Goal: Information Seeking & Learning: Check status

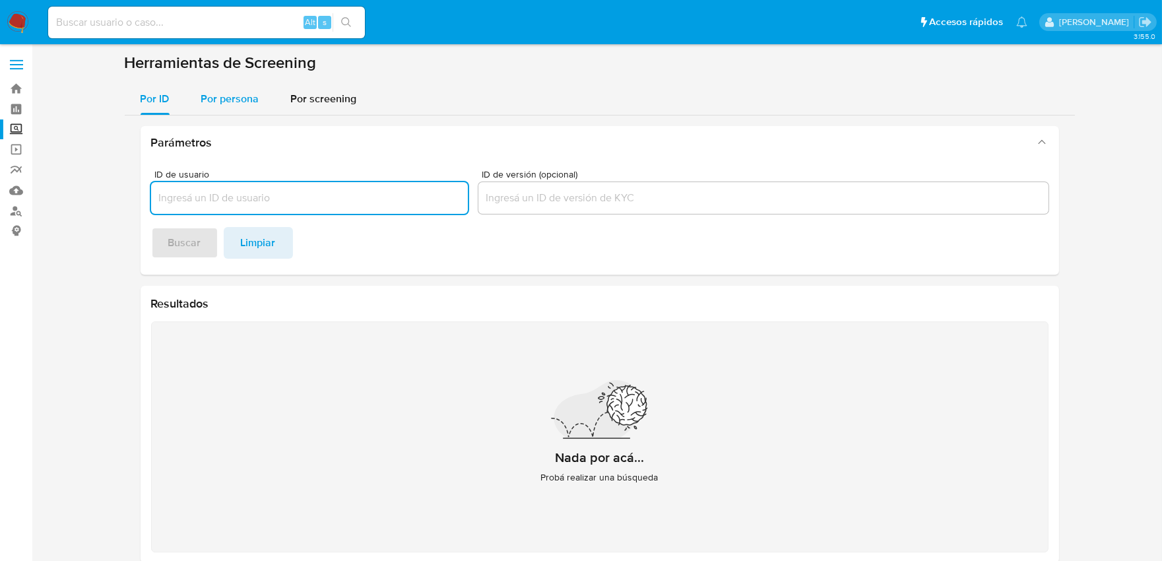
click at [206, 101] on span "Por persona" at bounding box center [230, 98] width 58 height 15
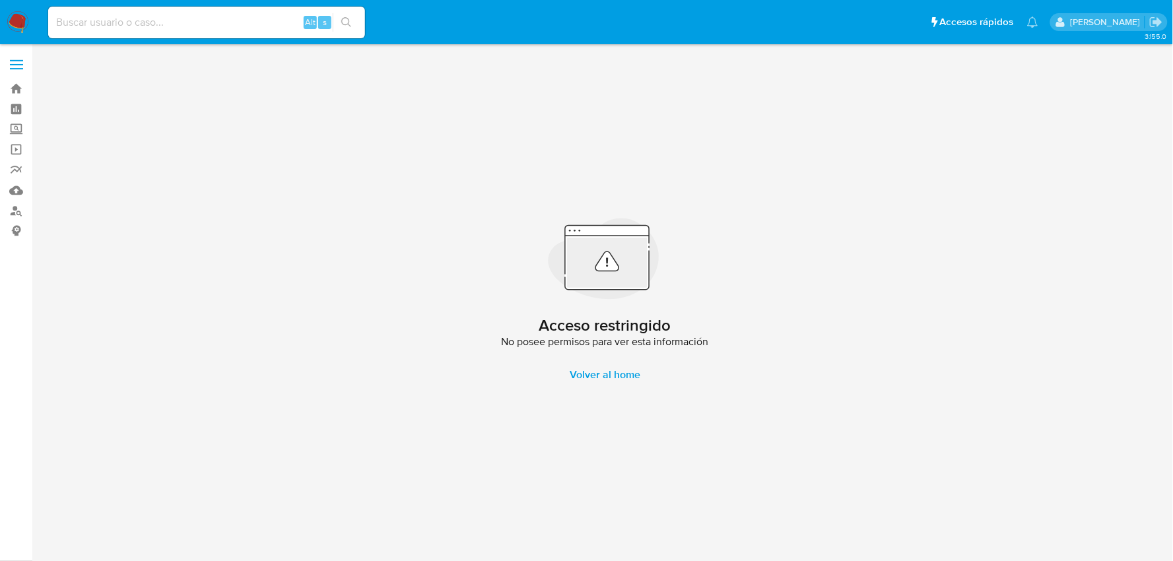
click at [18, 18] on img at bounding box center [18, 22] width 22 height 22
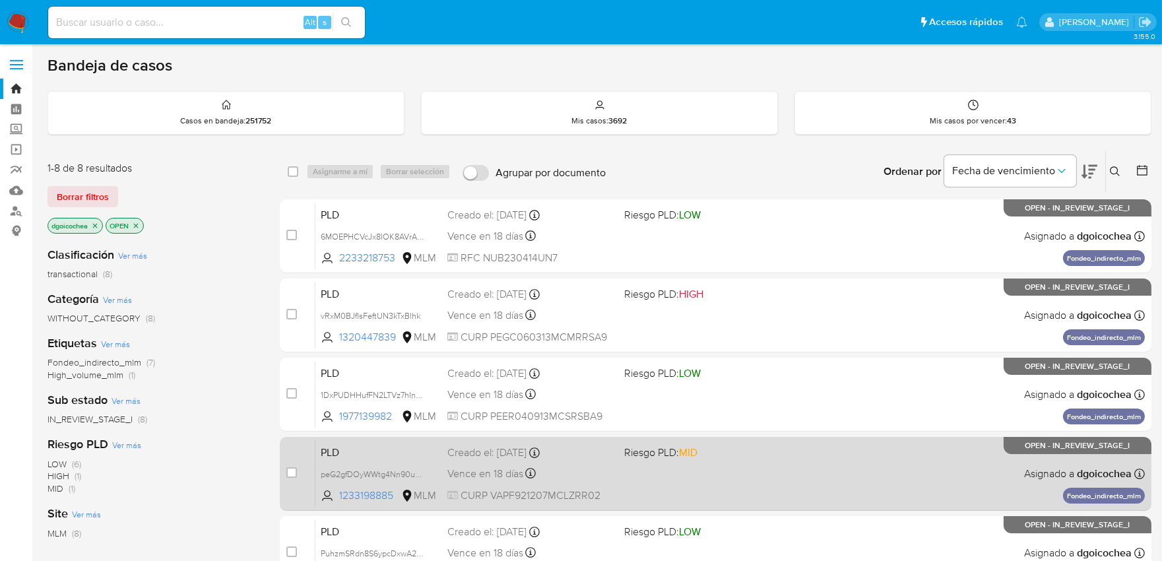
click at [340, 447] on span "PLD" at bounding box center [379, 451] width 116 height 17
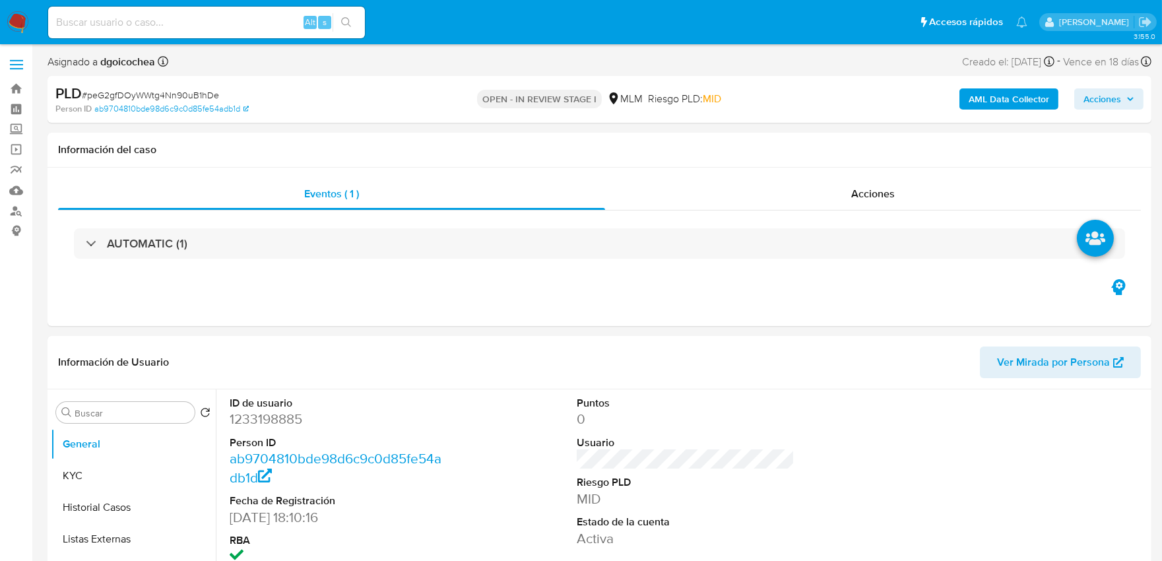
select select "10"
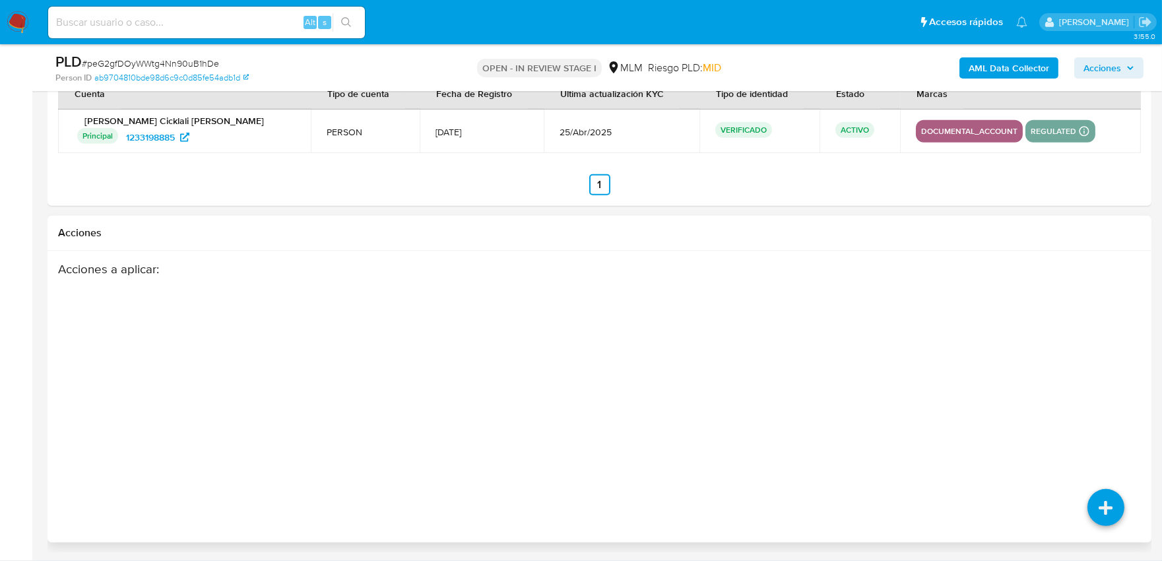
click at [565, 417] on div "Acciones a aplicar :" at bounding box center [539, 366] width 963 height 211
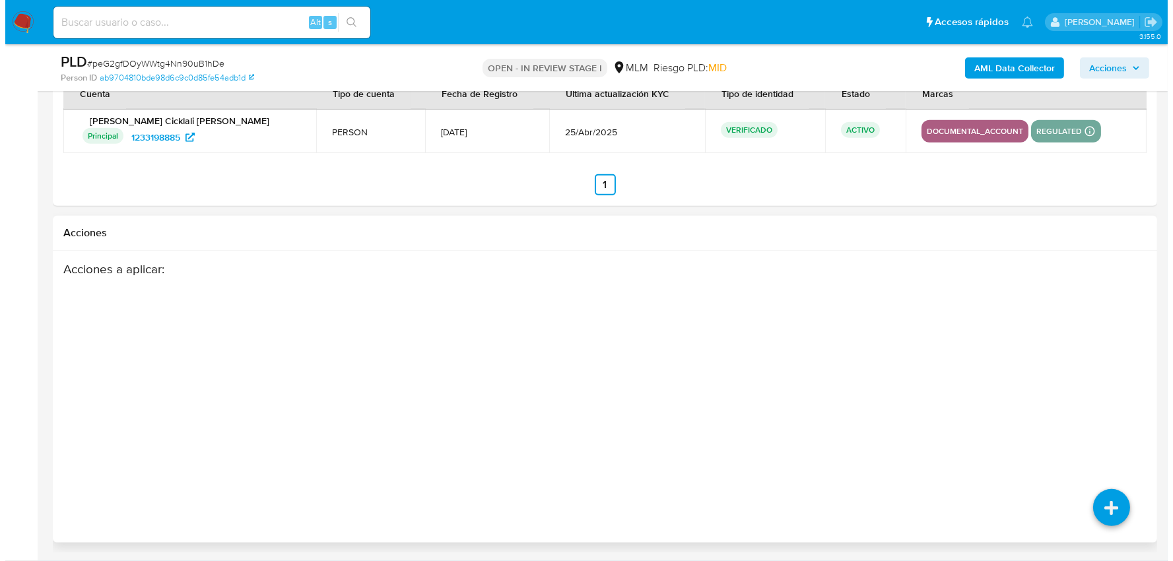
scroll to position [203, 0]
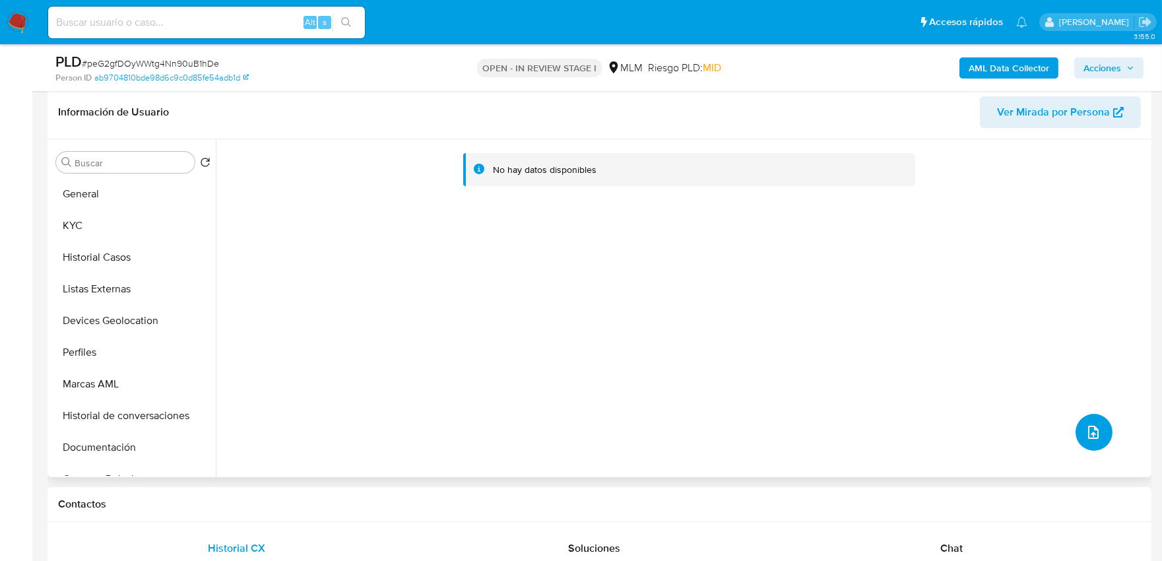
click at [1079, 414] on div "No hay datos disponibles" at bounding box center [682, 308] width 932 height 338
click at [1086, 429] on icon "upload-file" at bounding box center [1093, 432] width 16 height 16
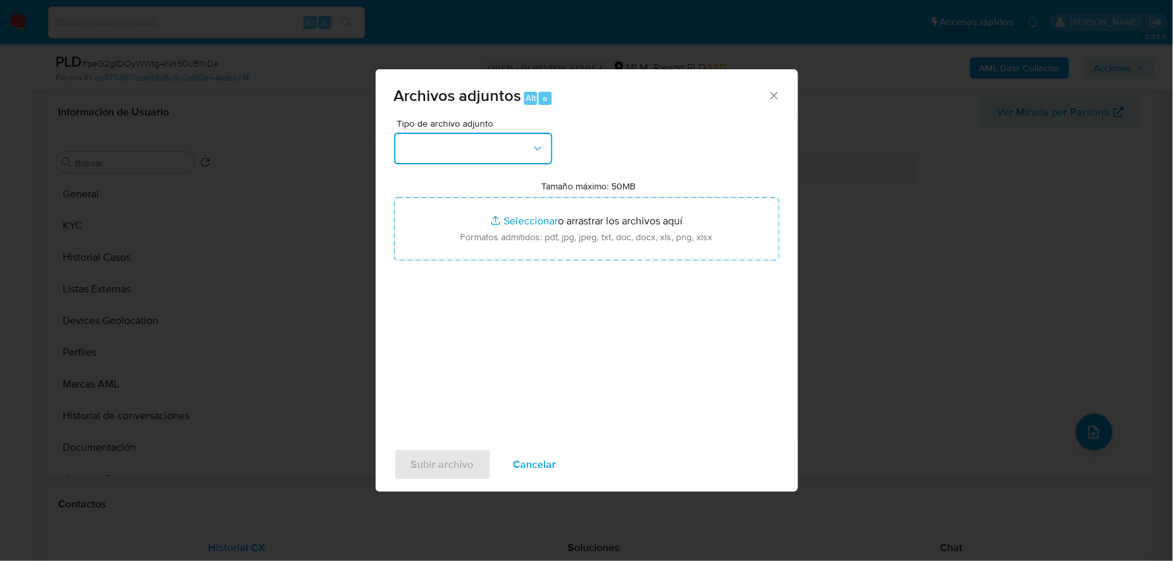
click at [482, 149] on button "button" at bounding box center [473, 149] width 158 height 32
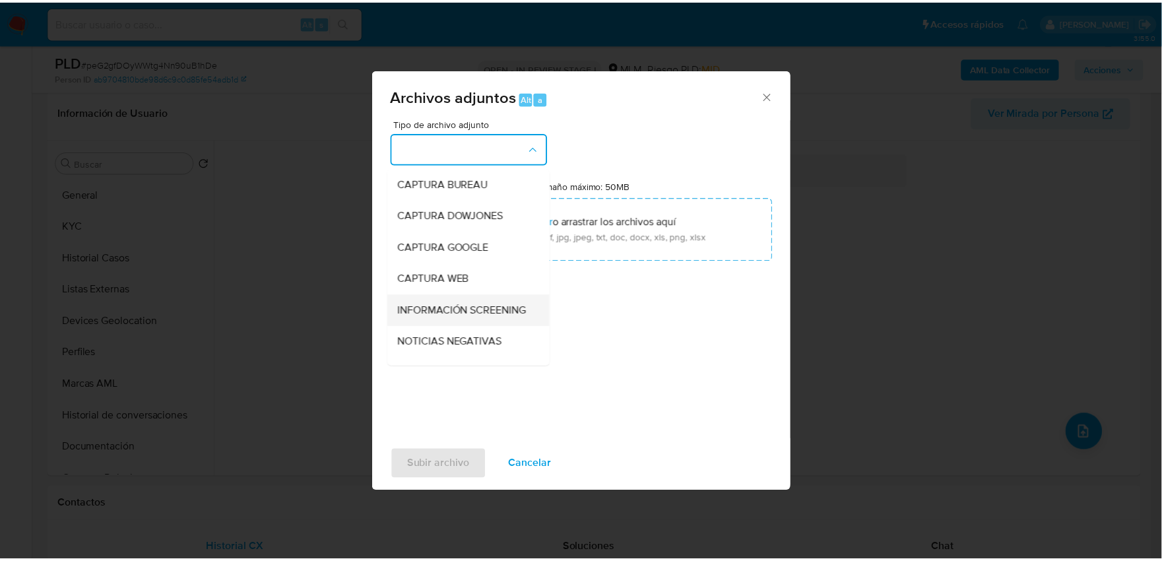
scroll to position [100, 0]
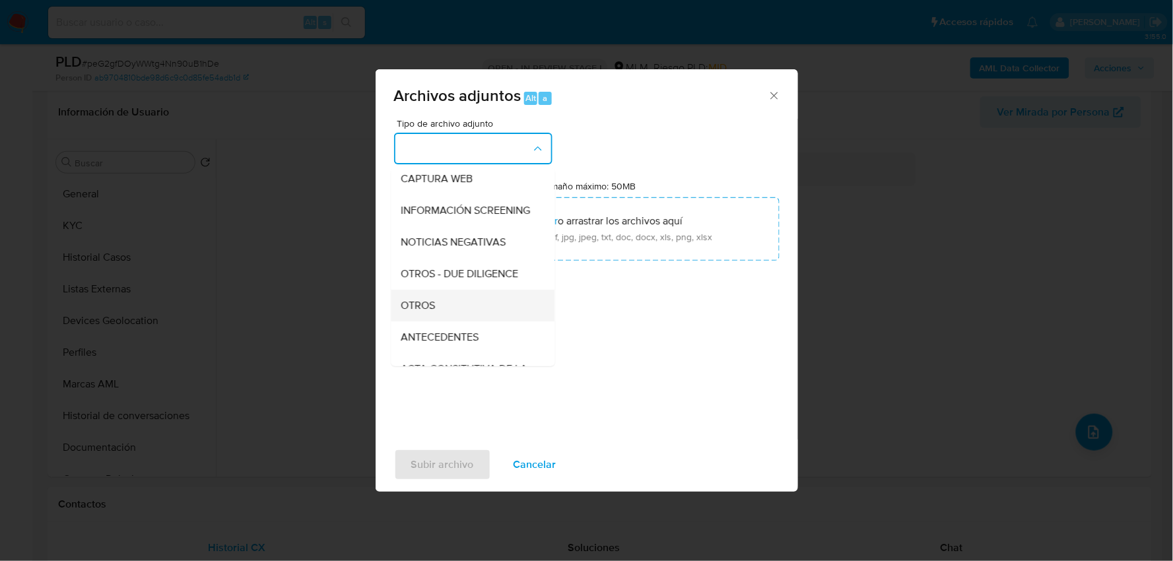
click at [445, 321] on div "OTROS" at bounding box center [468, 305] width 135 height 32
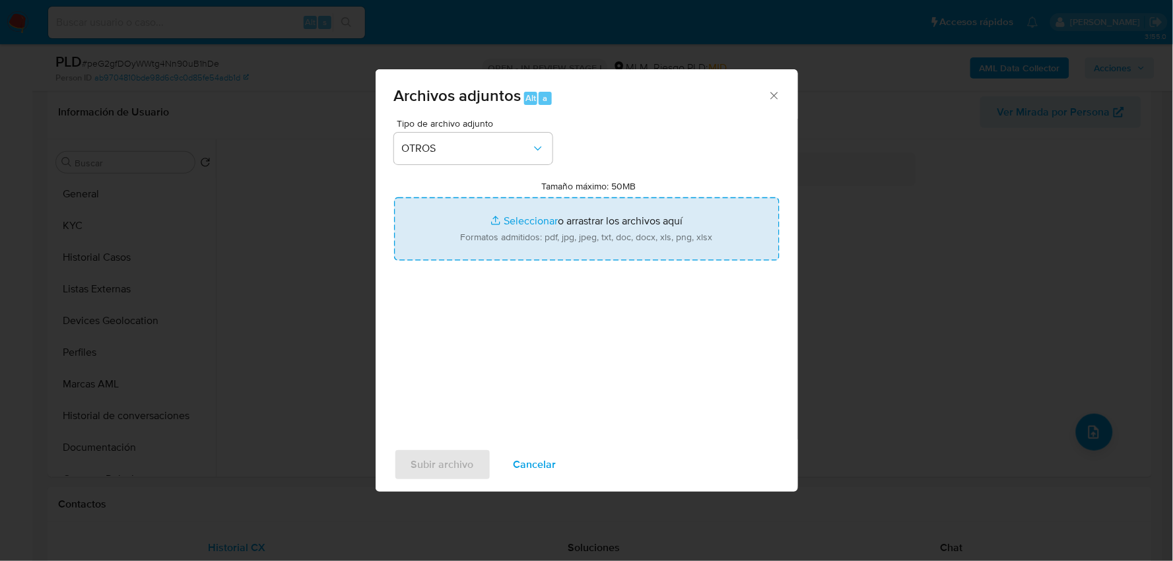
type input "C:\fakepath\1233198885_FRIDA VAZQUEZ_JUL2025.pdf"
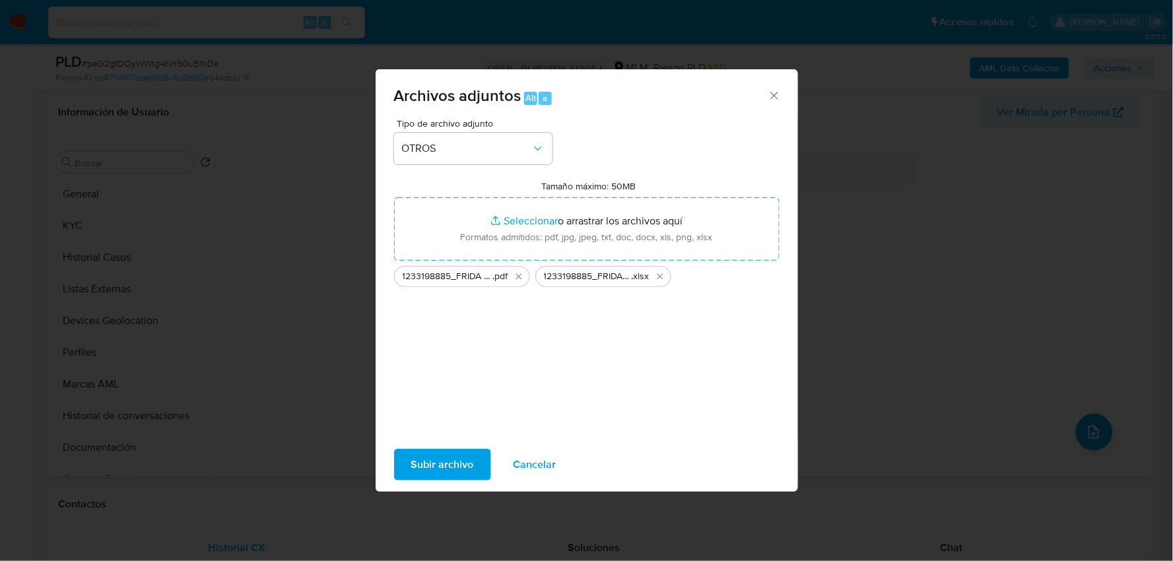
click at [442, 450] on span "Subir archivo" at bounding box center [442, 464] width 63 height 29
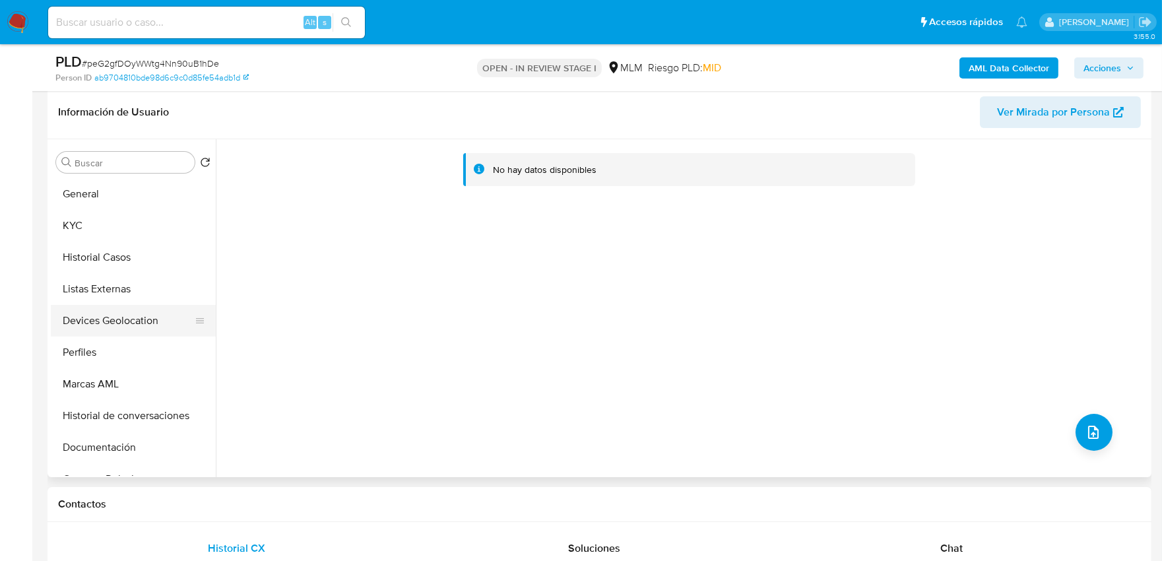
click at [115, 312] on button "Devices Geolocation" at bounding box center [128, 321] width 154 height 32
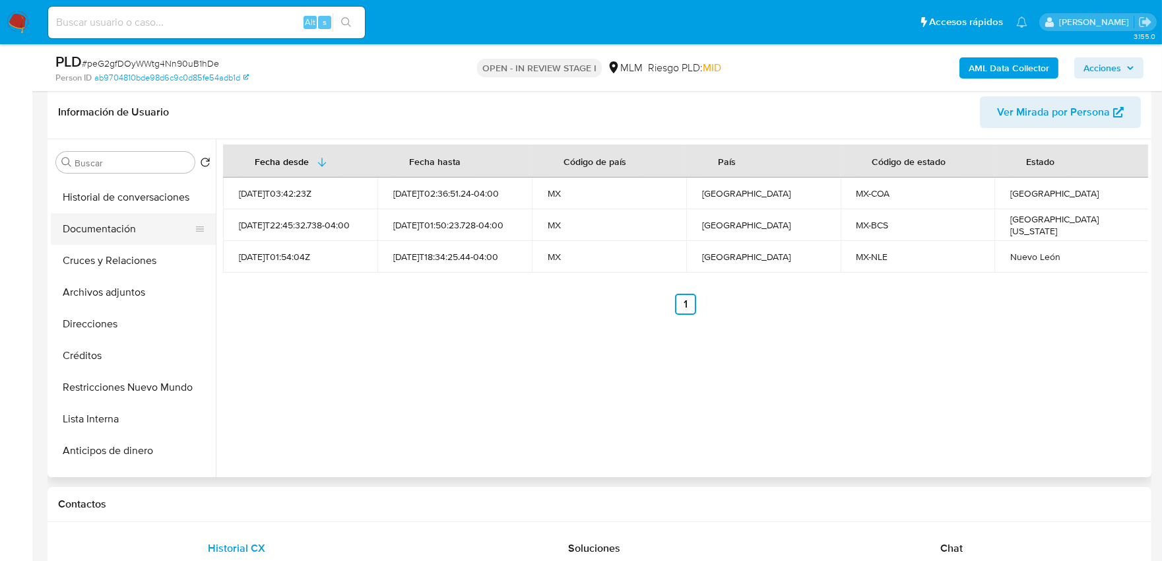
scroll to position [220, 0]
click at [117, 302] on button "Archivos adjuntos" at bounding box center [128, 291] width 154 height 32
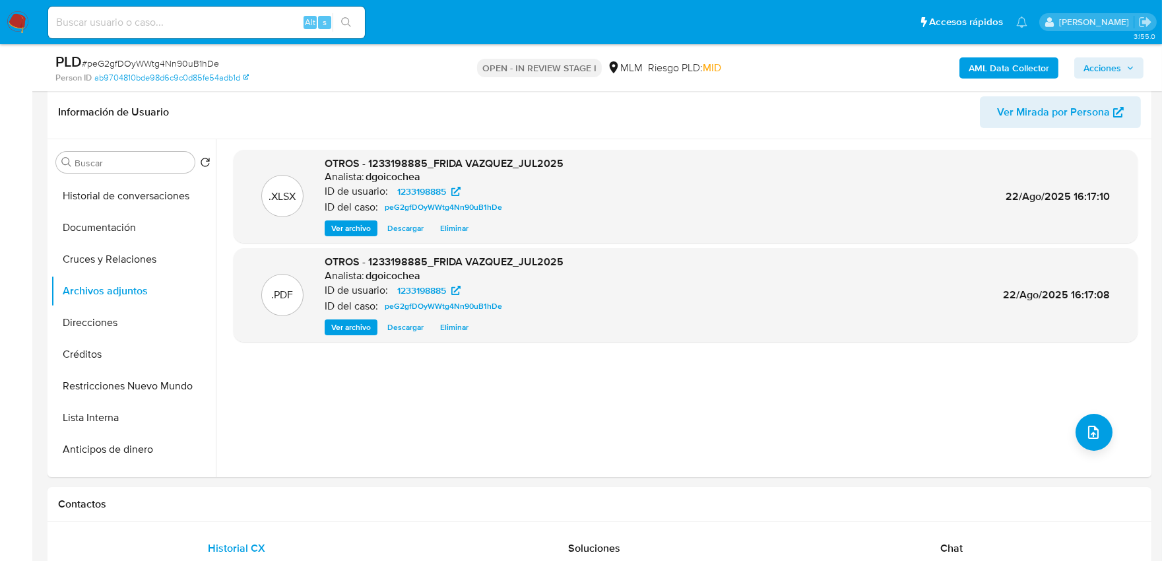
click at [1105, 71] on span "Acciones" at bounding box center [1103, 67] width 38 height 21
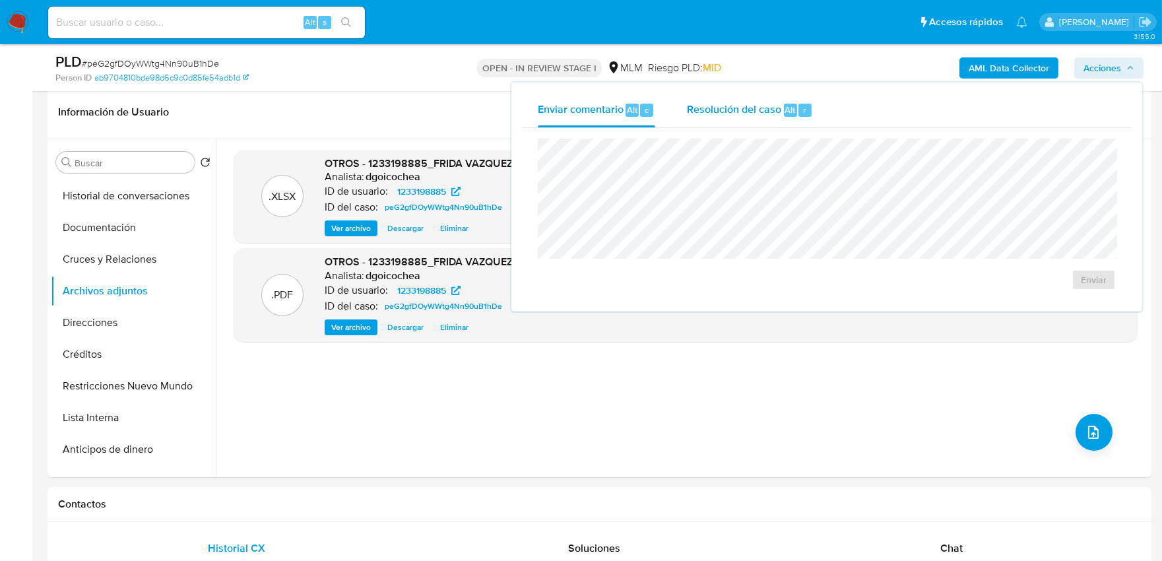
click at [703, 117] on div "Resolución del caso Alt r" at bounding box center [750, 110] width 126 height 34
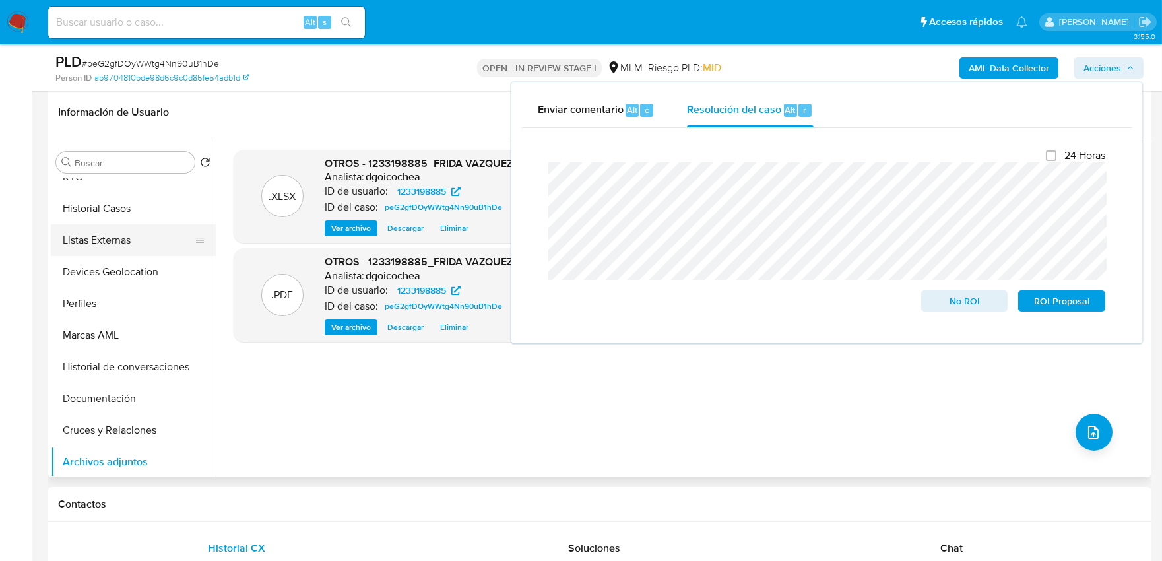
scroll to position [0, 0]
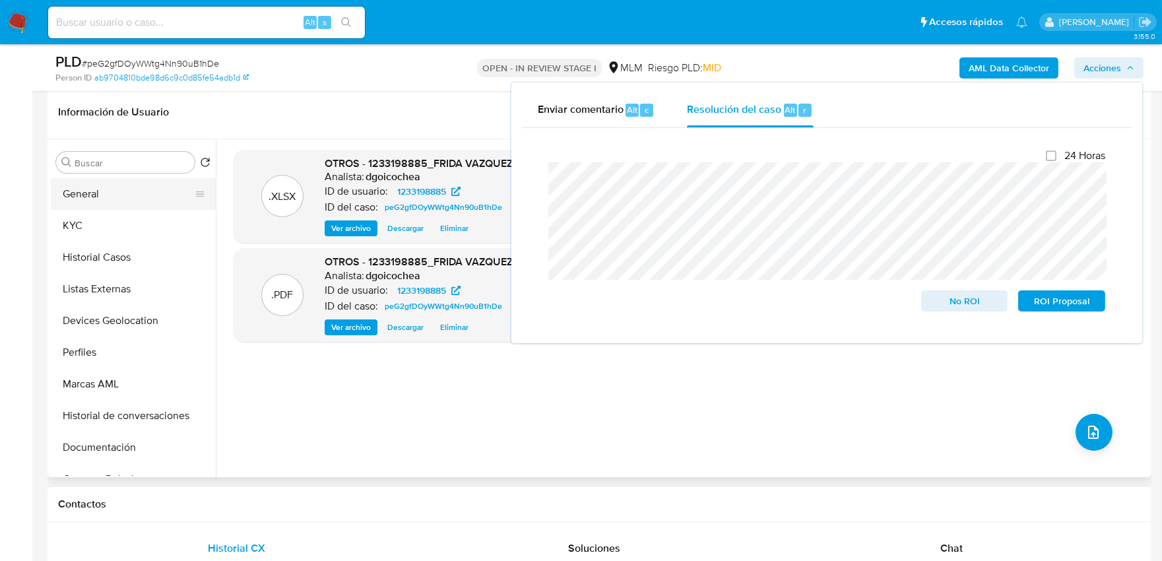
click at [96, 199] on button "General" at bounding box center [128, 194] width 154 height 32
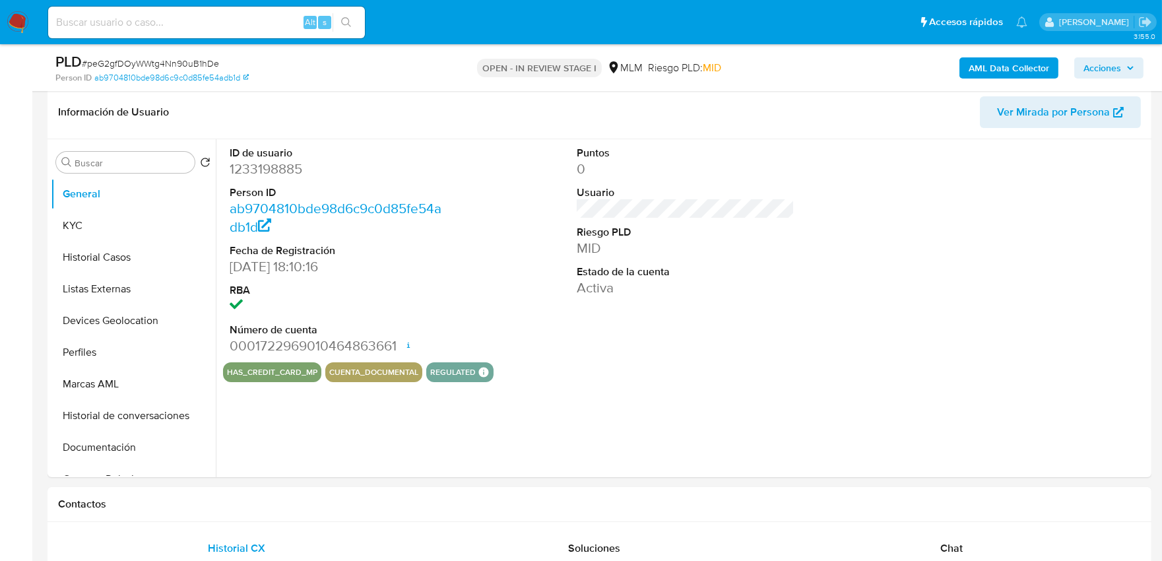
click at [1113, 61] on span "Acciones" at bounding box center [1103, 67] width 38 height 21
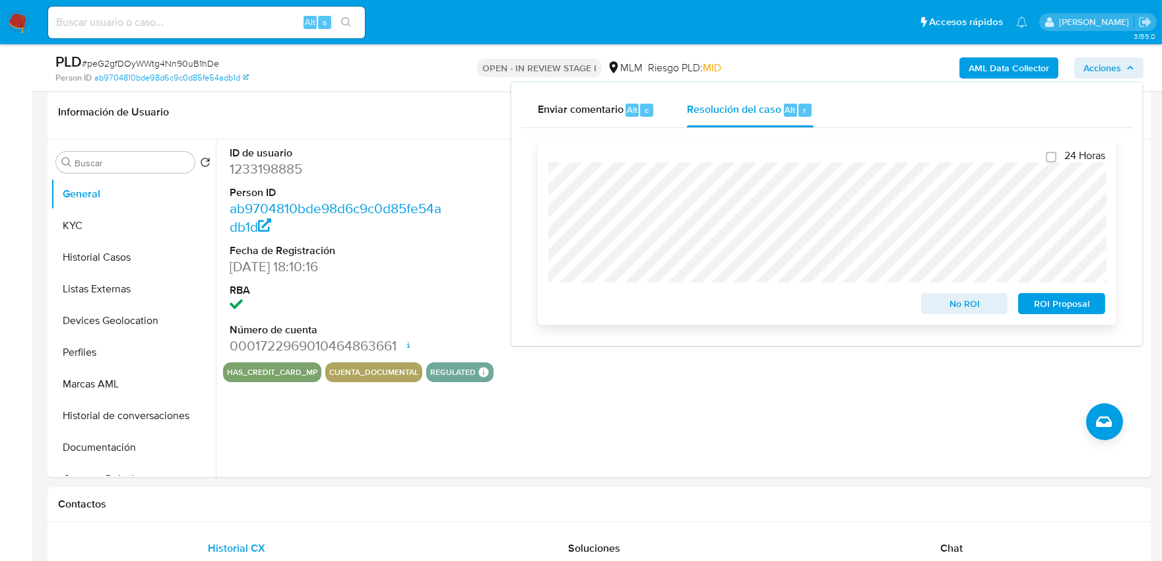
click at [975, 300] on span "No ROI" at bounding box center [964, 303] width 69 height 18
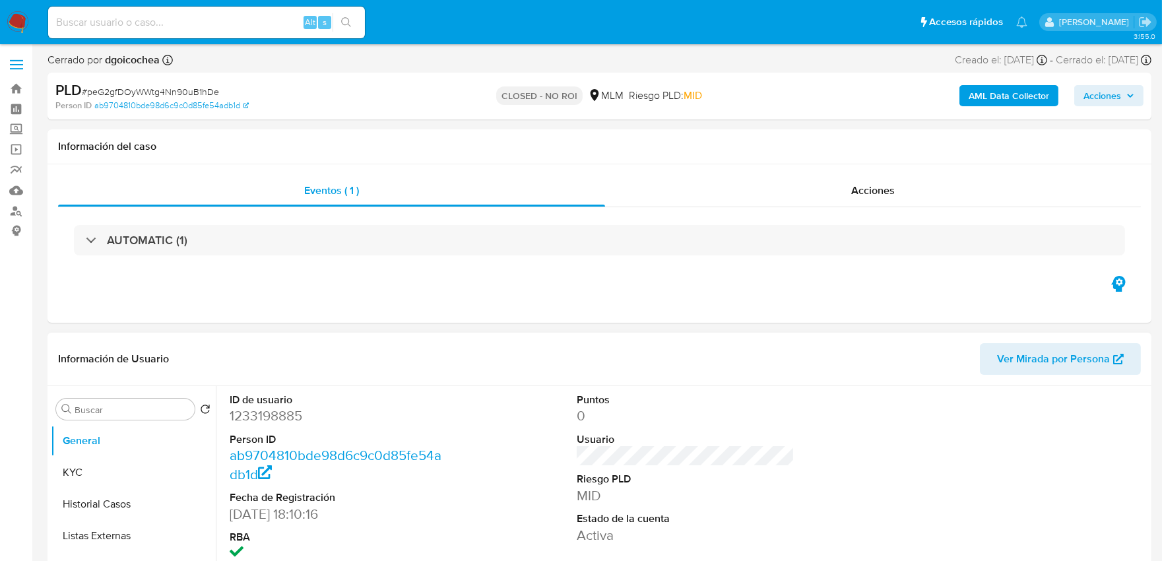
select select "10"
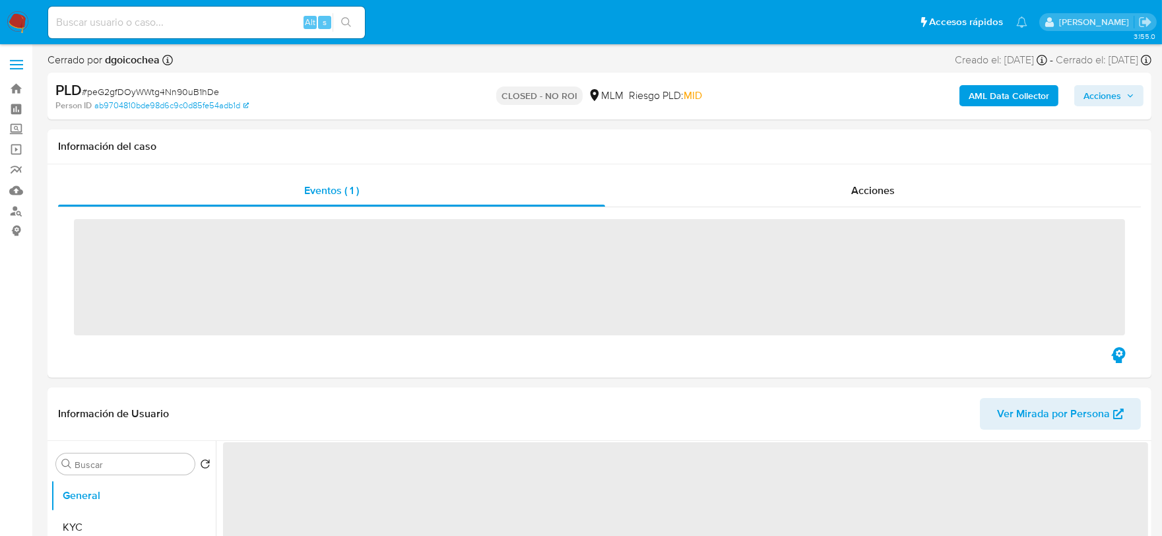
drag, startPoint x: 79, startPoint y: 33, endPoint x: 76, endPoint y: 20, distance: 13.6
click at [78, 27] on div "Alt s" at bounding box center [206, 23] width 317 height 32
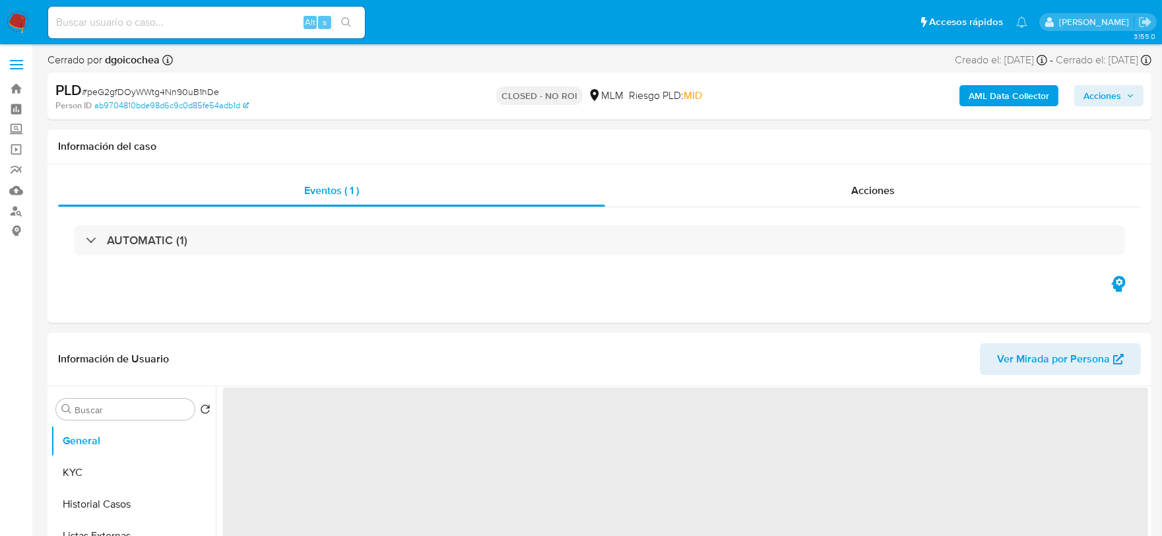
click at [73, 7] on div "Alt s" at bounding box center [206, 23] width 317 height 32
click at [88, 30] on div "Alt s" at bounding box center [206, 23] width 317 height 32
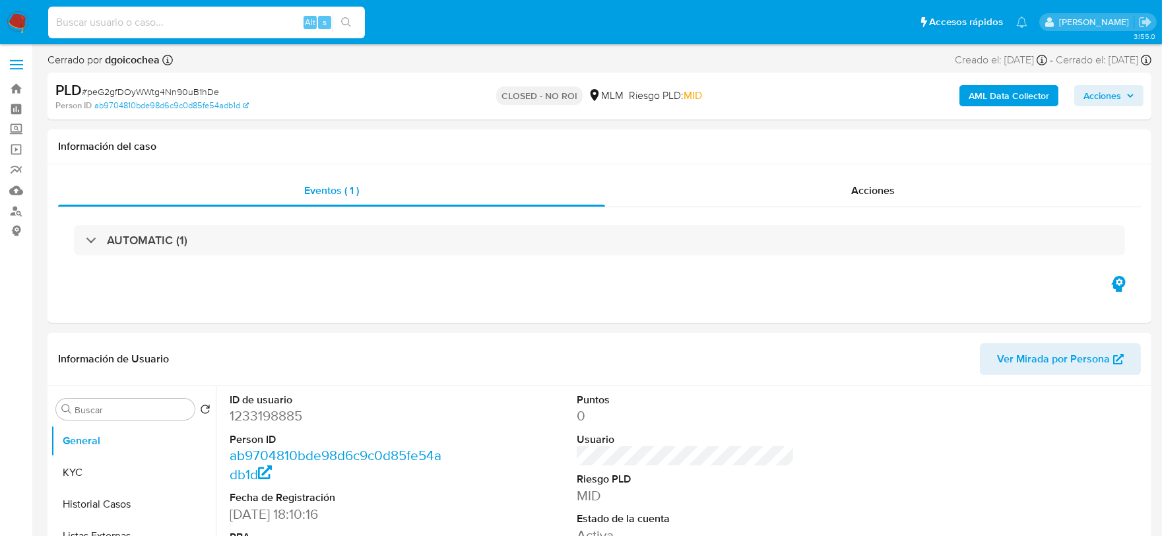
click at [86, 22] on input at bounding box center [206, 22] width 317 height 17
paste input "2451179154"
type input "2451179154"
select select "10"
click at [136, 26] on input "2451179154" at bounding box center [206, 22] width 317 height 17
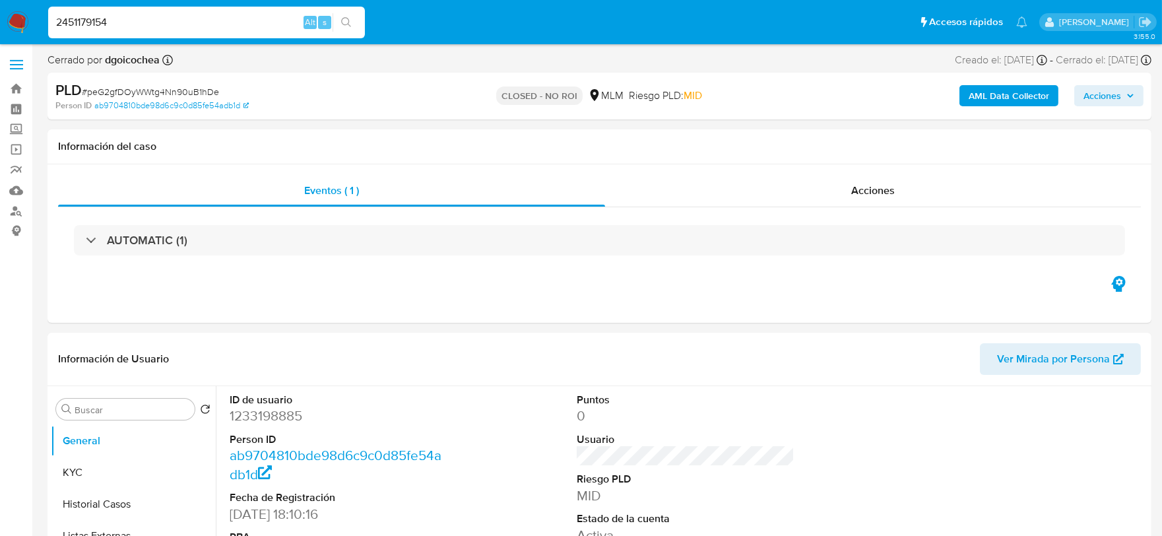
type input "2451179154"
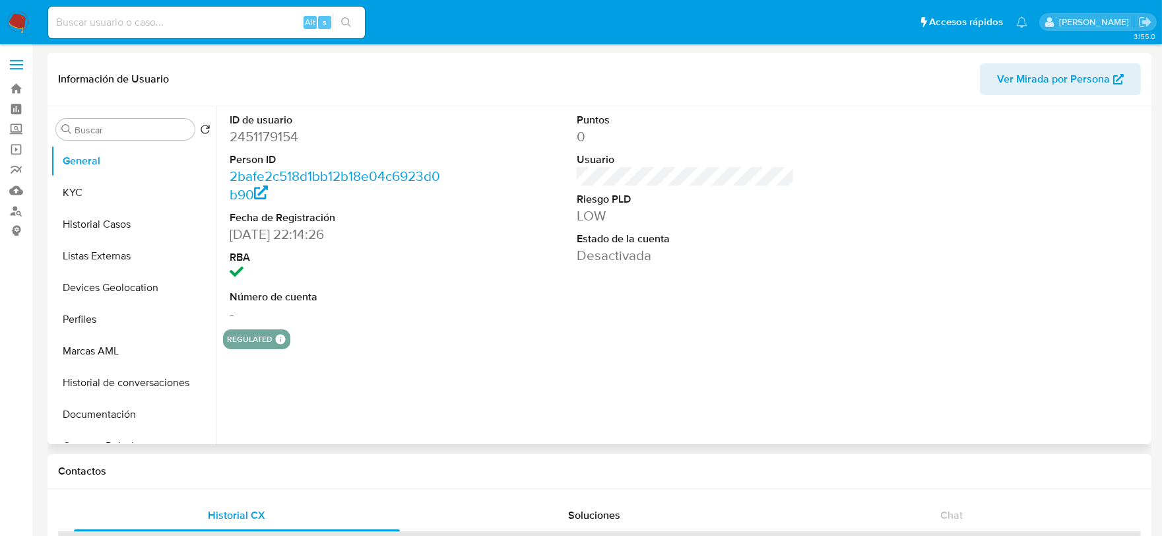
select select "10"
click at [123, 195] on button "KYC" at bounding box center [128, 193] width 154 height 32
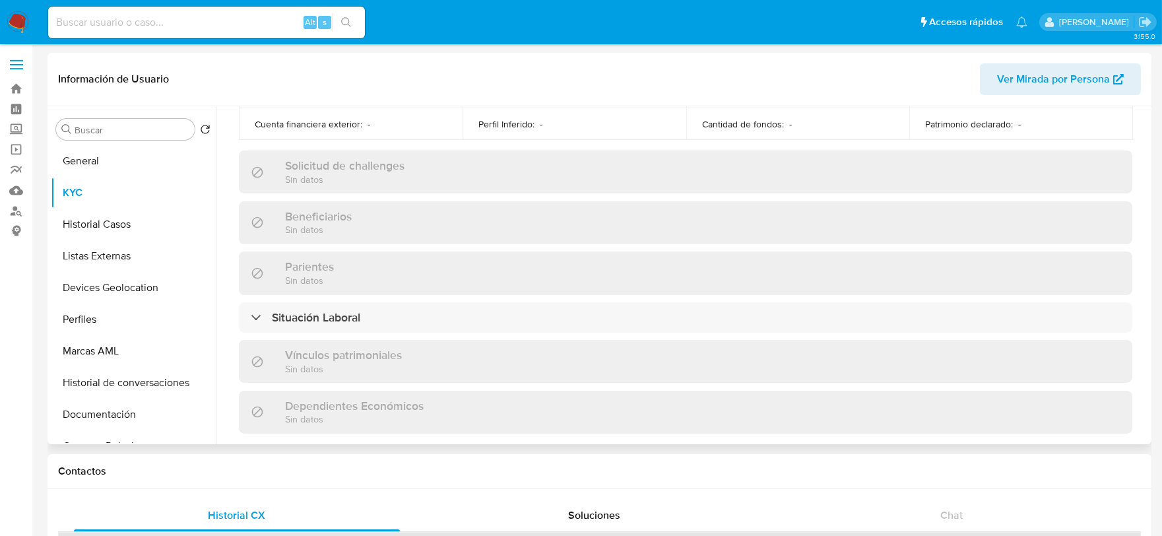
scroll to position [829, 0]
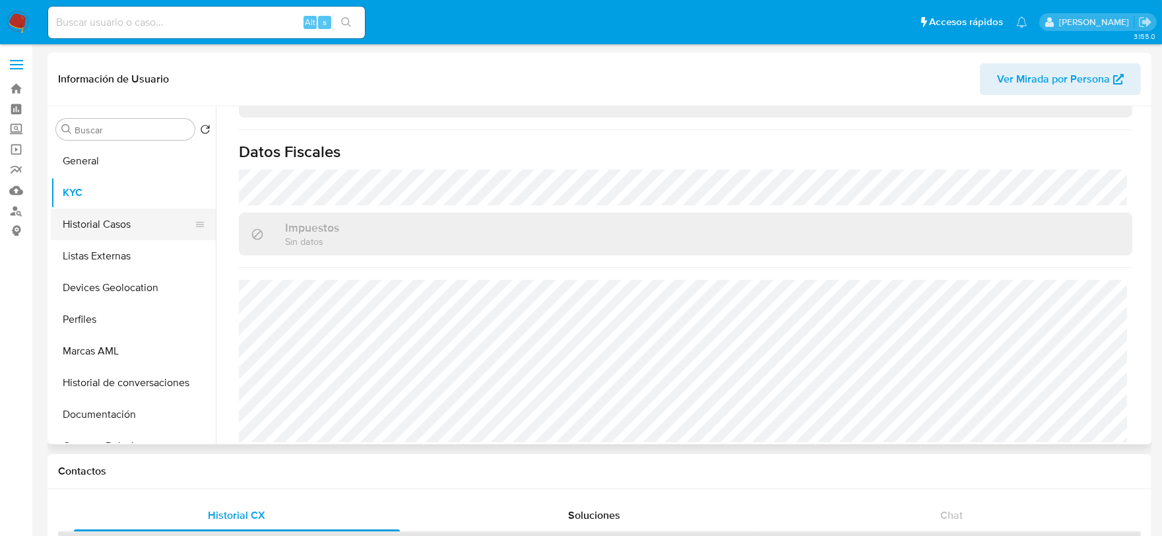
click at [90, 228] on button "Historial Casos" at bounding box center [128, 225] width 154 height 32
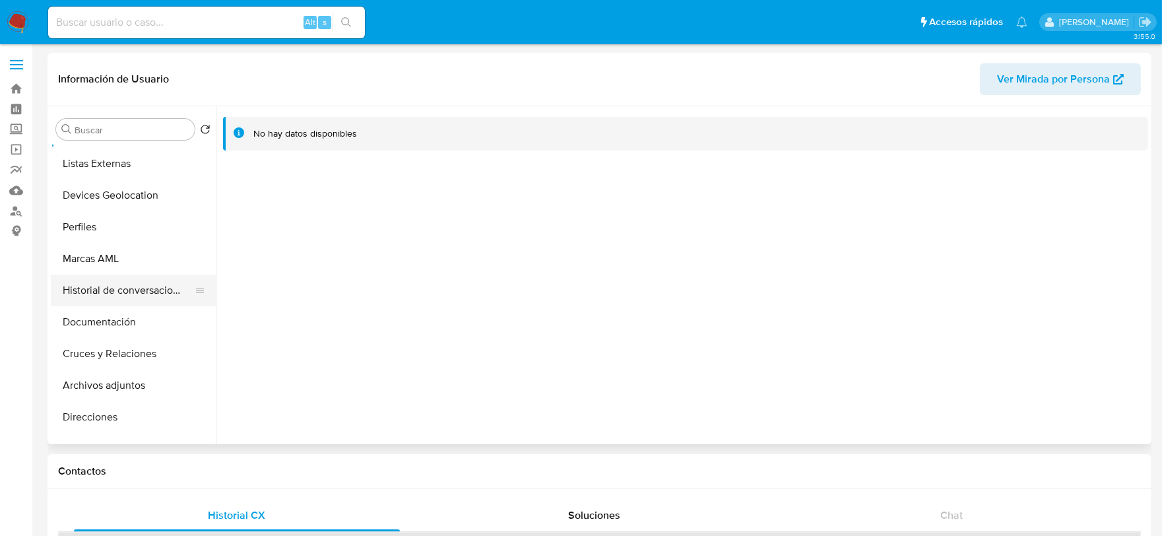
scroll to position [293, 0]
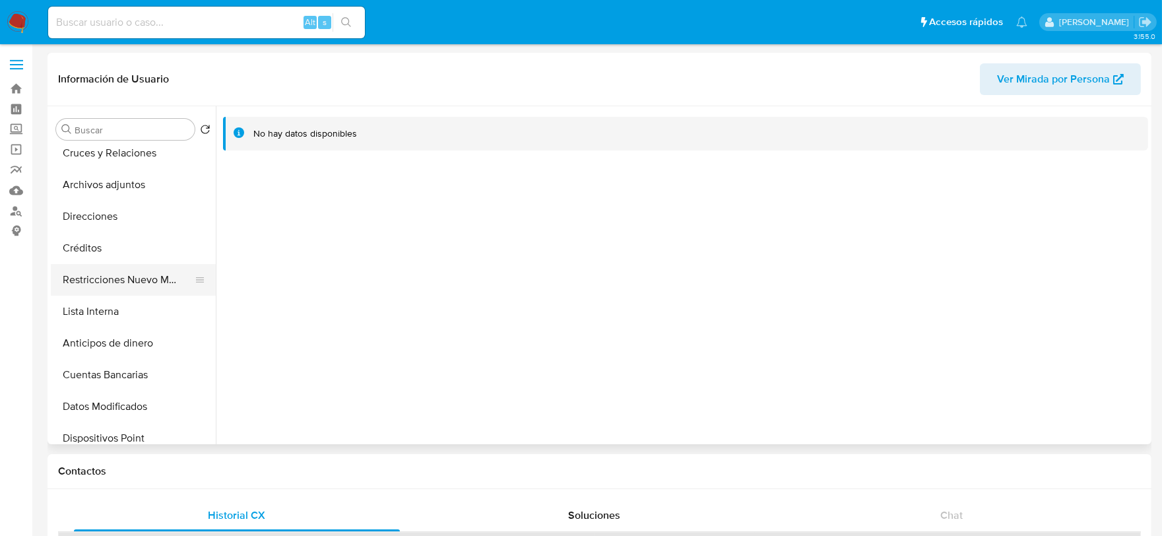
click at [134, 277] on button "Restricciones Nuevo Mundo" at bounding box center [128, 280] width 154 height 32
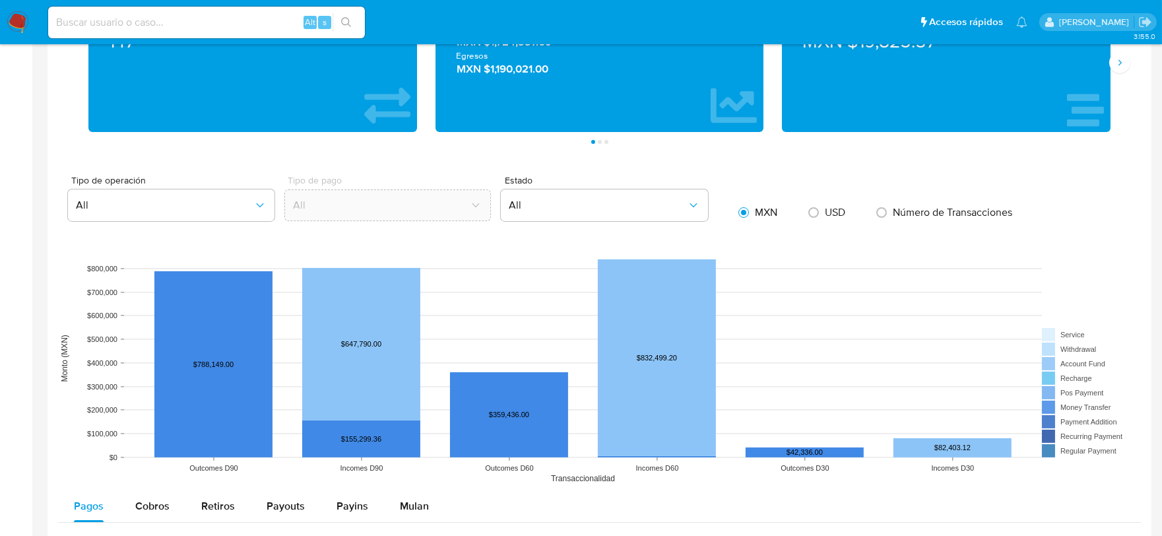
scroll to position [880, 0]
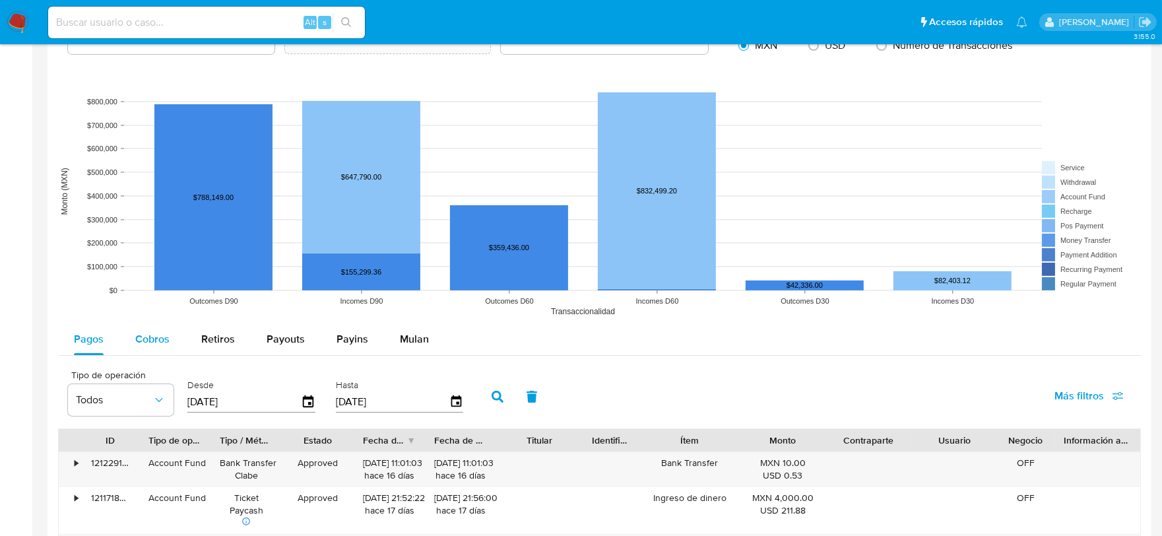
click at [141, 339] on span "Cobros" at bounding box center [152, 338] width 34 height 15
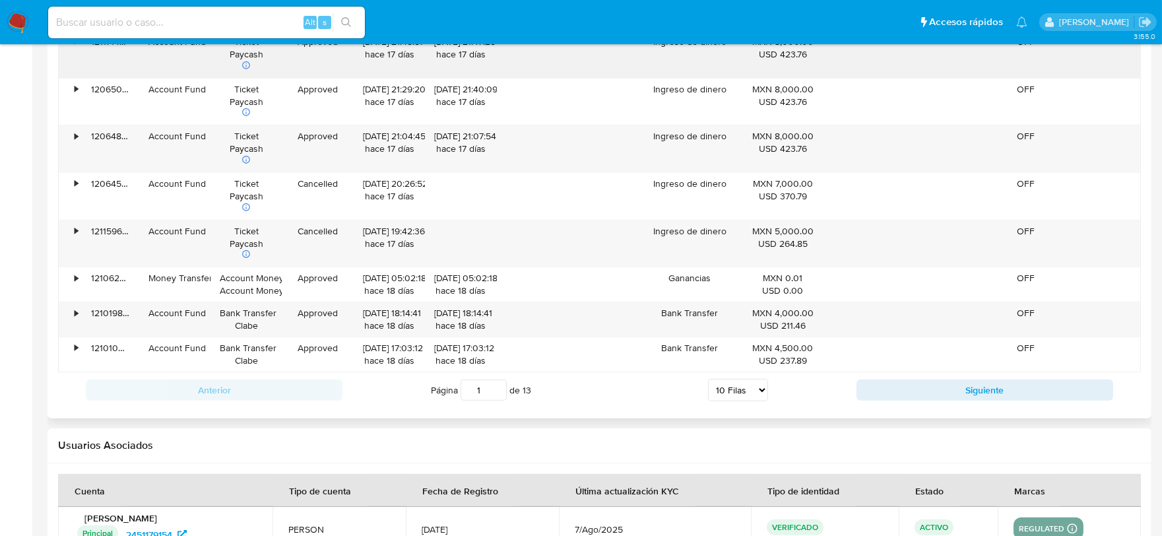
scroll to position [1466, 0]
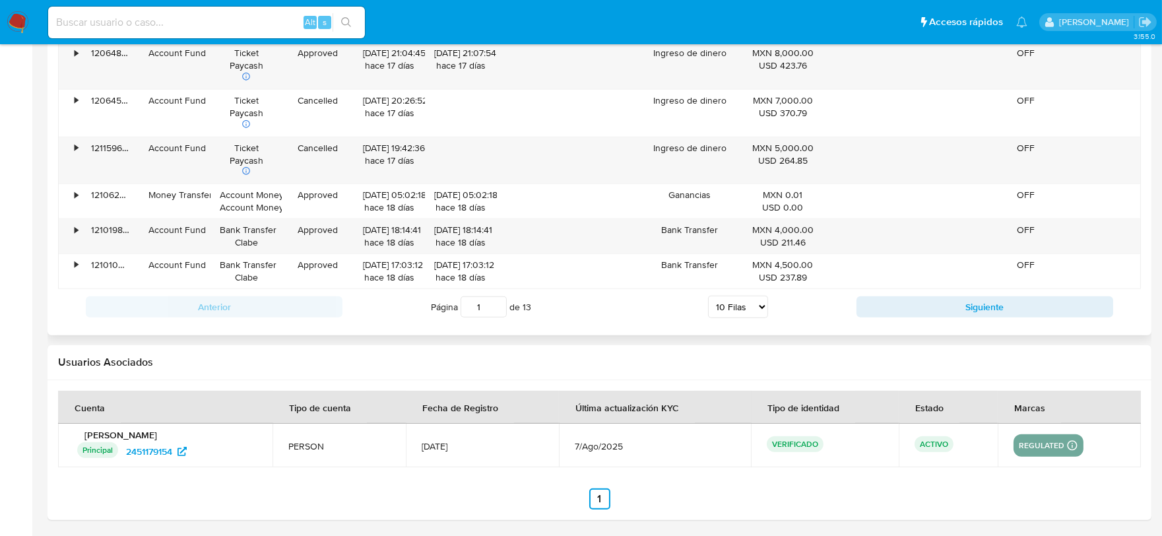
click at [744, 306] on select "5 Filas 10 Filas 20 Filas 25 Filas 50 Filas 100 Filas" at bounding box center [738, 307] width 60 height 22
select select "100"
click at [708, 298] on select "5 Filas 10 Filas 20 Filas 25 Filas 50 Filas 100 Filas" at bounding box center [738, 307] width 60 height 22
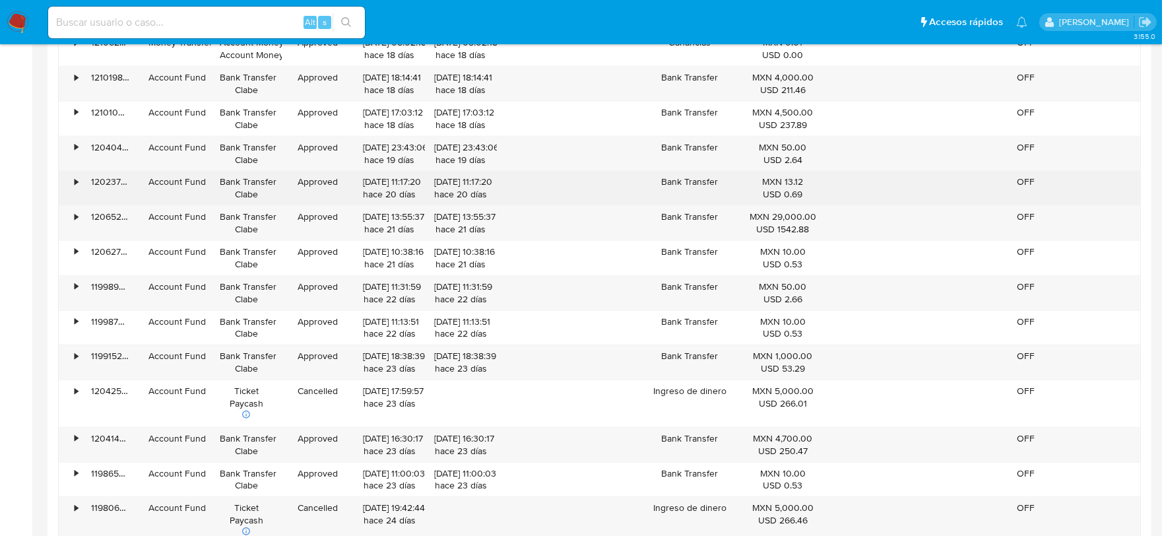
scroll to position [1686, 0]
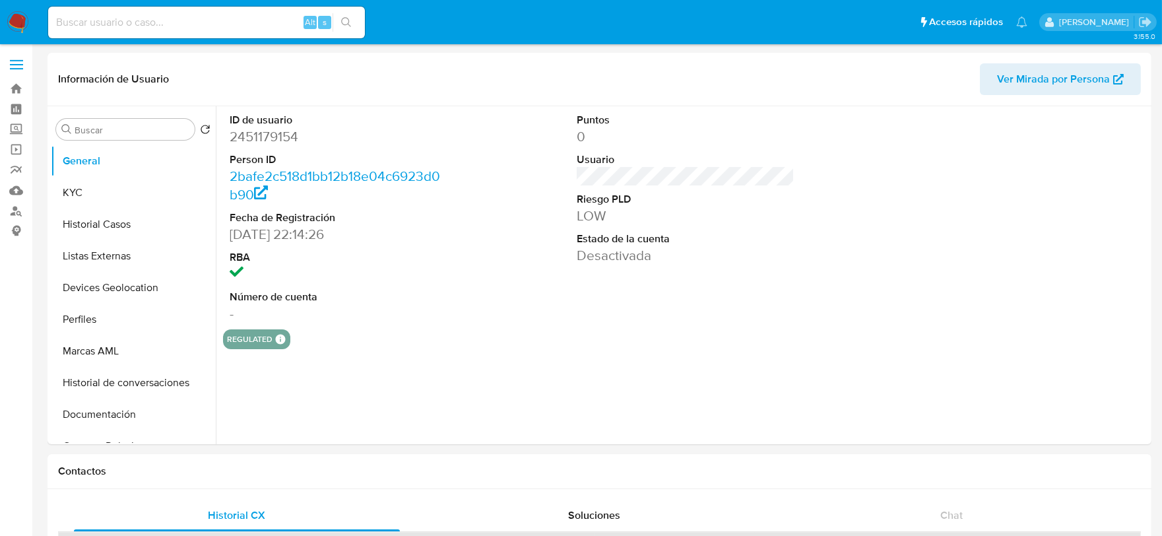
select select "10"
click at [185, 25] on input at bounding box center [206, 22] width 317 height 17
paste input "2446241187"
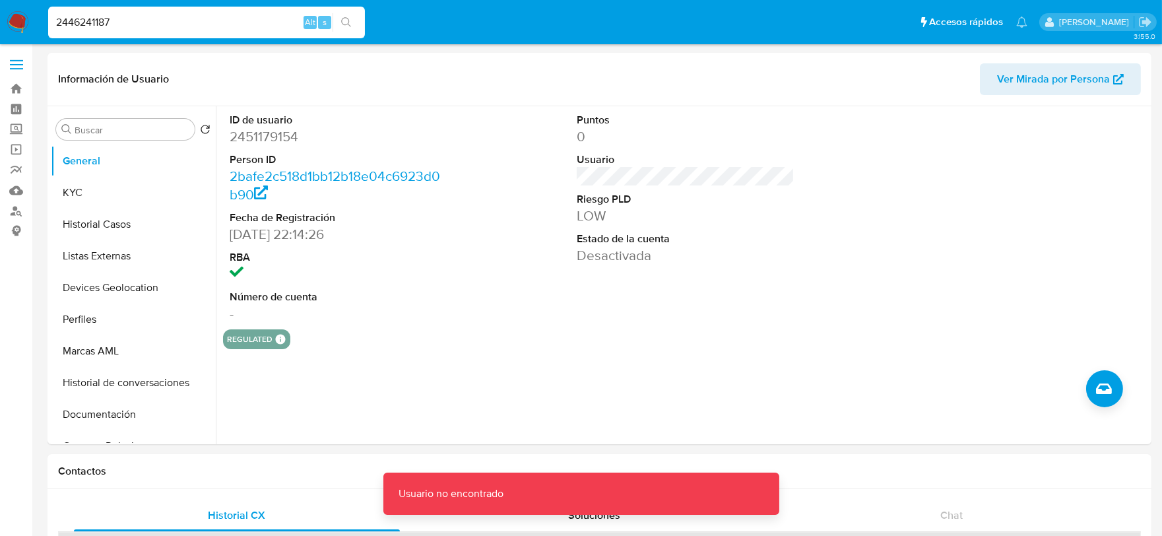
click at [156, 32] on div "2446241187 Alt s" at bounding box center [206, 23] width 317 height 32
click at [147, 11] on div "2446241187 Alt s" at bounding box center [206, 23] width 317 height 32
click at [147, 18] on input "2446241187" at bounding box center [206, 22] width 317 height 17
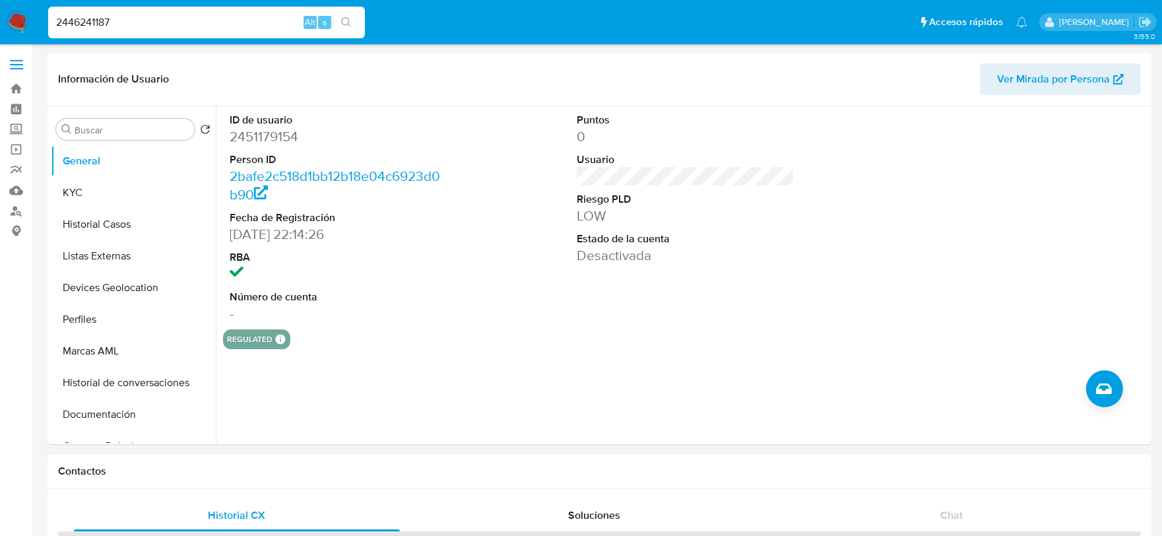
type input "2446241187"
select select "10"
click at [125, 187] on button "KYC" at bounding box center [128, 193] width 154 height 32
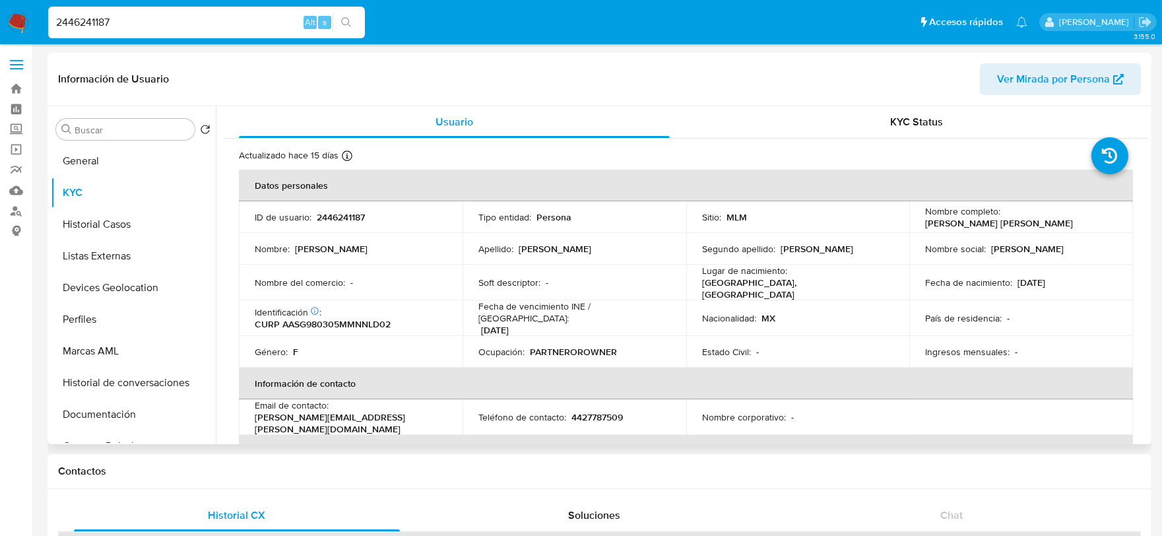
click at [826, 315] on div "Nacionalidad : MX" at bounding box center [798, 318] width 192 height 12
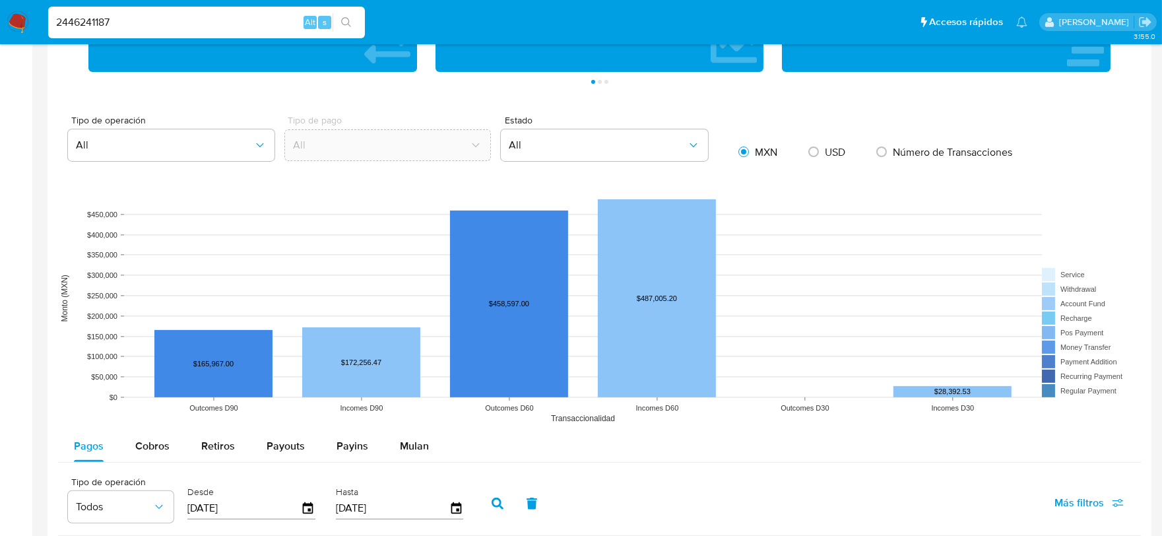
scroll to position [880, 0]
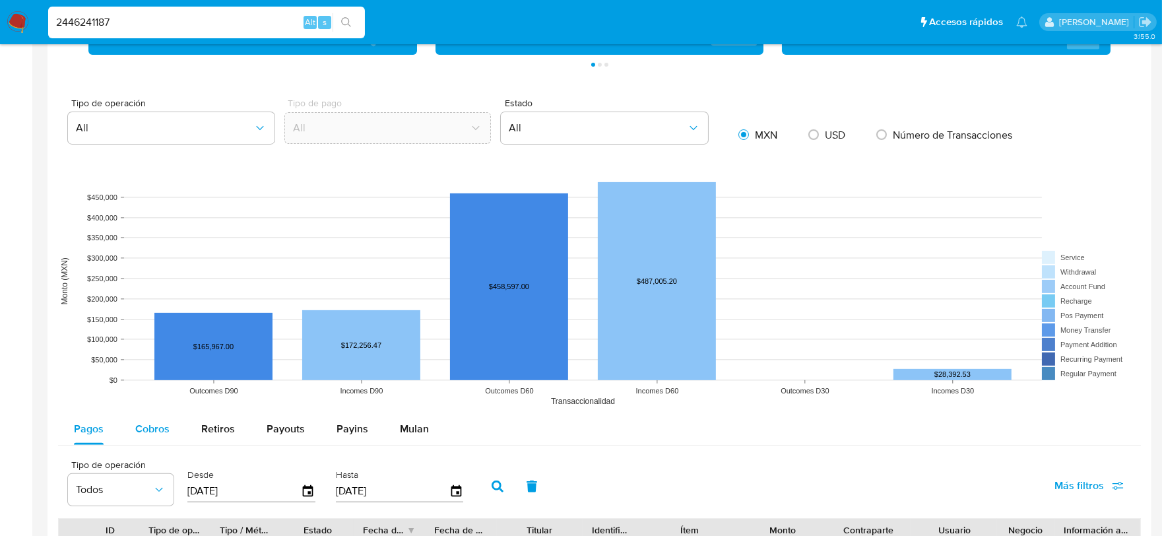
click at [152, 426] on span "Cobros" at bounding box center [152, 428] width 34 height 15
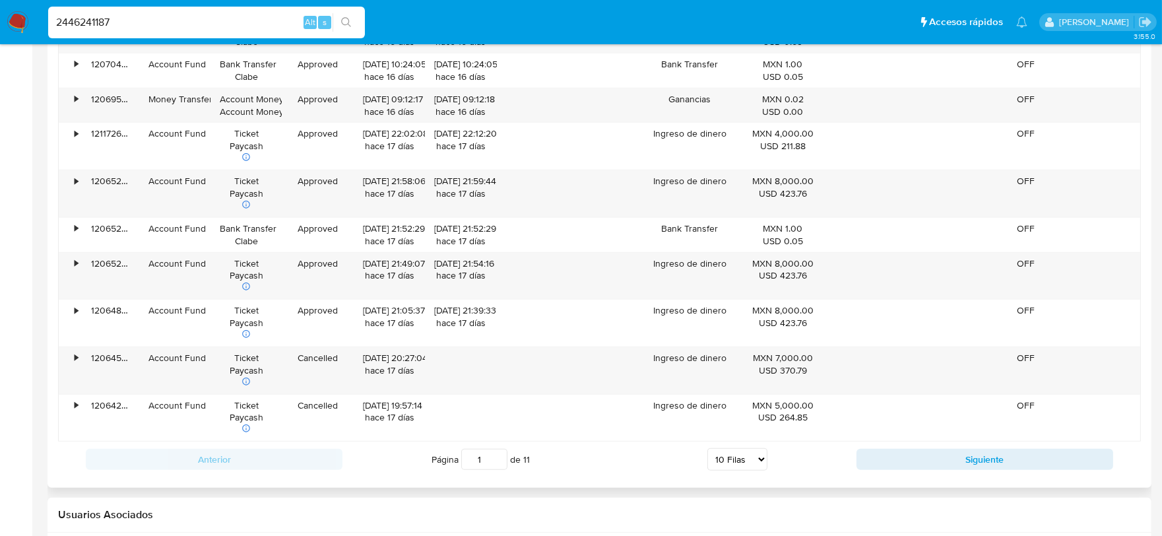
scroll to position [1559, 0]
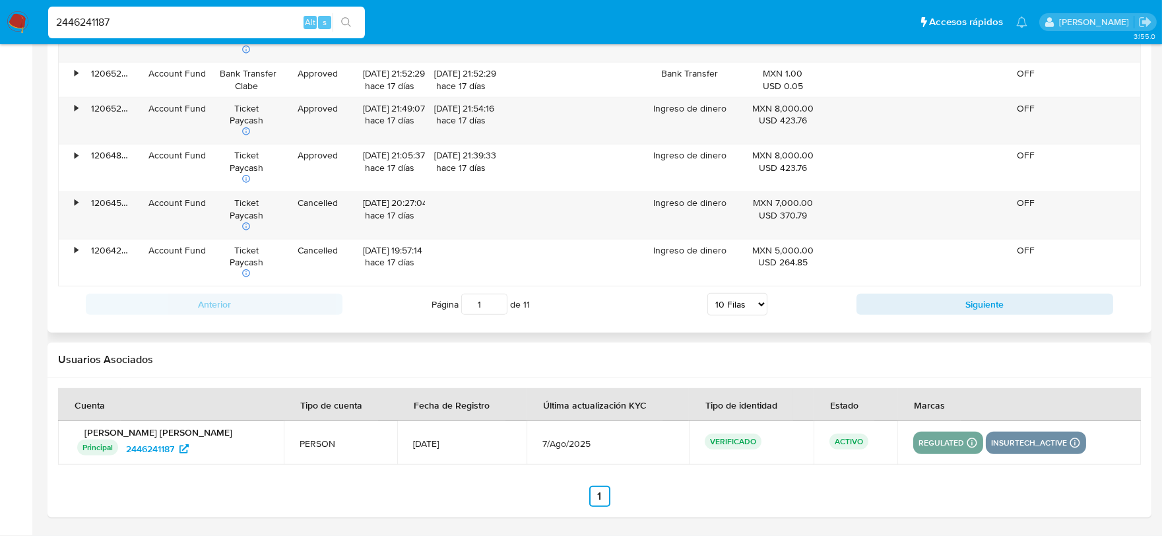
click at [754, 308] on select "5 Filas 10 Filas 20 Filas 25 Filas 50 Filas 100 Filas" at bounding box center [737, 304] width 60 height 22
select select "100"
click at [707, 294] on select "5 Filas 10 Filas 20 Filas 25 Filas 50 Filas 100 Filas" at bounding box center [737, 304] width 60 height 22
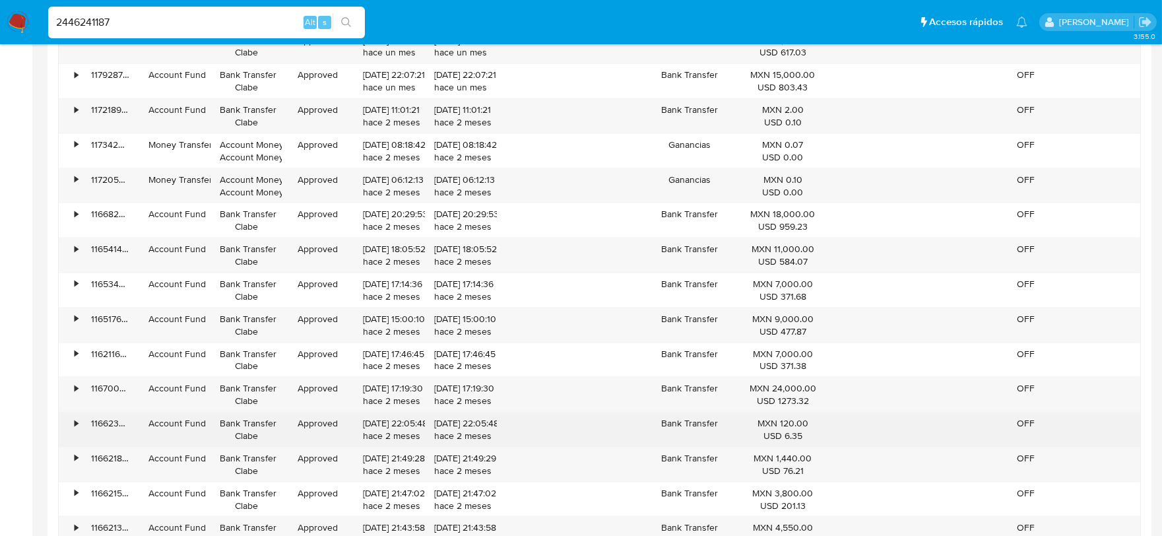
scroll to position [3832, 0]
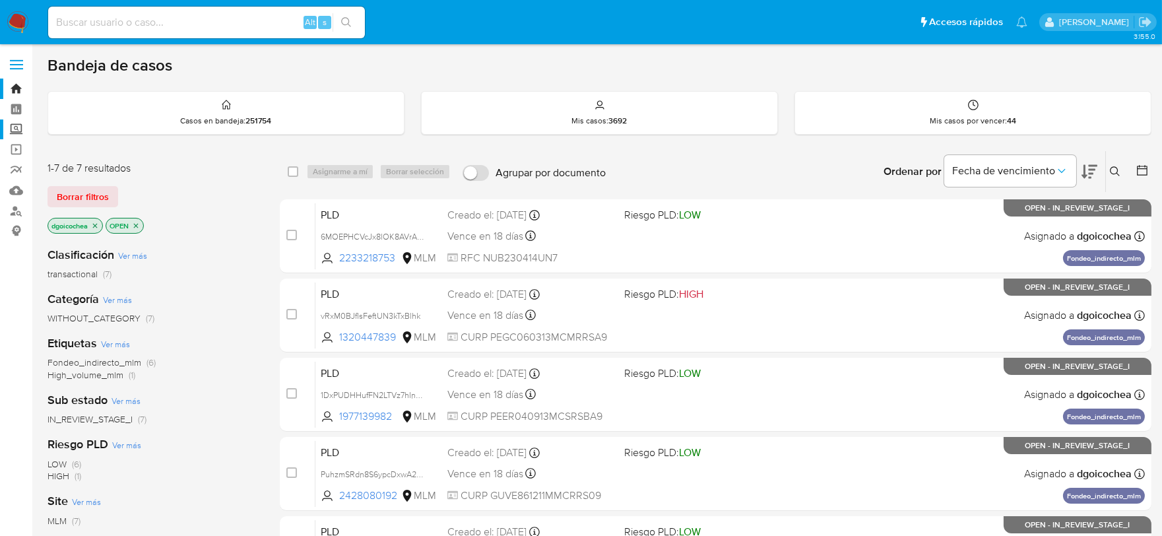
click at [16, 130] on label "Screening" at bounding box center [78, 129] width 157 height 20
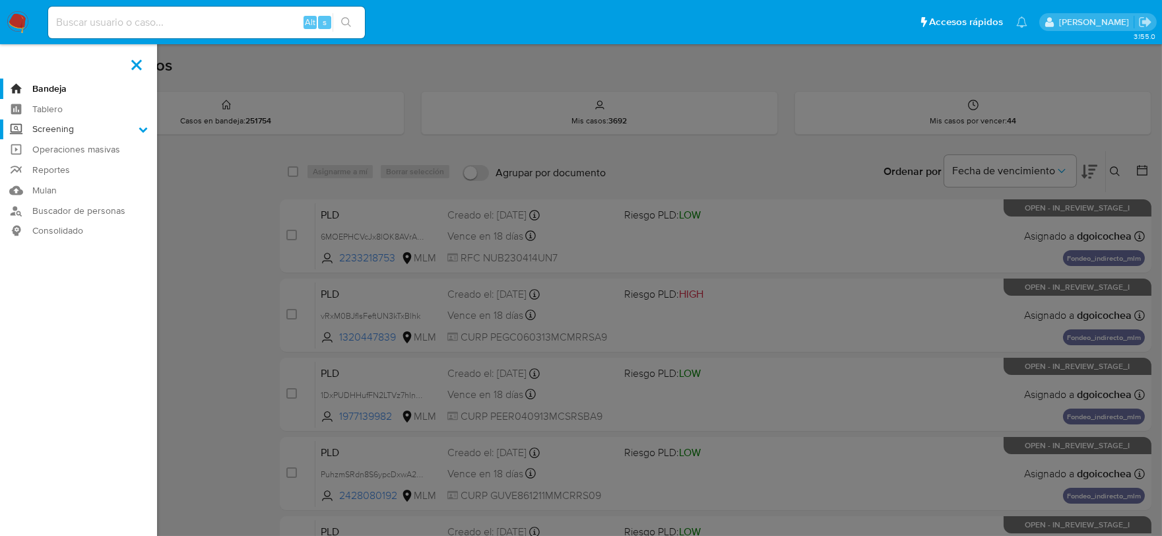
click at [0, 0] on input "Screening" at bounding box center [0, 0] width 0 height 0
click at [69, 179] on link "Herramientas" at bounding box center [78, 181] width 157 height 16
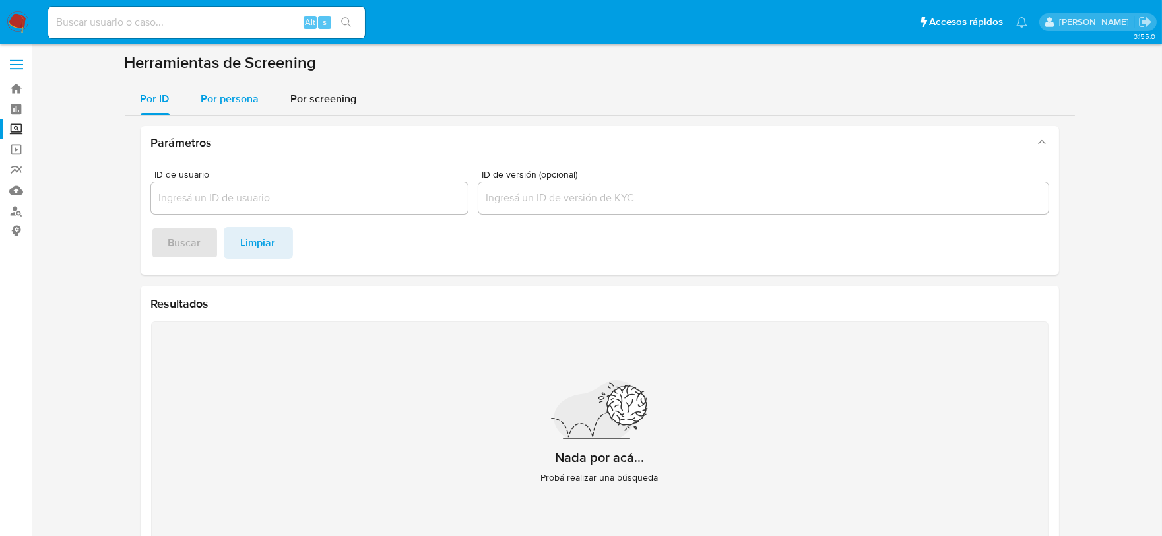
click at [236, 101] on span "Por persona" at bounding box center [230, 98] width 58 height 15
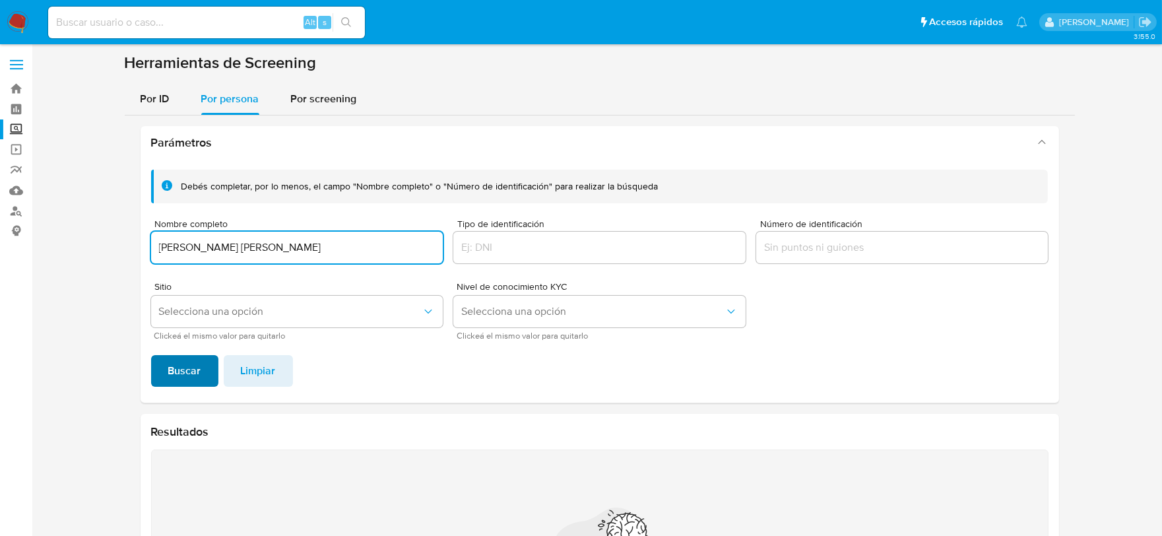
type input "[PERSON_NAME] [PERSON_NAME]"
click at [181, 377] on span "Buscar" at bounding box center [184, 370] width 33 height 29
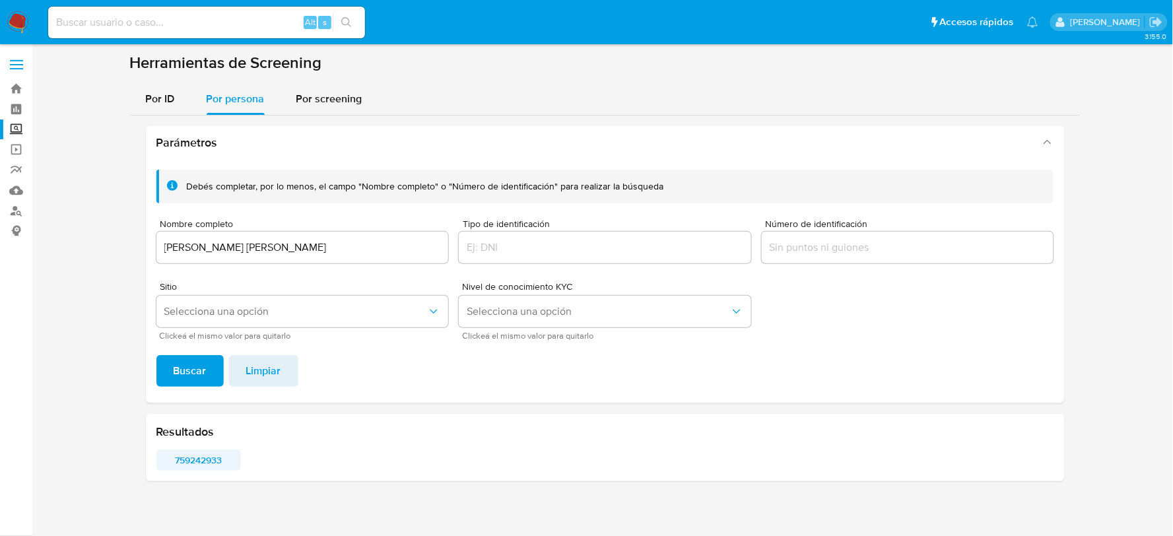
click at [205, 459] on span "759242933" at bounding box center [199, 460] width 67 height 18
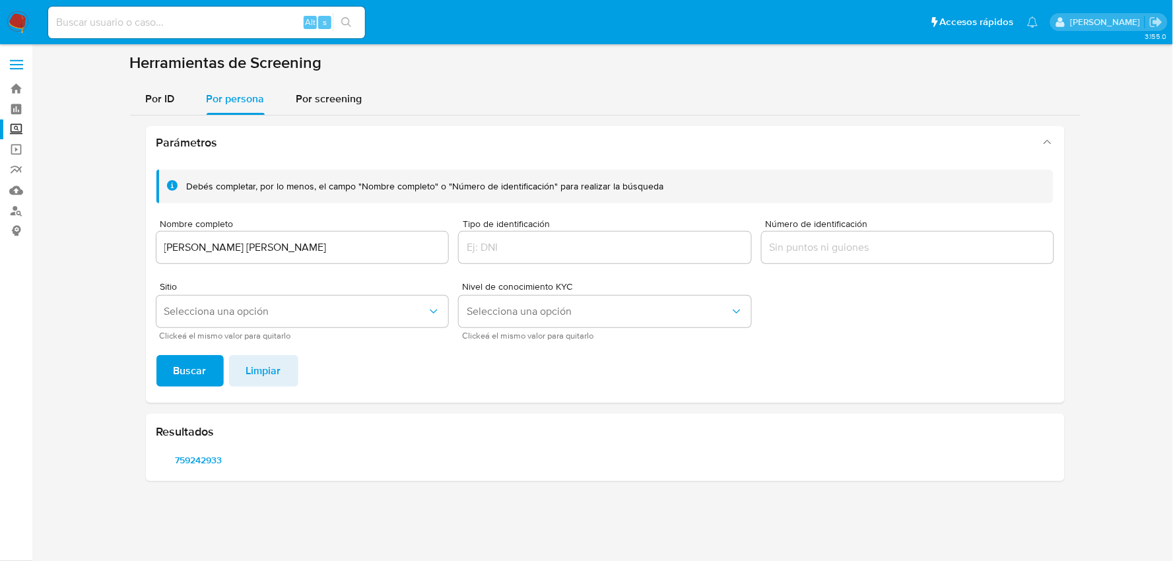
click at [278, 247] on input "GENARO ANTONIO VAZQUEZ GUZMAN" at bounding box center [302, 247] width 292 height 17
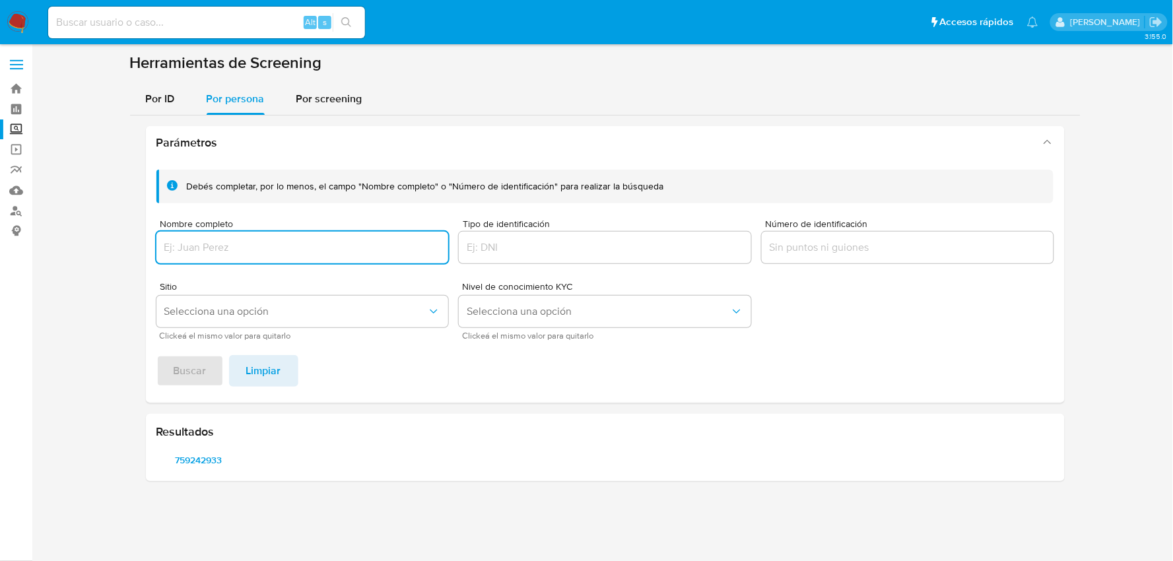
click at [859, 245] on input "Número de identificación" at bounding box center [907, 247] width 292 height 17
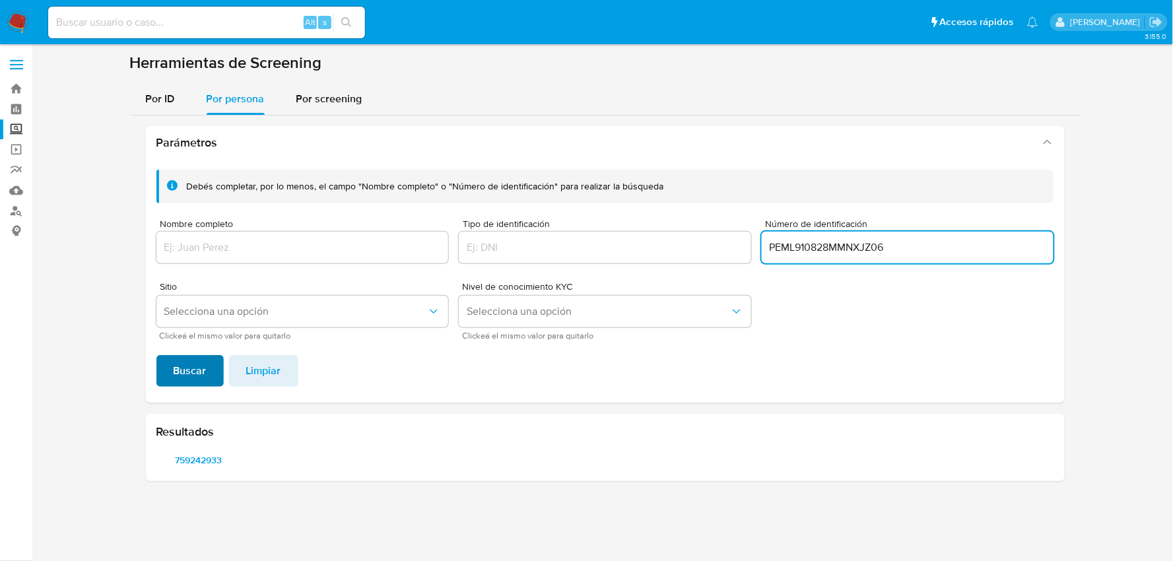
type input "PEML910828MMNXJZ06"
click at [194, 366] on span "Buscar" at bounding box center [190, 370] width 33 height 29
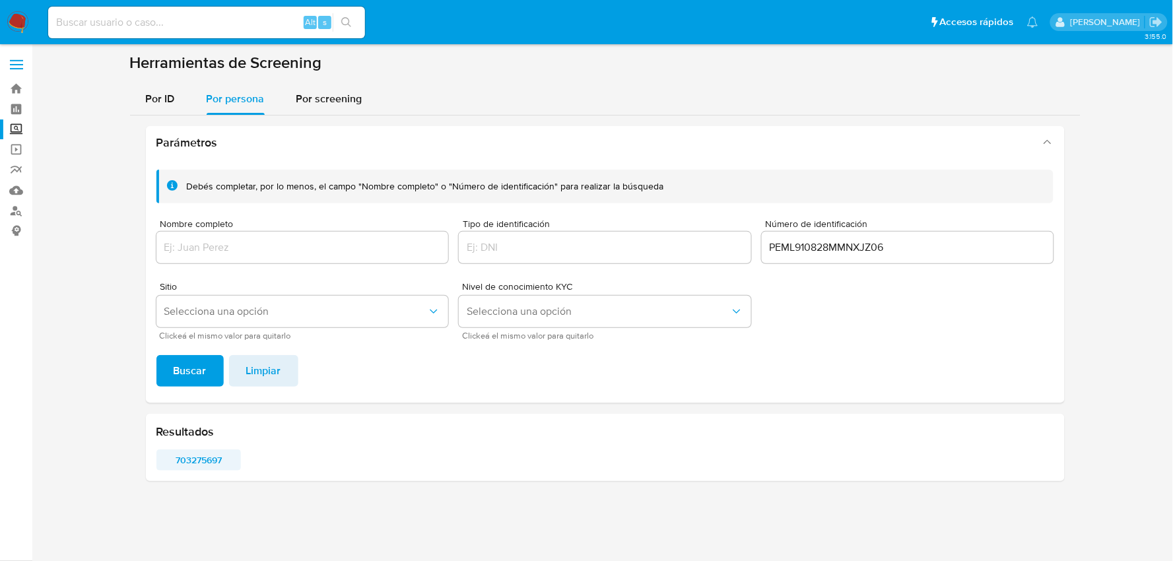
click at [189, 455] on span "703275697" at bounding box center [199, 460] width 67 height 18
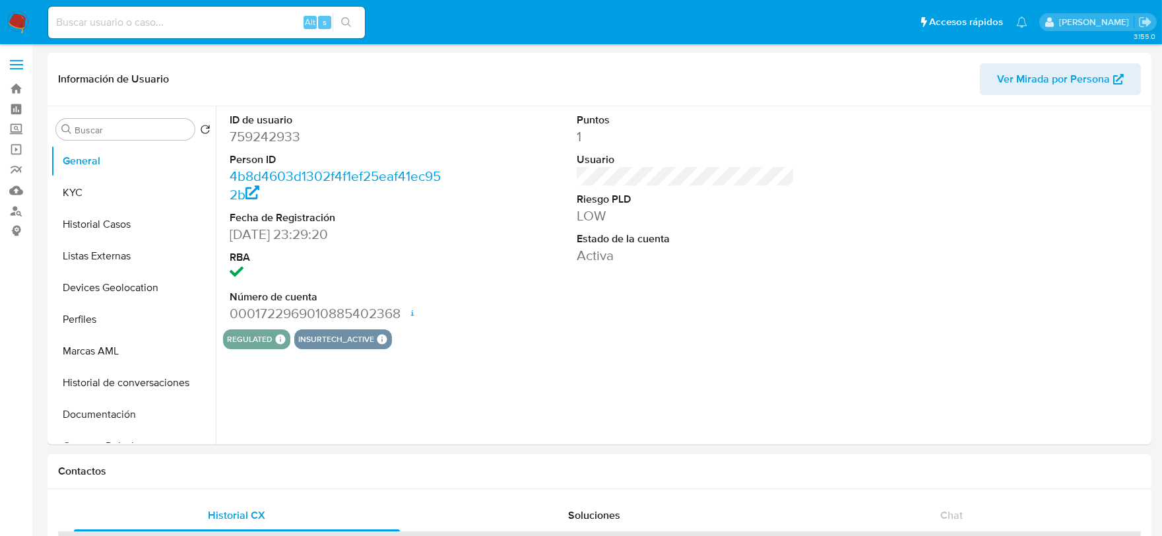
select select "10"
click at [97, 199] on button "KYC" at bounding box center [128, 193] width 154 height 32
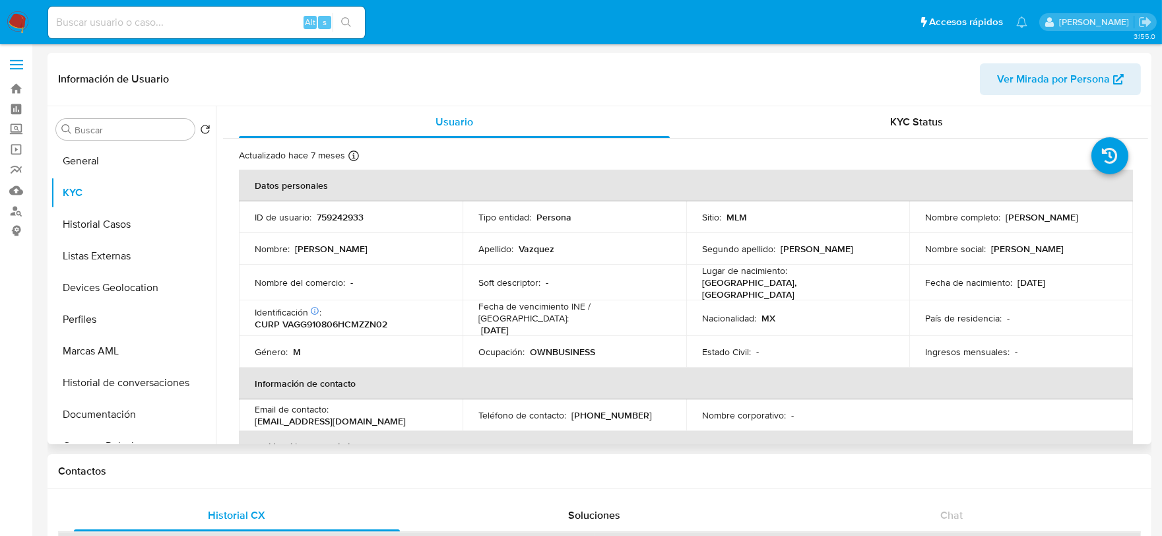
click at [321, 222] on p "759242933" at bounding box center [340, 217] width 47 height 12
copy p "759242933"
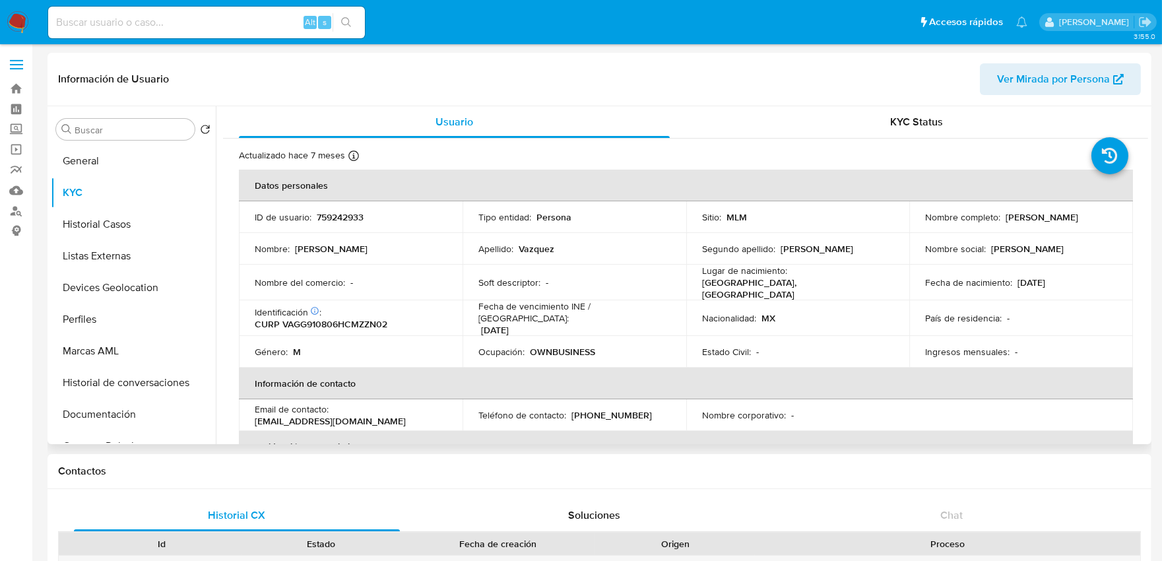
click at [803, 336] on td "Estado Civil : -" at bounding box center [798, 352] width 224 height 32
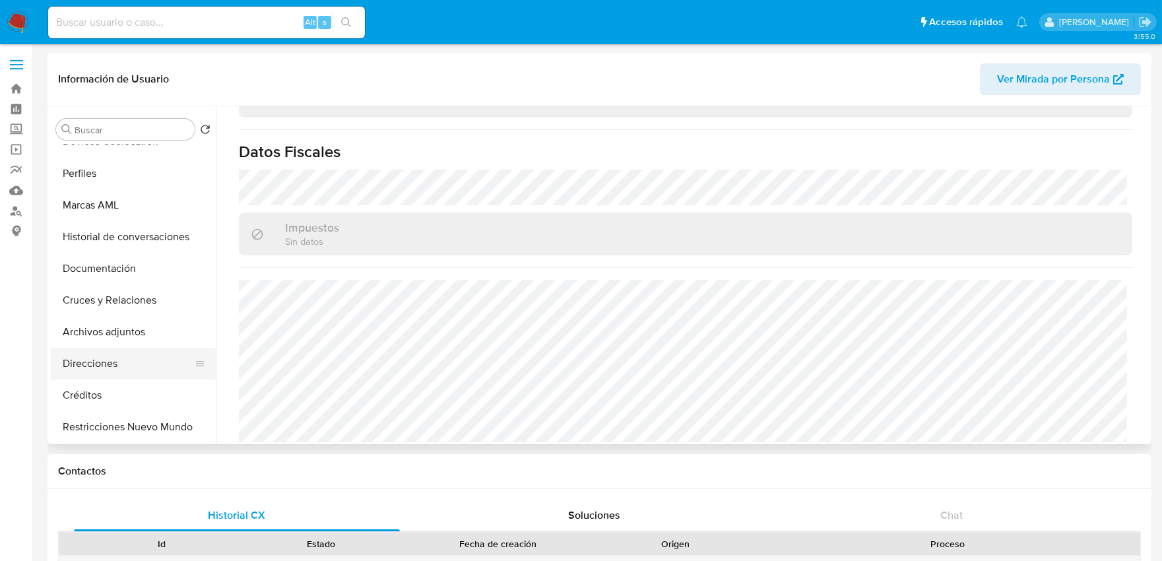
scroll to position [146, 0]
click at [134, 418] on button "Restricciones Nuevo Mundo" at bounding box center [128, 426] width 154 height 32
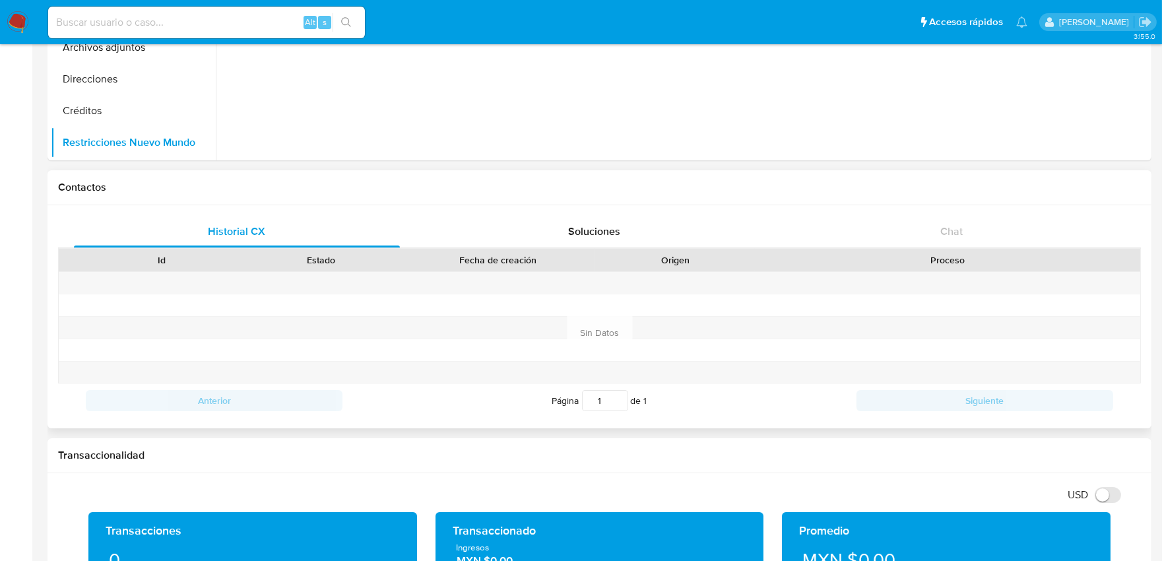
scroll to position [293, 0]
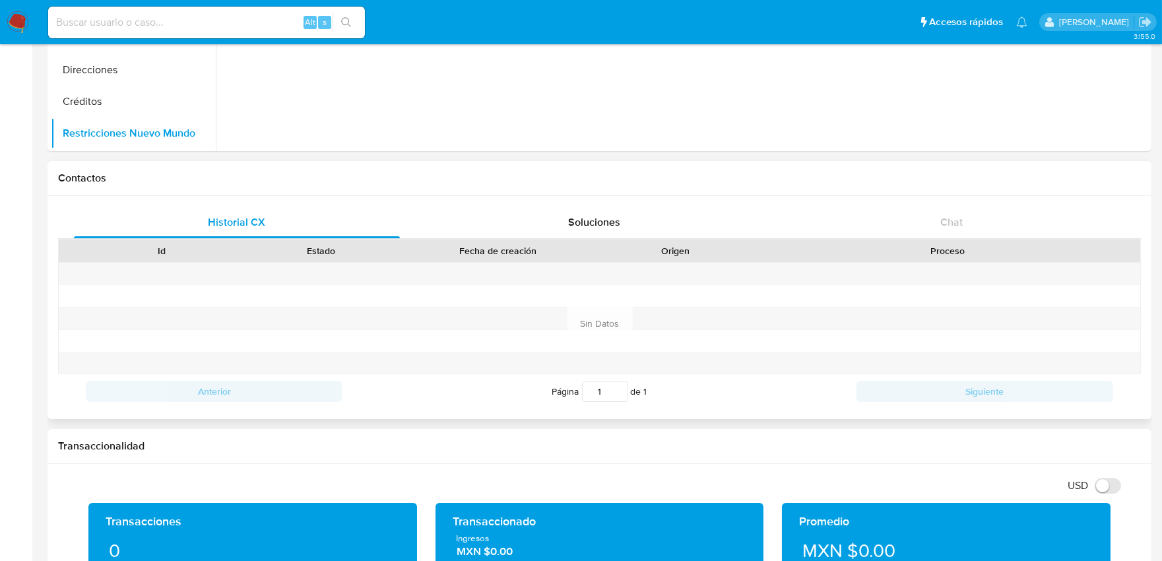
click at [477, 259] on div "Fecha de creación" at bounding box center [498, 251] width 195 height 22
click at [17, 17] on img at bounding box center [18, 22] width 22 height 22
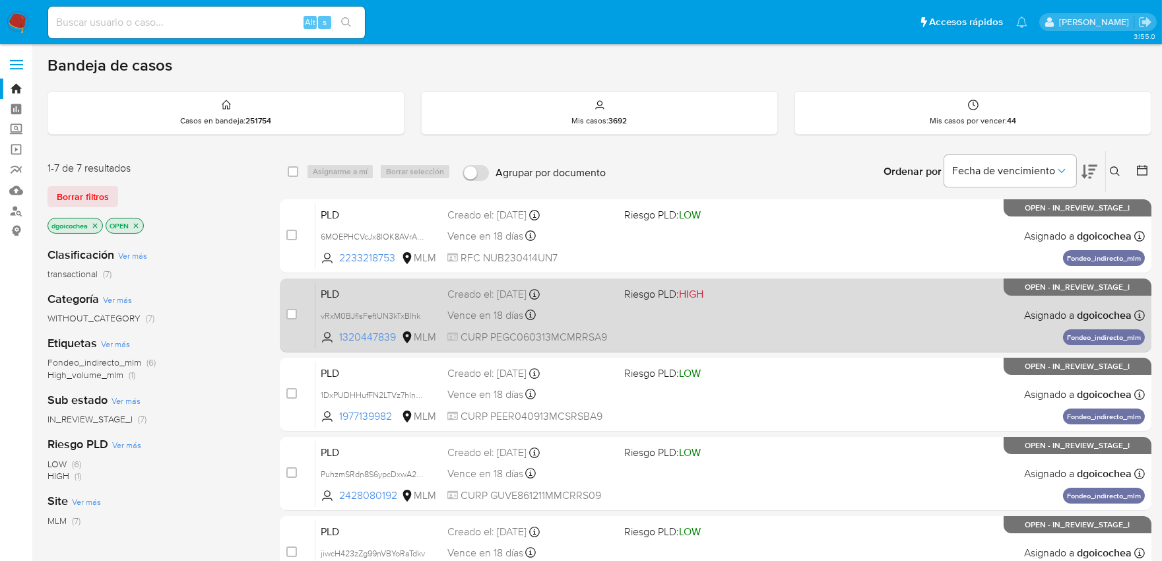
click at [339, 288] on span "PLD" at bounding box center [379, 292] width 116 height 17
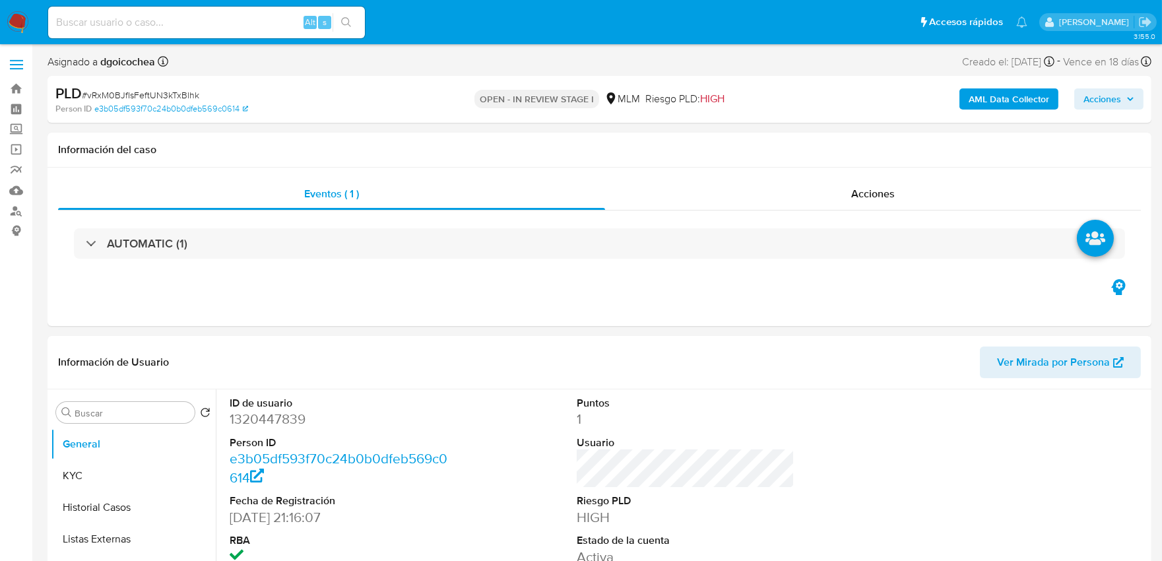
select select "10"
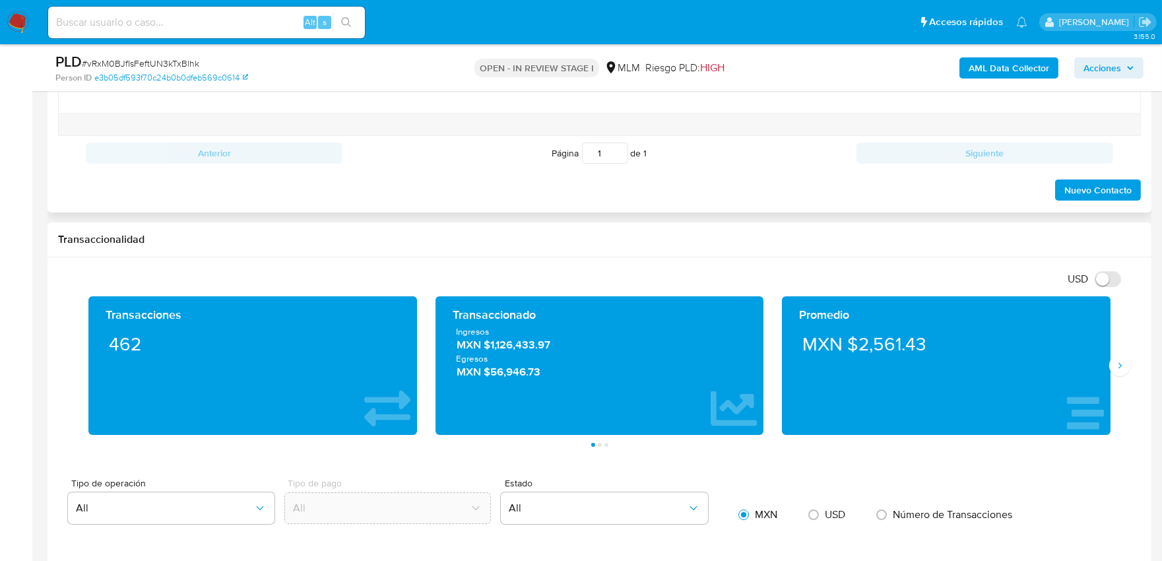
scroll to position [806, 0]
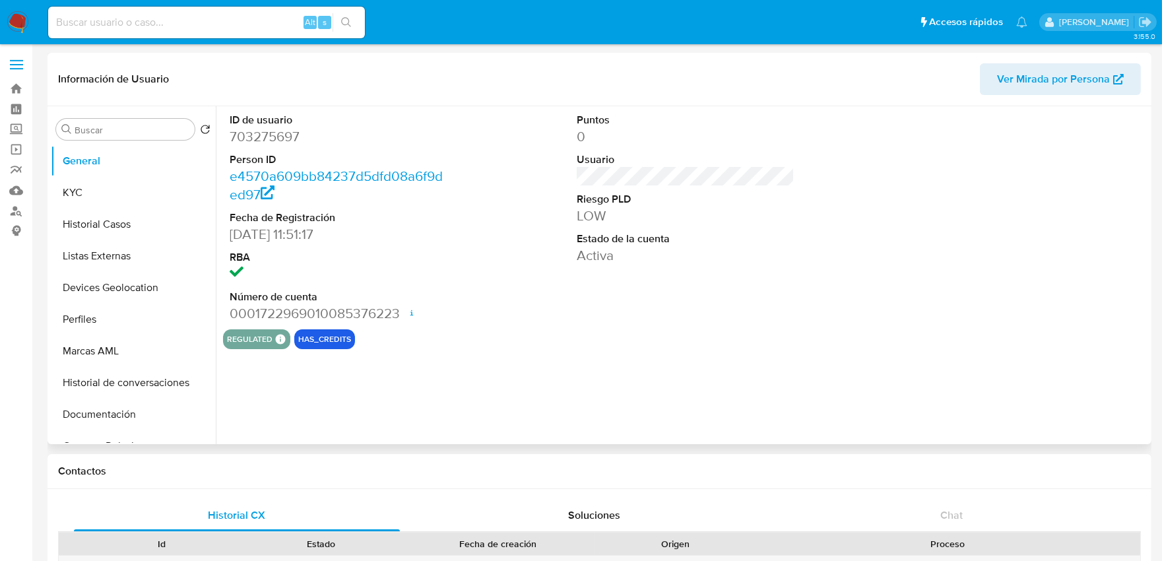
select select "10"
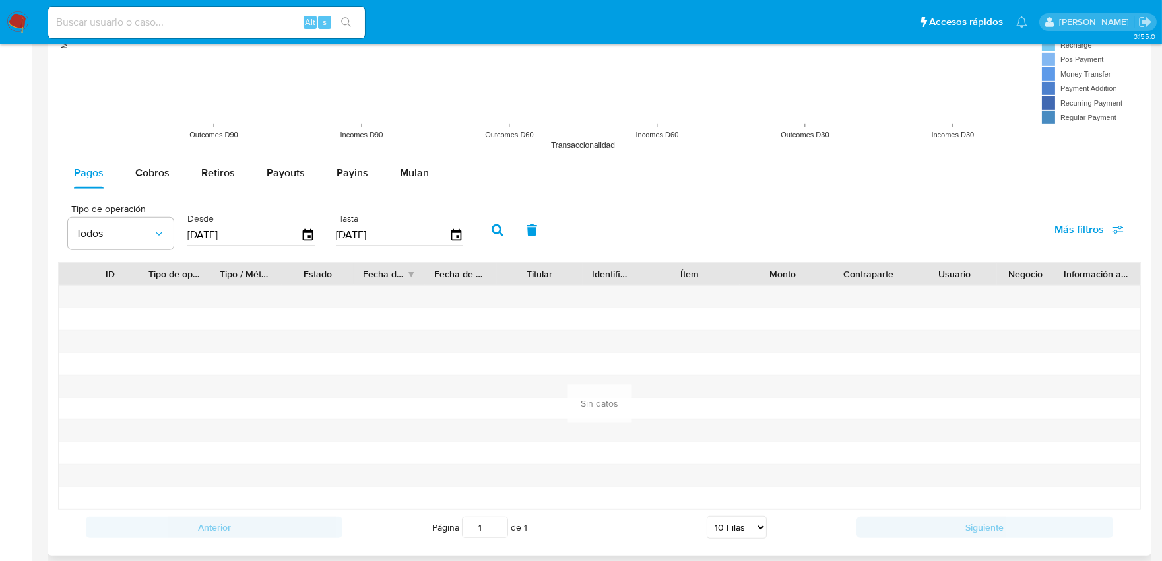
scroll to position [1099, 0]
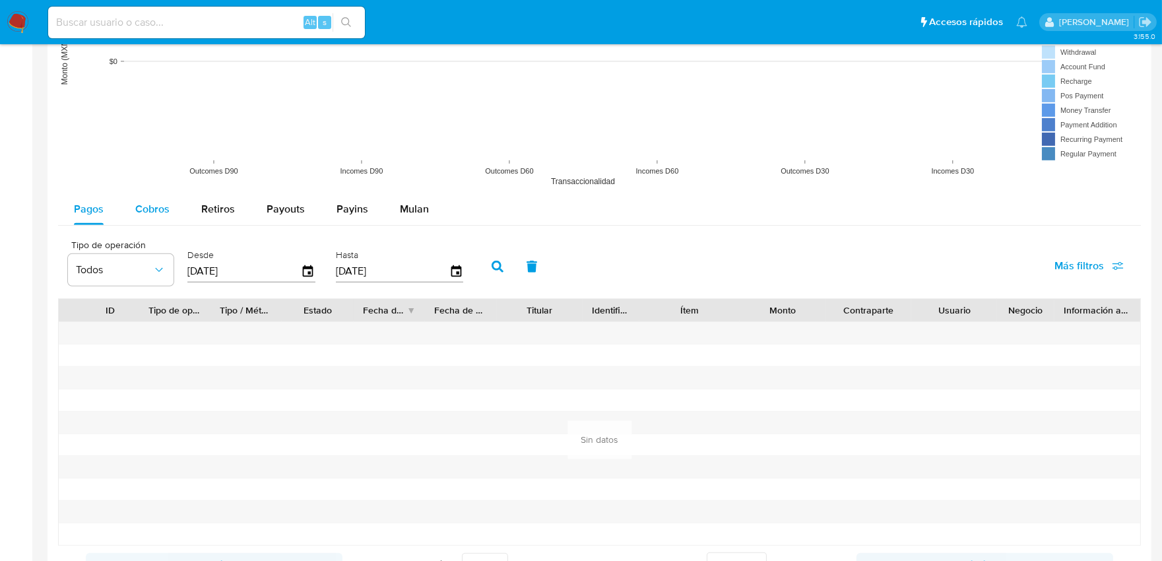
click at [180, 212] on button "Cobros" at bounding box center [152, 209] width 66 height 32
select select "10"
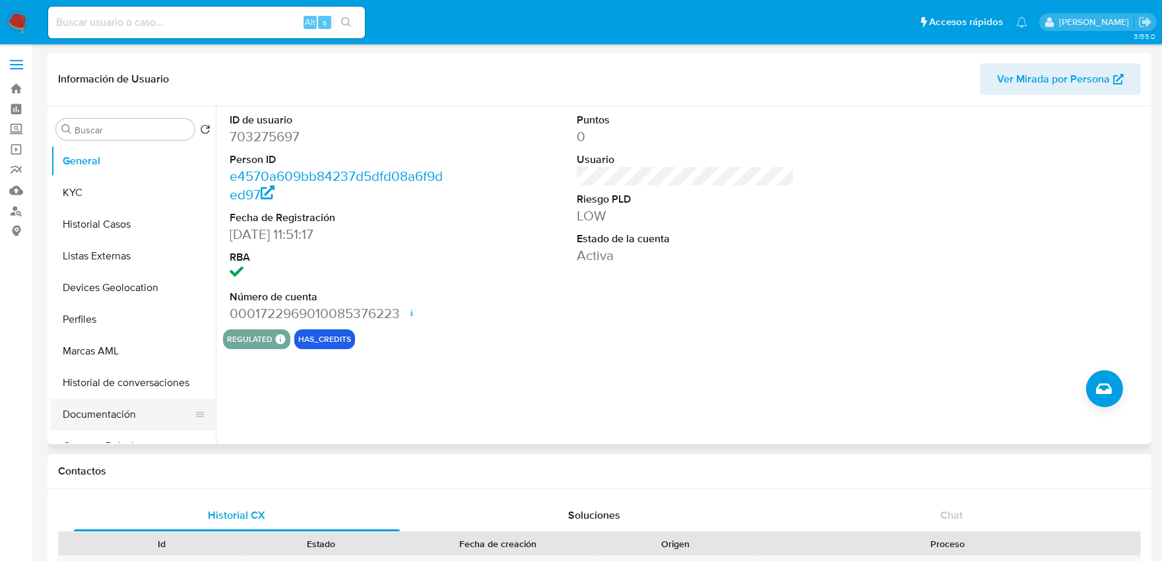
scroll to position [73, 0]
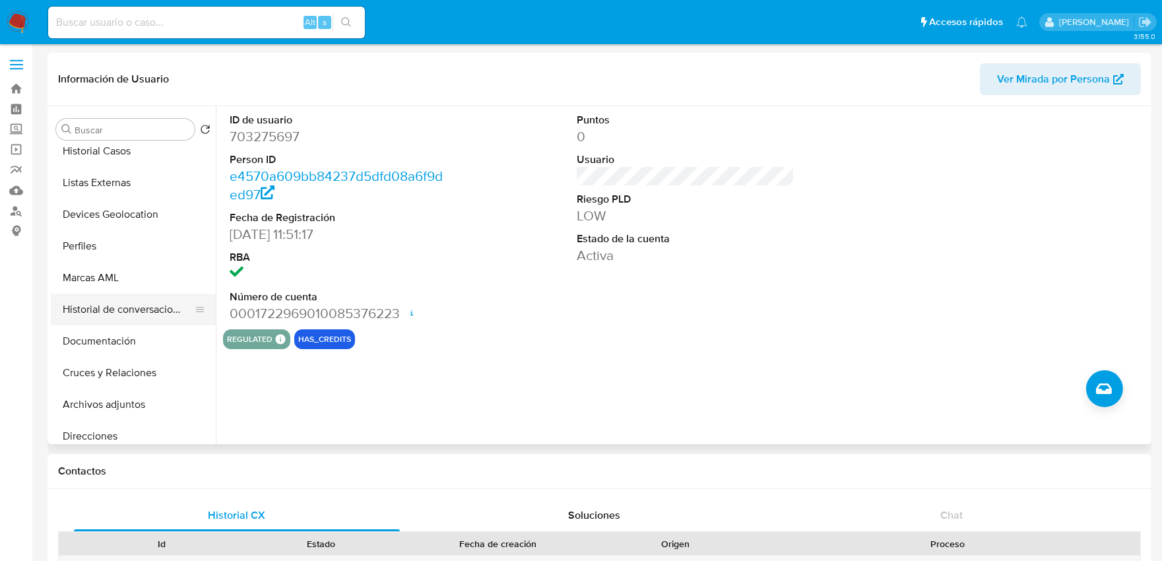
click at [119, 298] on button "Historial de conversaciones" at bounding box center [128, 310] width 154 height 32
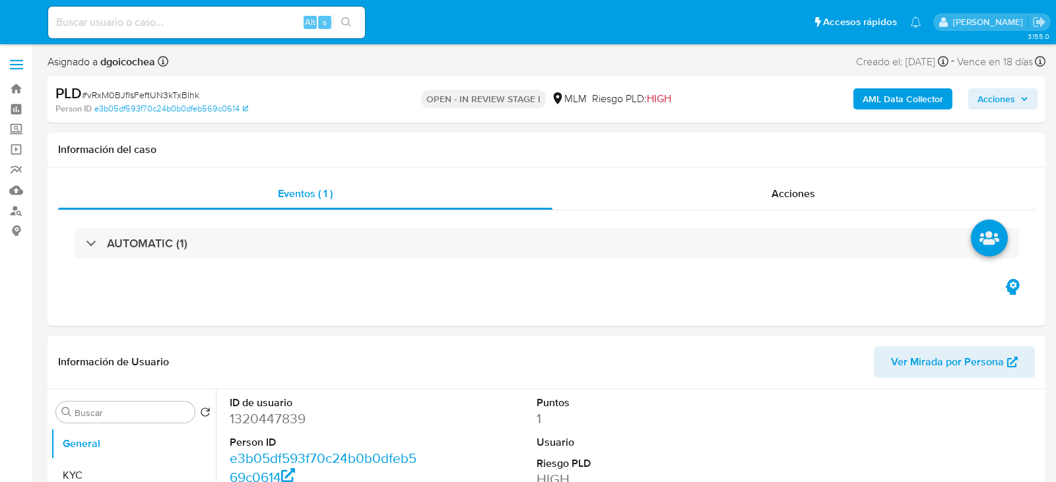
select select "10"
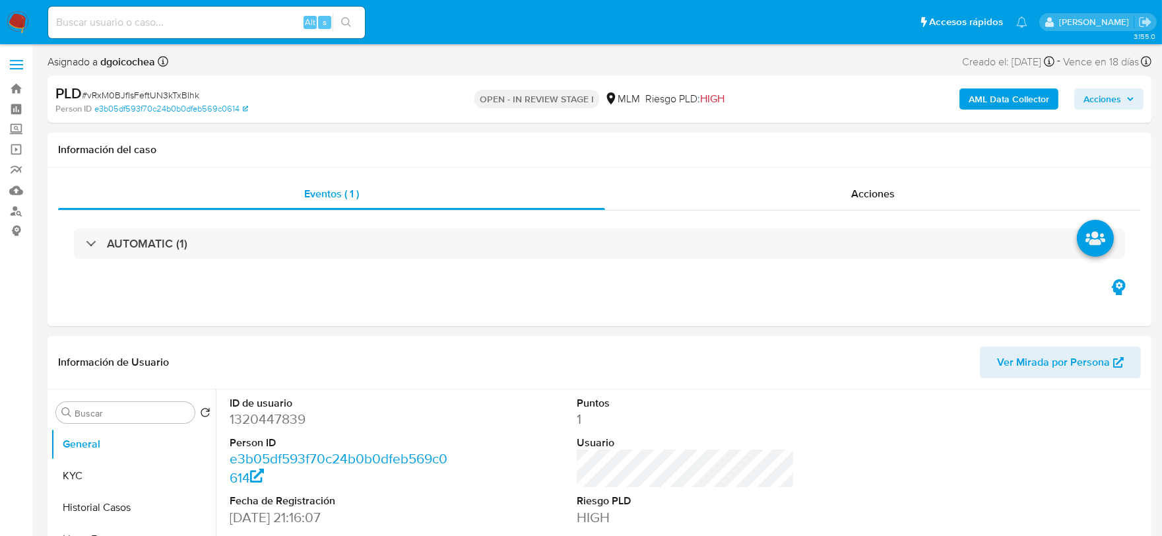
click at [809, 407] on div "ID de usuario 1320447839 Person ID e3b05df593f70c24b0b0dfeb569c0614 Fecha de Re…" at bounding box center [685, 500] width 925 height 223
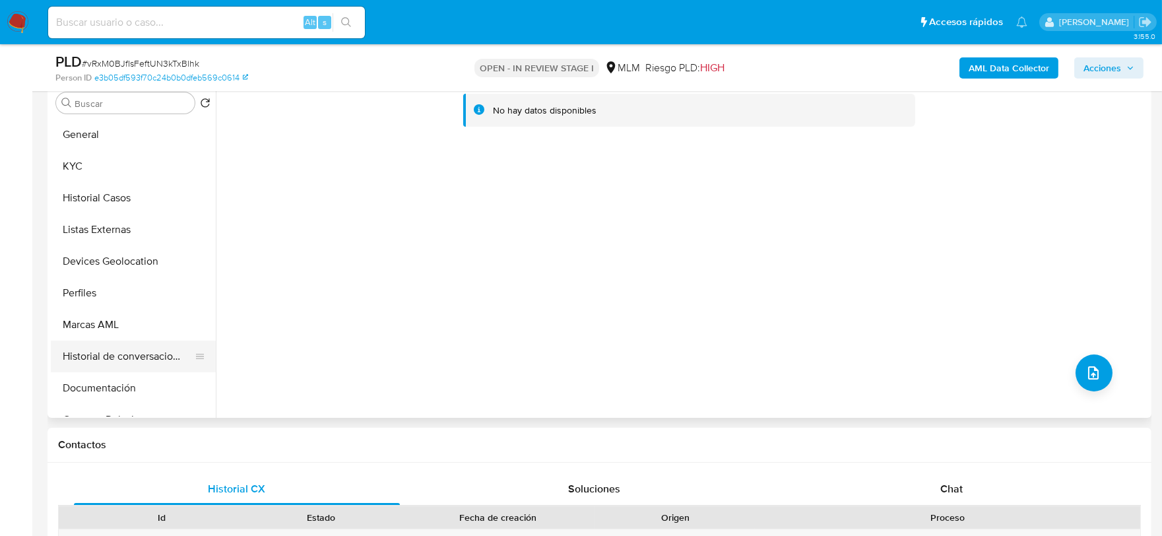
scroll to position [146, 0]
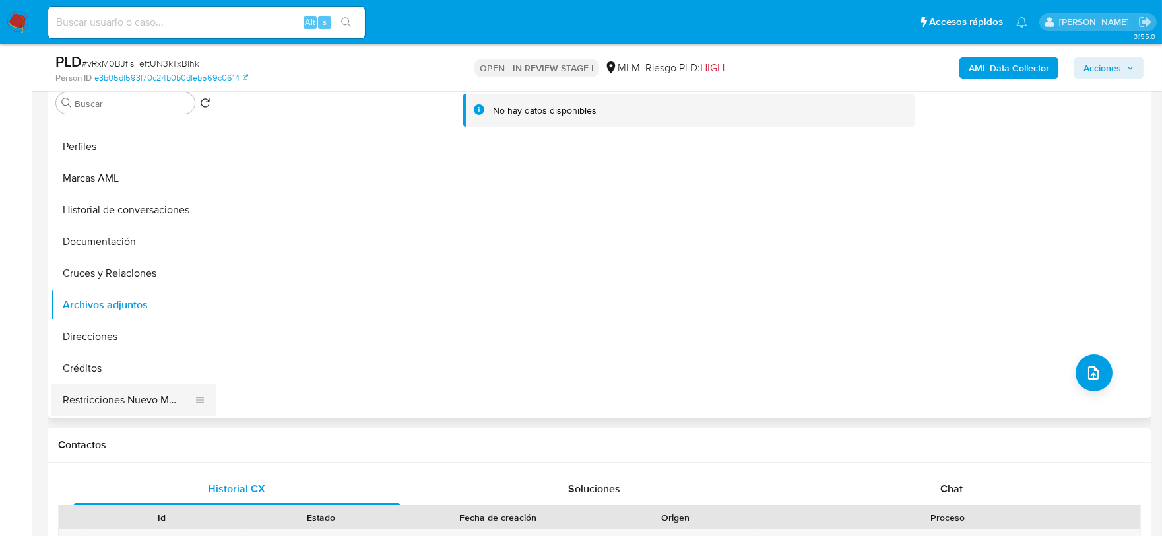
drag, startPoint x: 134, startPoint y: 372, endPoint x: 143, endPoint y: 391, distance: 21.0
click at [135, 373] on button "Créditos" at bounding box center [133, 368] width 165 height 32
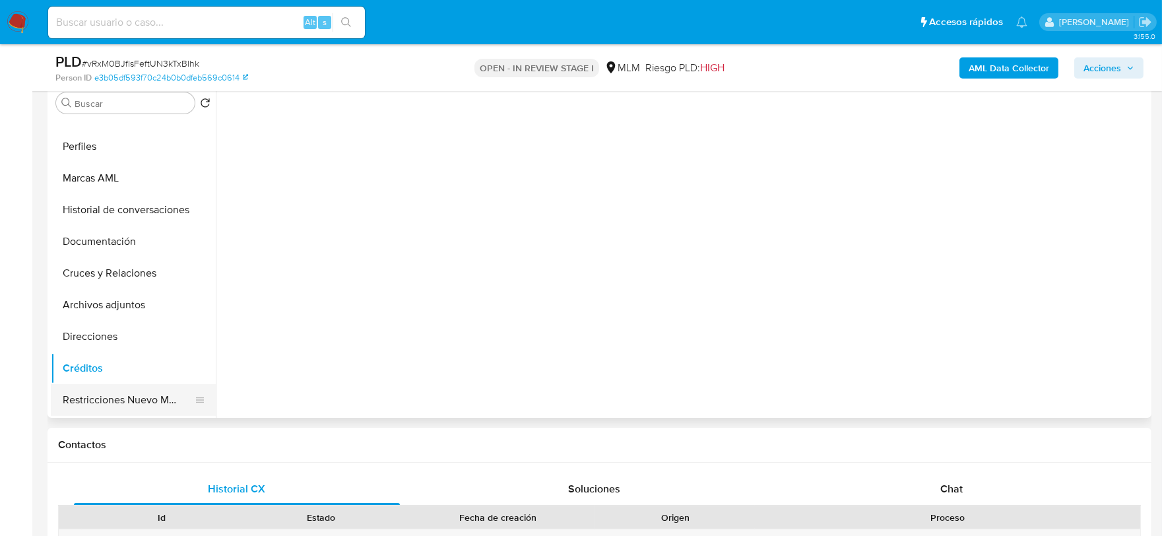
click at [143, 391] on button "Restricciones Nuevo Mundo" at bounding box center [128, 400] width 154 height 32
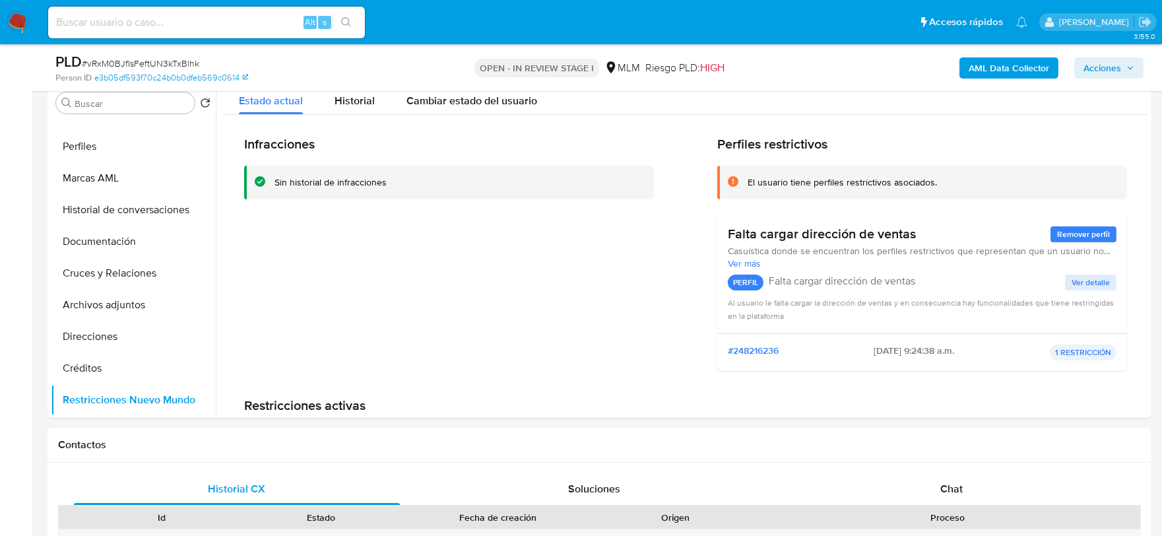
click at [496, 313] on div "Infracciones Sin historial de infracciones" at bounding box center [449, 258] width 410 height 245
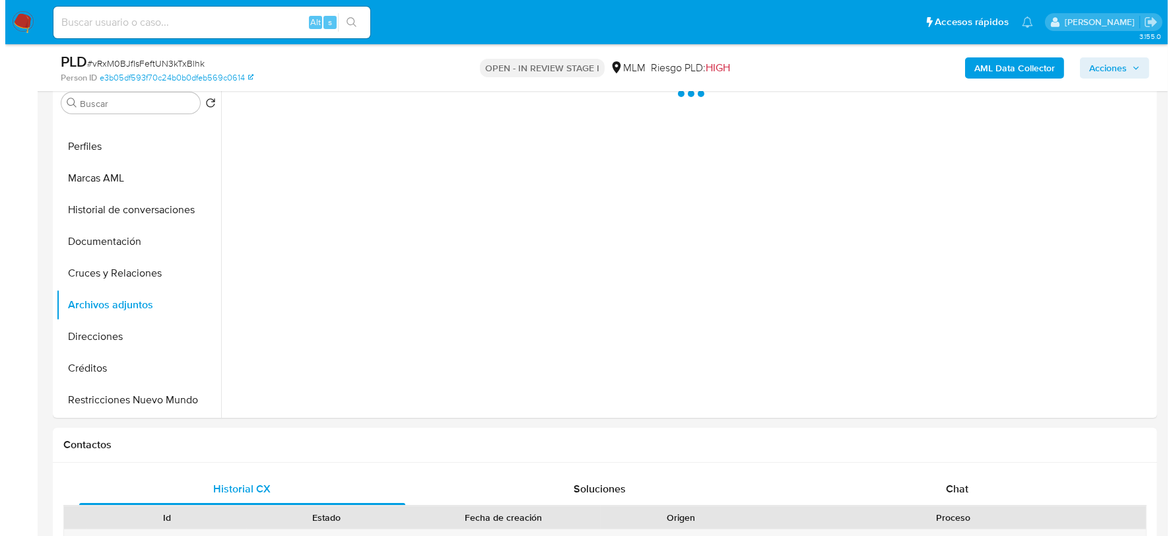
scroll to position [216, 0]
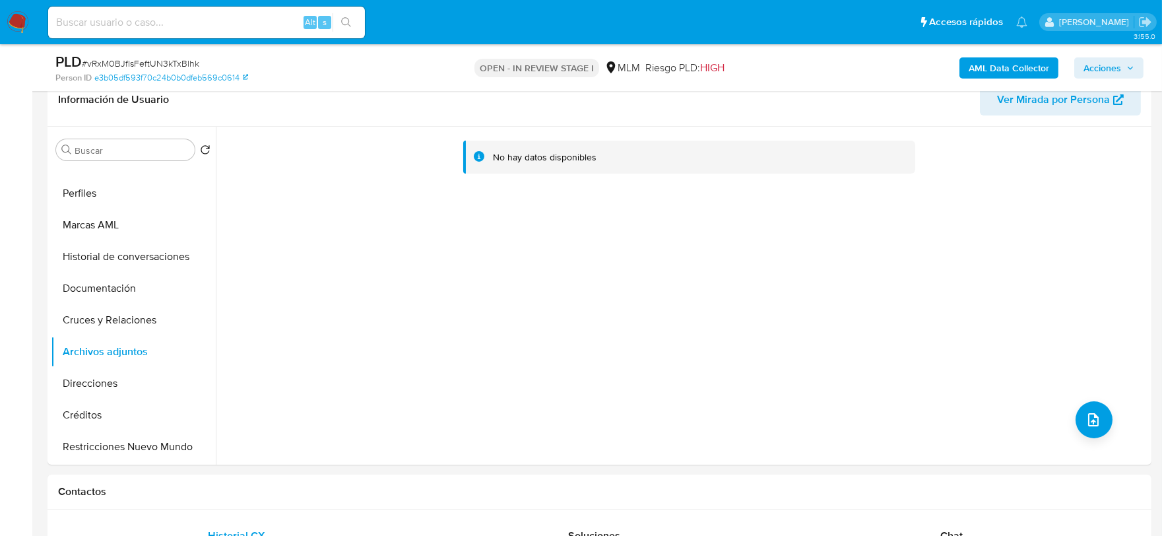
drag, startPoint x: 452, startPoint y: 386, endPoint x: 685, endPoint y: 340, distance: 237.5
click at [455, 385] on div "No hay datos disponibles" at bounding box center [682, 296] width 932 height 338
click at [1055, 412] on span "upload-file" at bounding box center [1093, 420] width 15 height 16
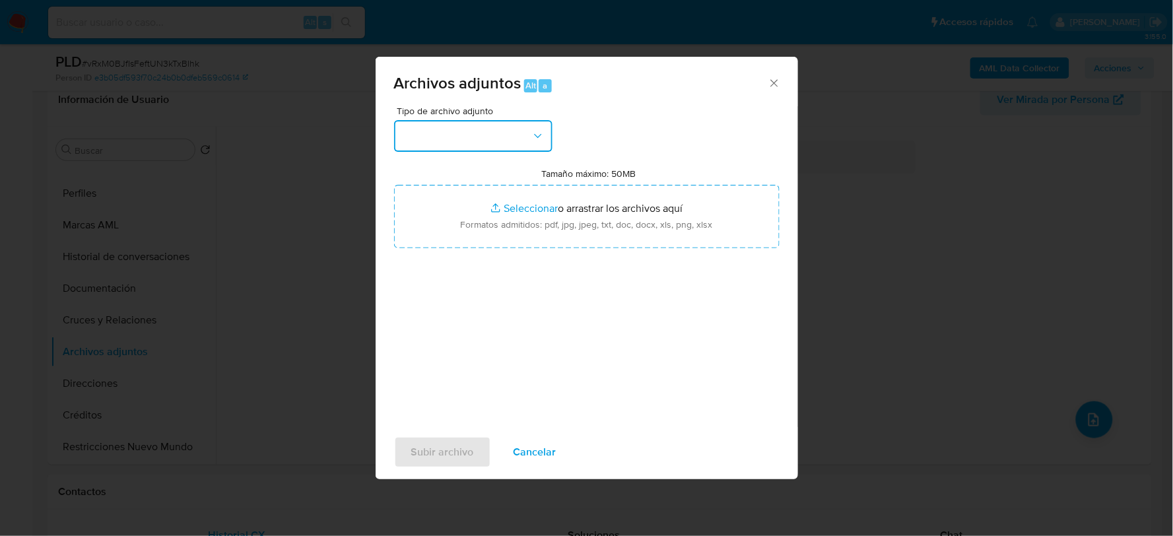
click at [403, 140] on button "button" at bounding box center [473, 136] width 158 height 32
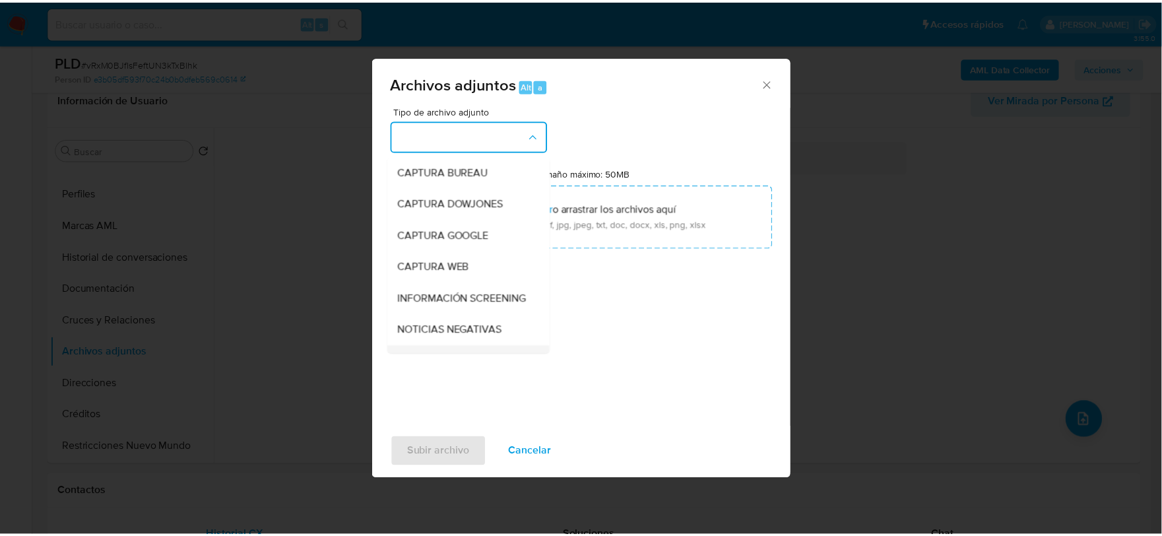
scroll to position [100, 0]
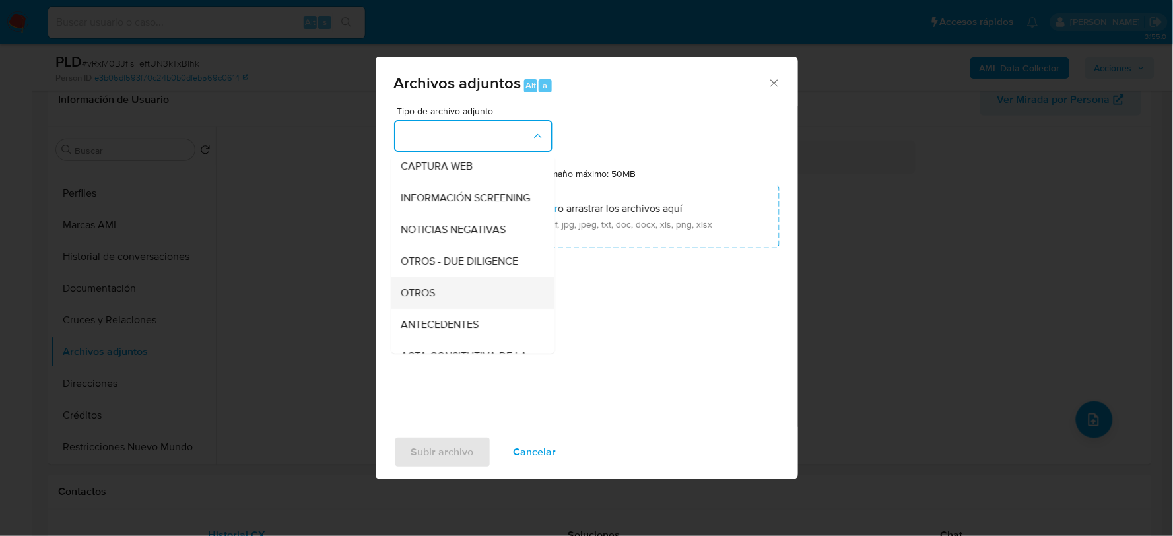
click at [428, 299] on span "OTROS" at bounding box center [418, 292] width 34 height 13
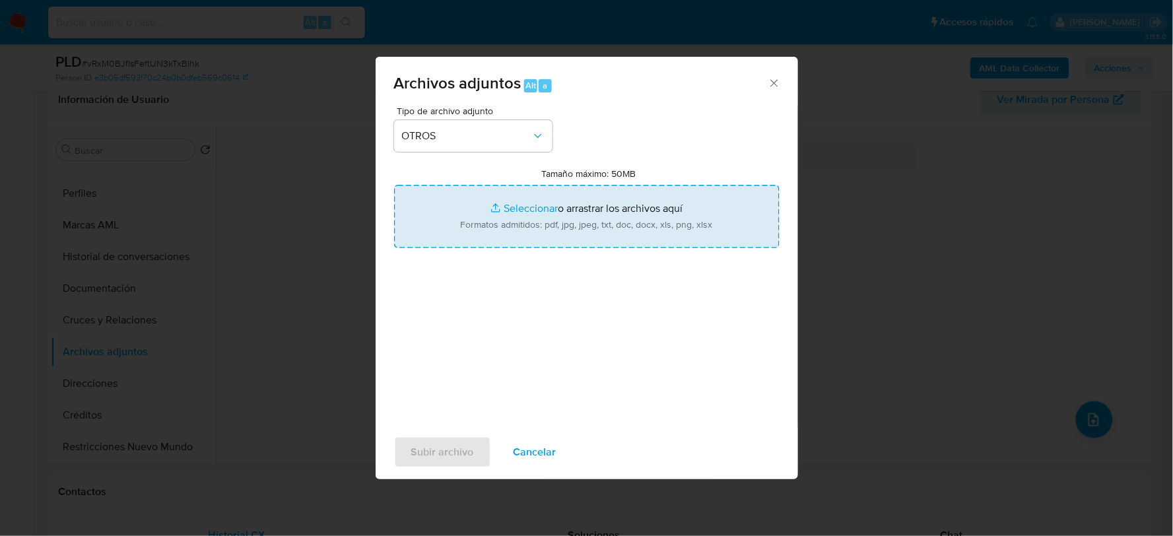
type input "C:\fakepath\1320447839_CASANDRA PRECIADO_JUL2025.pdf"
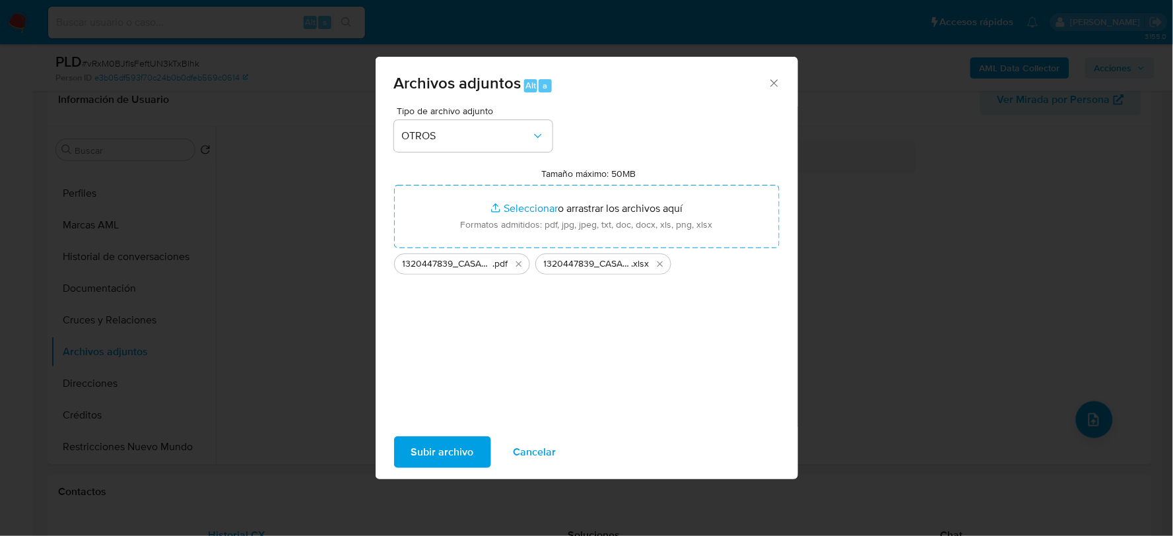
click at [459, 457] on span "Subir archivo" at bounding box center [442, 451] width 63 height 29
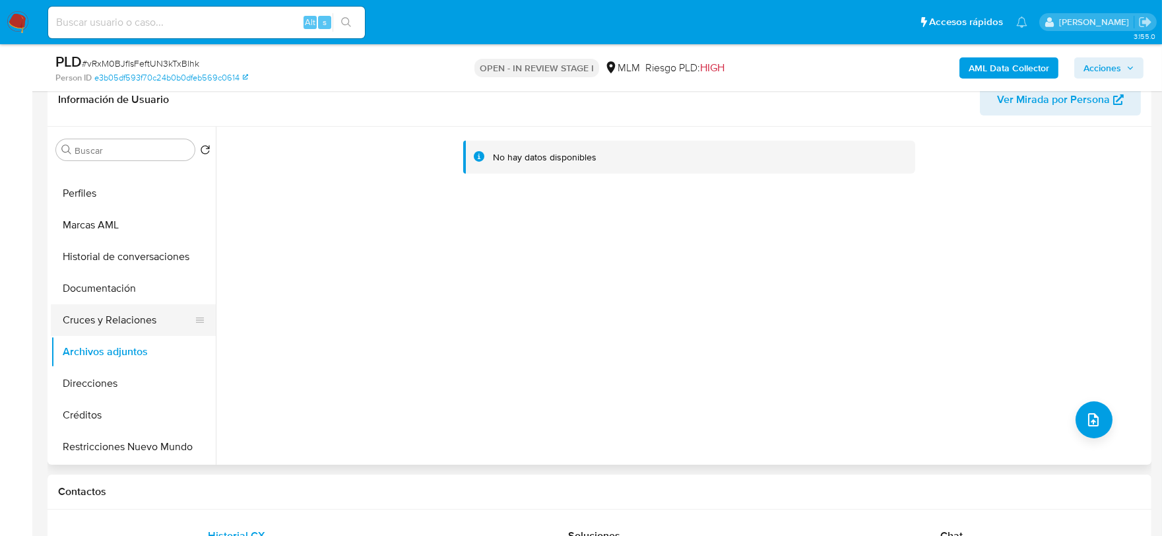
click at [176, 311] on button "Cruces y Relaciones" at bounding box center [128, 320] width 154 height 32
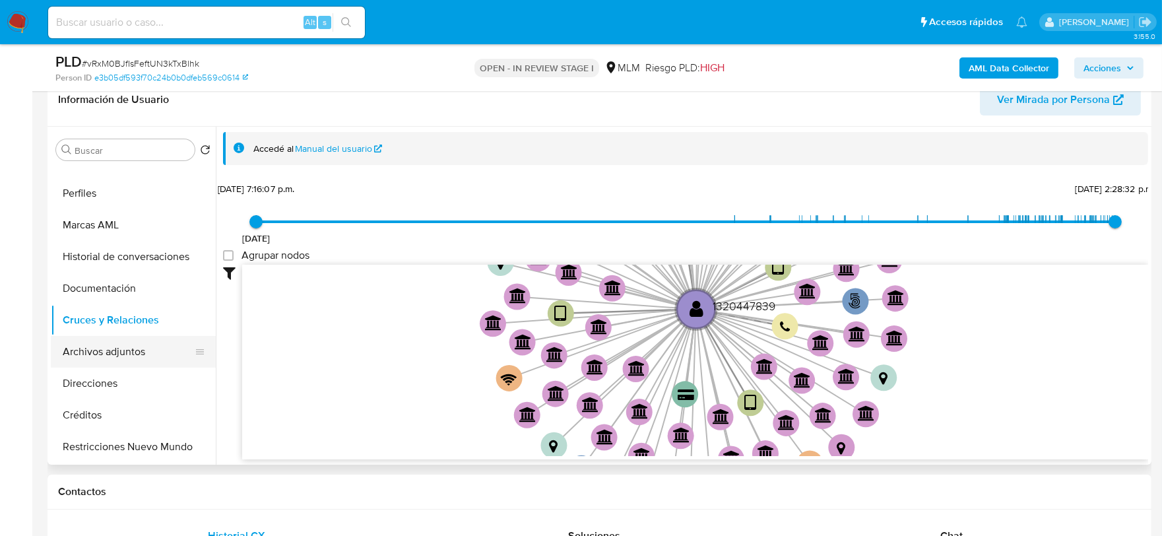
click at [113, 346] on button "Archivos adjuntos" at bounding box center [128, 352] width 154 height 32
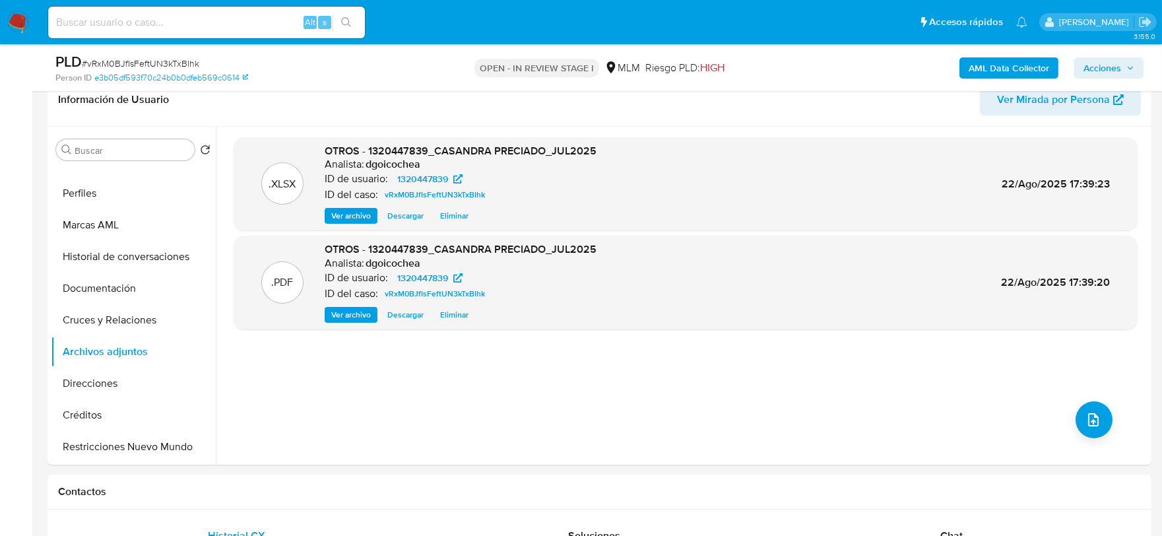
click at [1055, 67] on span "Acciones" at bounding box center [1103, 67] width 38 height 21
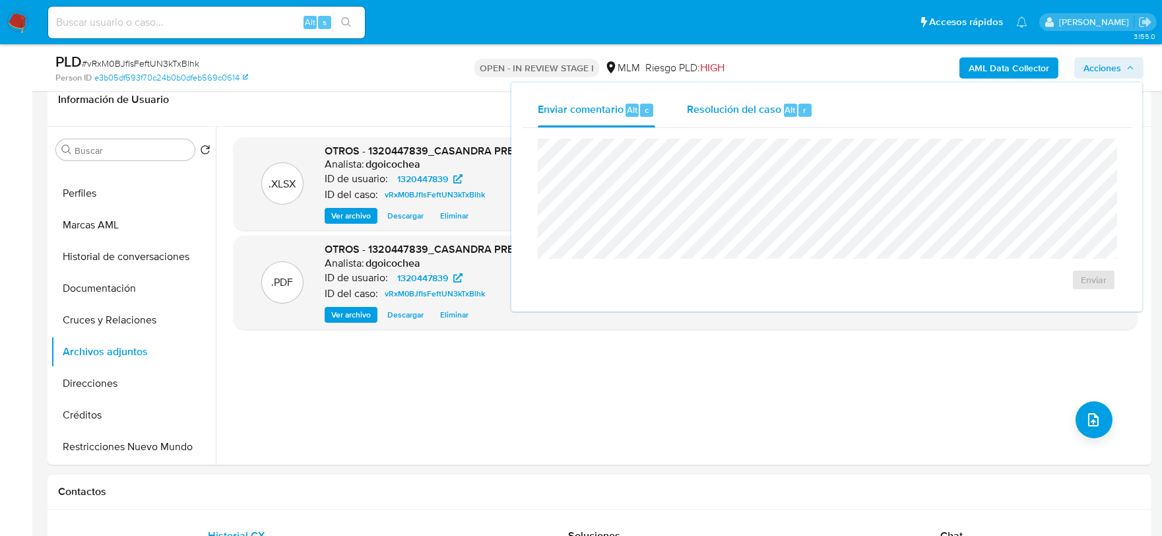
click at [762, 112] on span "Resolución del caso" at bounding box center [734, 109] width 94 height 15
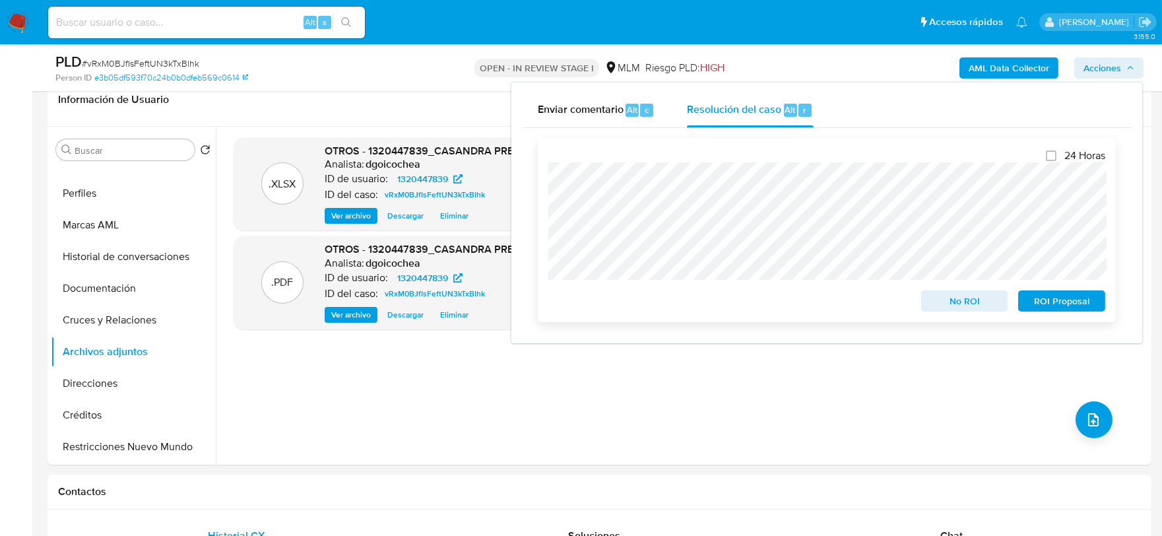
click at [1055, 304] on span "ROI Proposal" at bounding box center [1061, 301] width 69 height 18
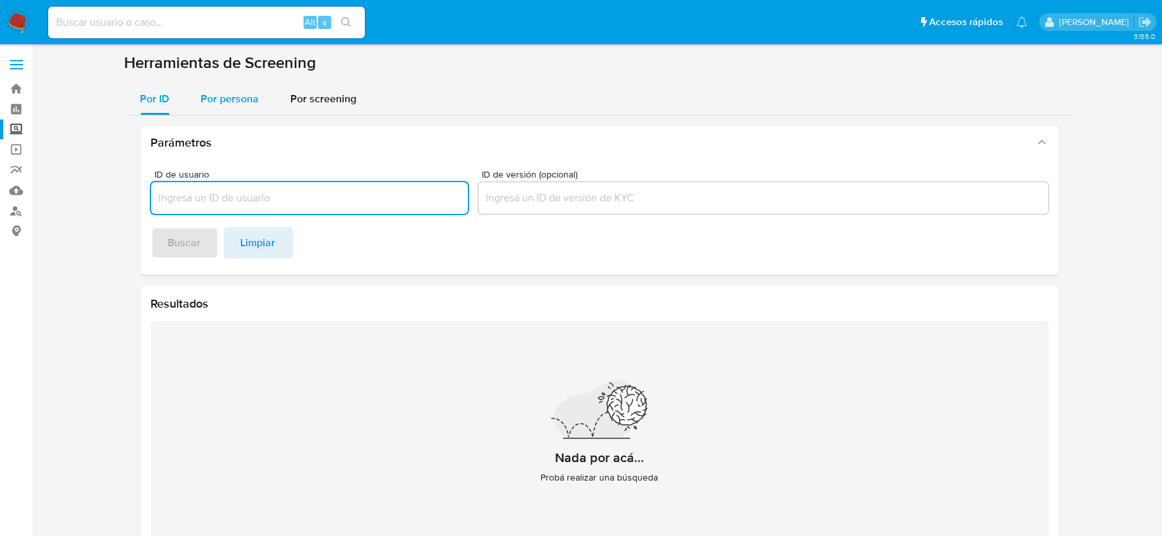
click at [241, 91] on span "Por persona" at bounding box center [230, 98] width 58 height 15
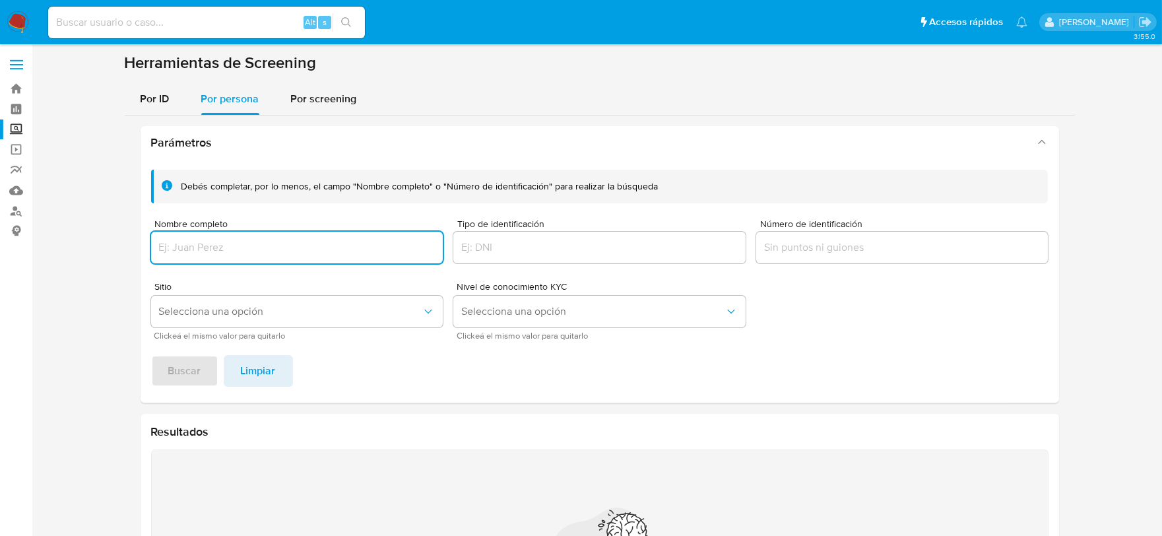
click at [767, 232] on div at bounding box center [902, 248] width 292 height 32
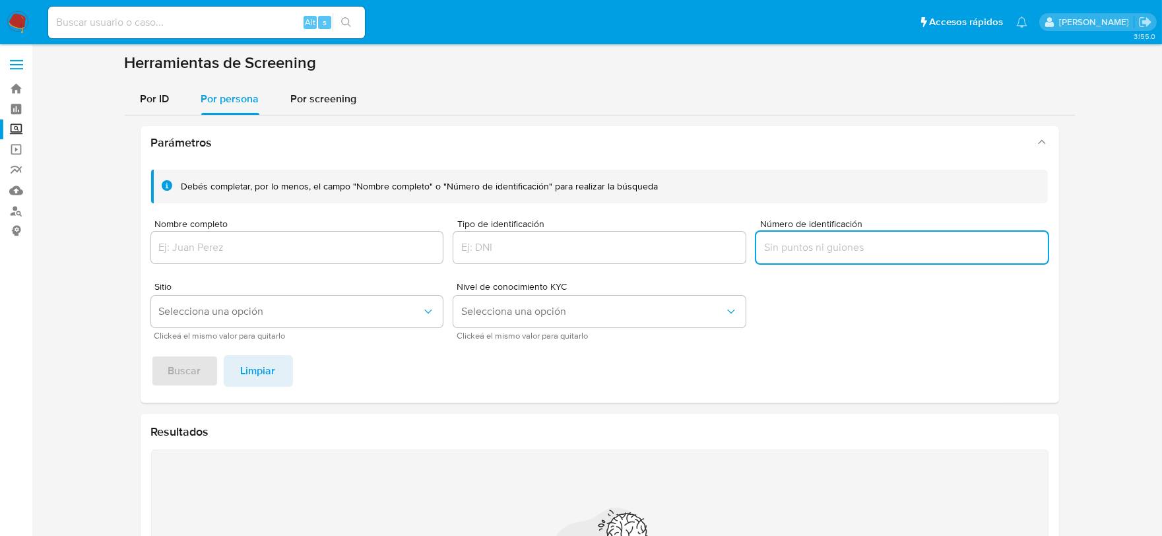
click at [775, 246] on input "Número de identificación" at bounding box center [902, 247] width 292 height 17
type input "PEML910828MMNXJZ06"
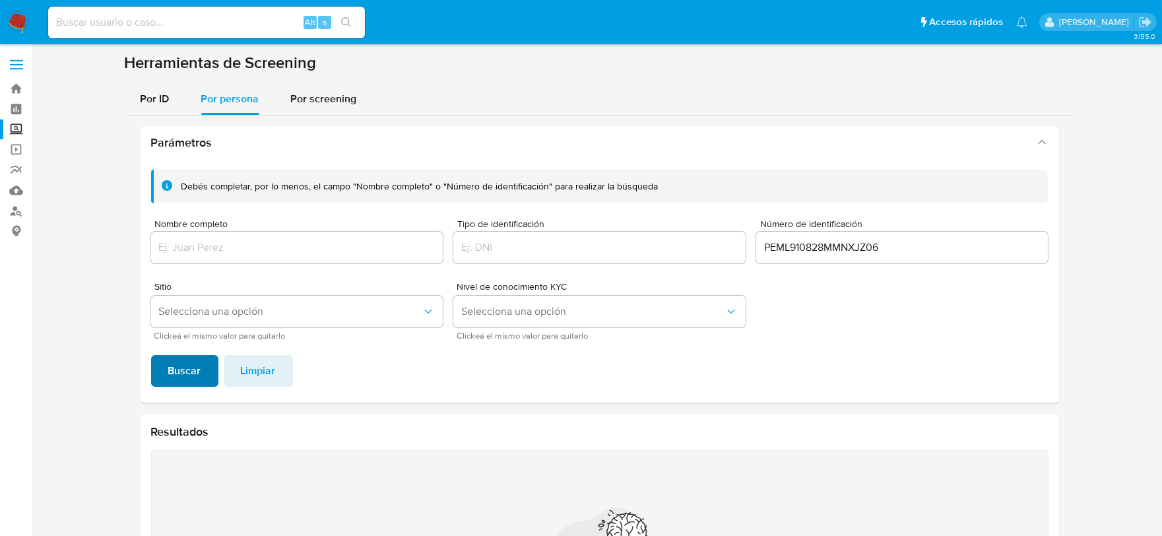
click at [163, 373] on button "Buscar" at bounding box center [184, 371] width 67 height 32
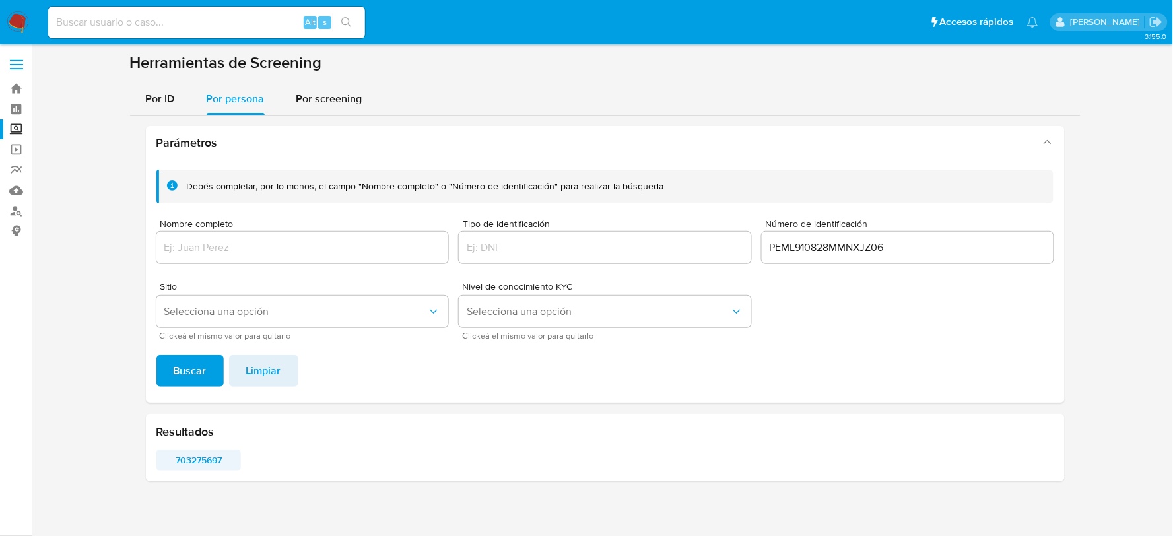
click at [181, 461] on span "703275697" at bounding box center [199, 460] width 67 height 18
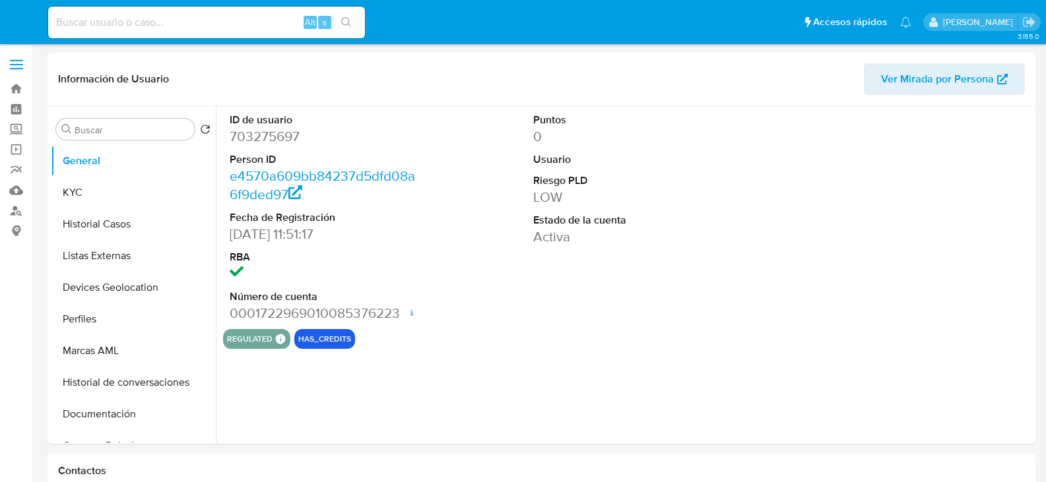
select select "10"
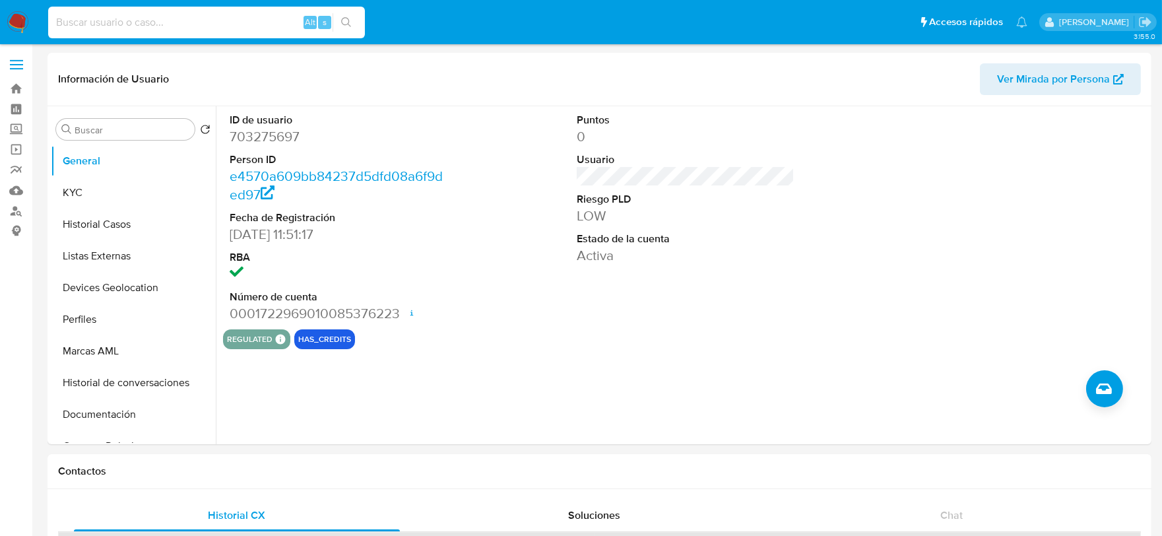
click at [84, 29] on input at bounding box center [206, 22] width 317 height 17
paste input "1776011452"
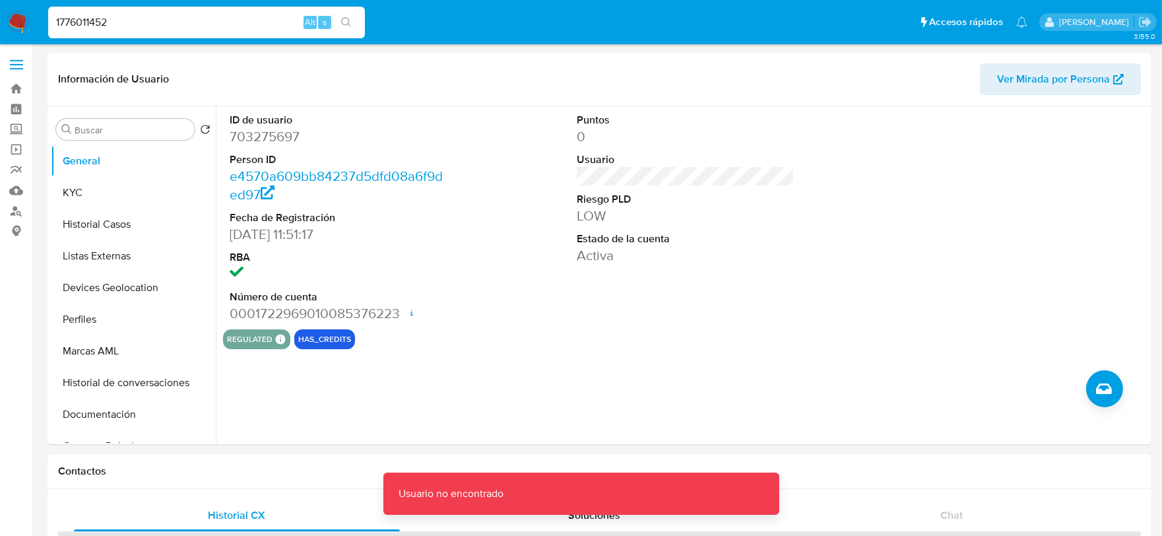
click at [177, 20] on input "1776011452" at bounding box center [206, 22] width 317 height 17
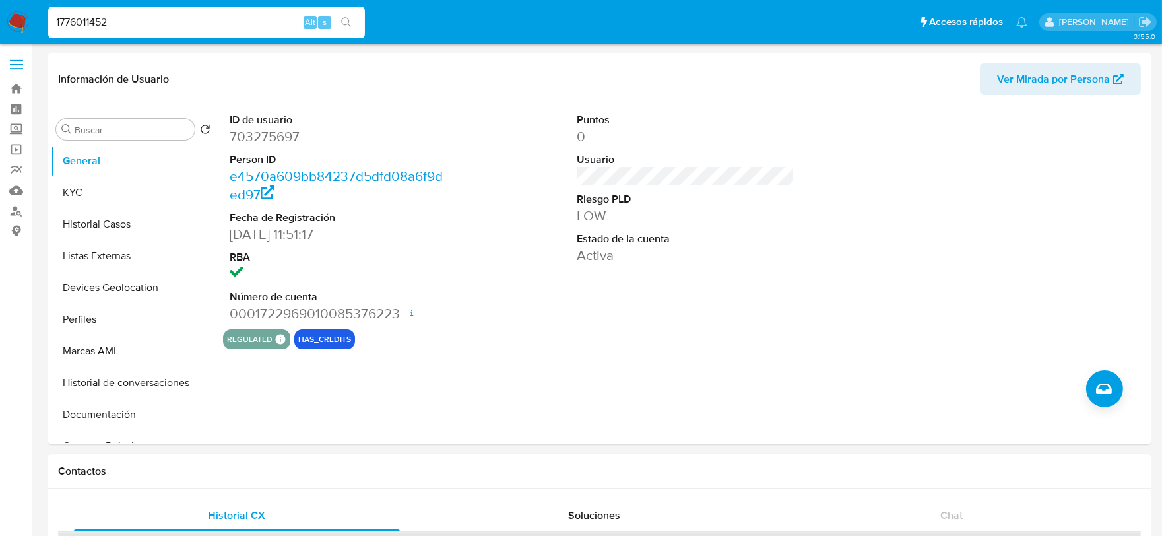
type input "1776011452"
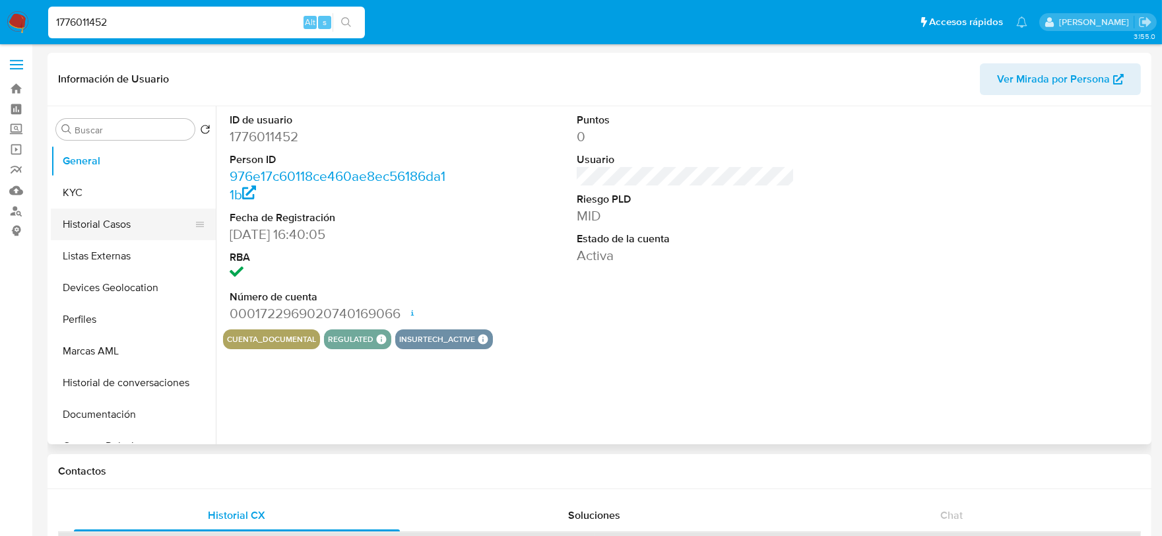
select select "10"
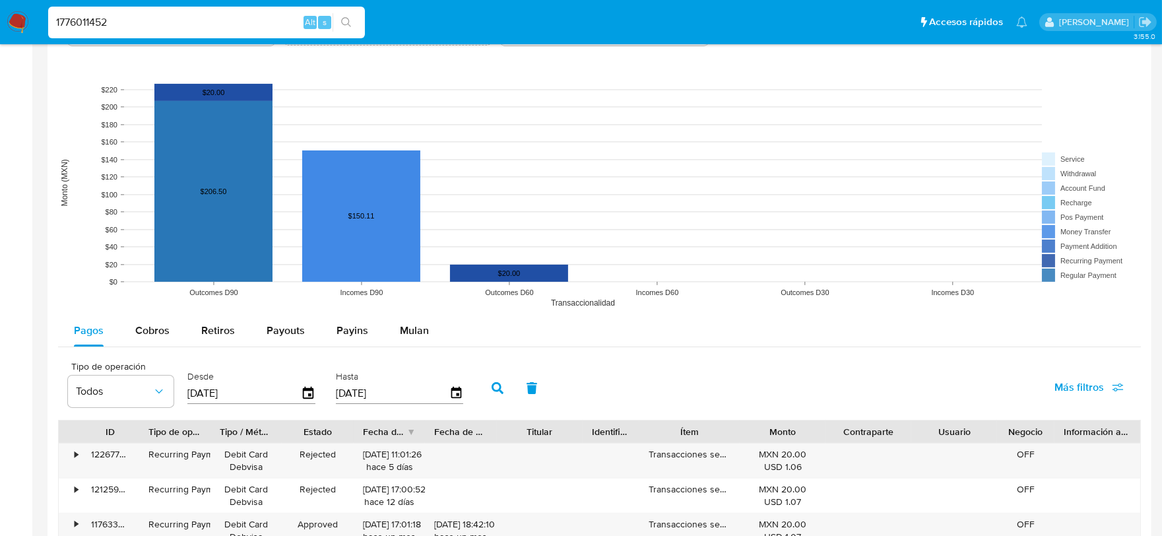
scroll to position [1026, 0]
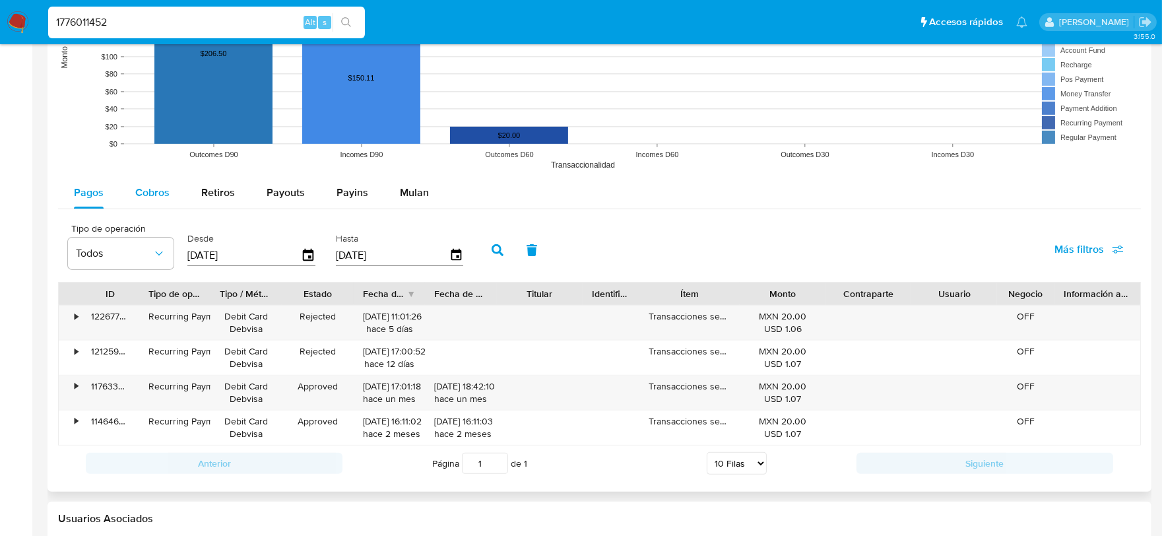
click at [148, 192] on span "Cobros" at bounding box center [152, 192] width 34 height 15
select select "10"
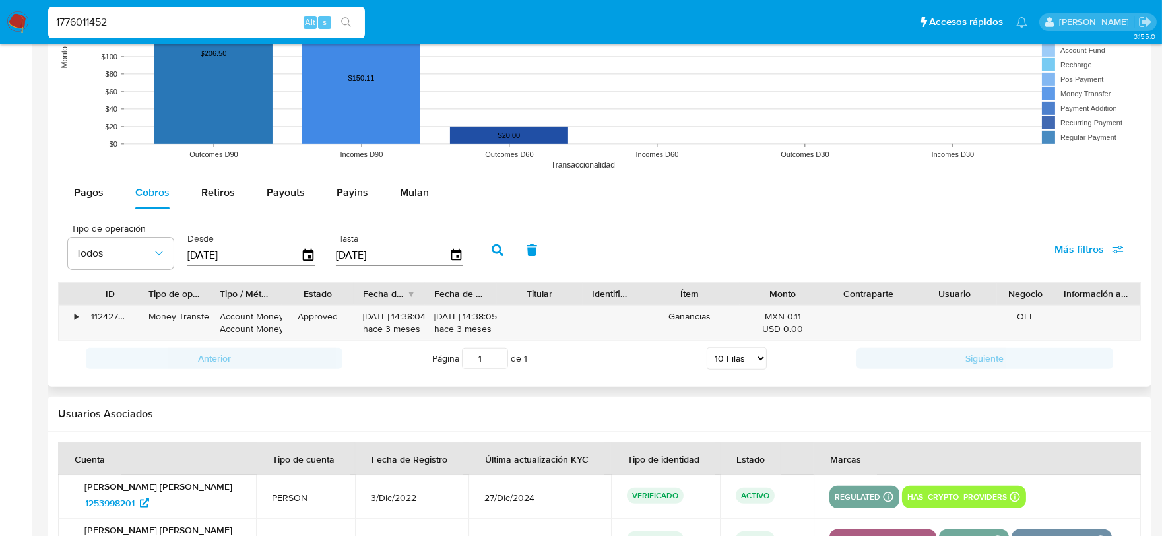
click at [265, 251] on input "[DATE]" at bounding box center [243, 255] width 113 height 21
type input "0_/__/____"
type input "01/04/2025"
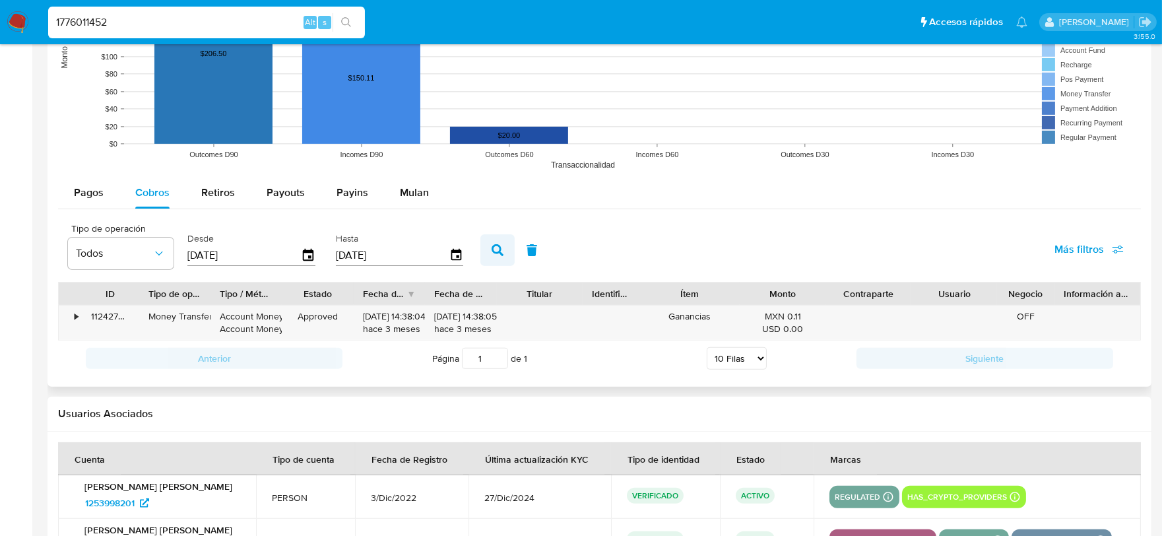
click at [484, 254] on button "button" at bounding box center [497, 250] width 34 height 32
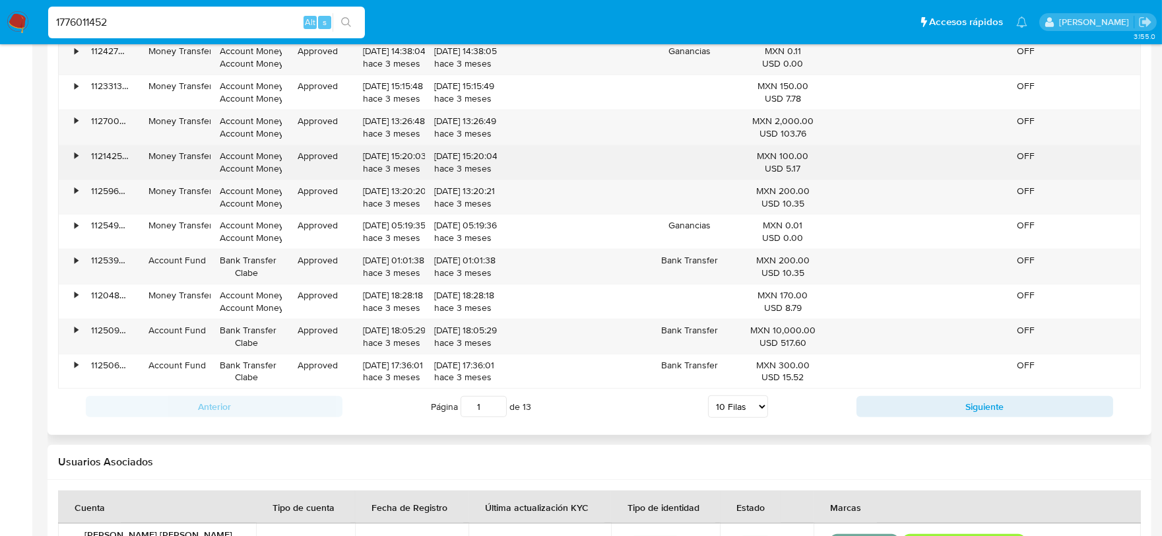
scroll to position [1320, 0]
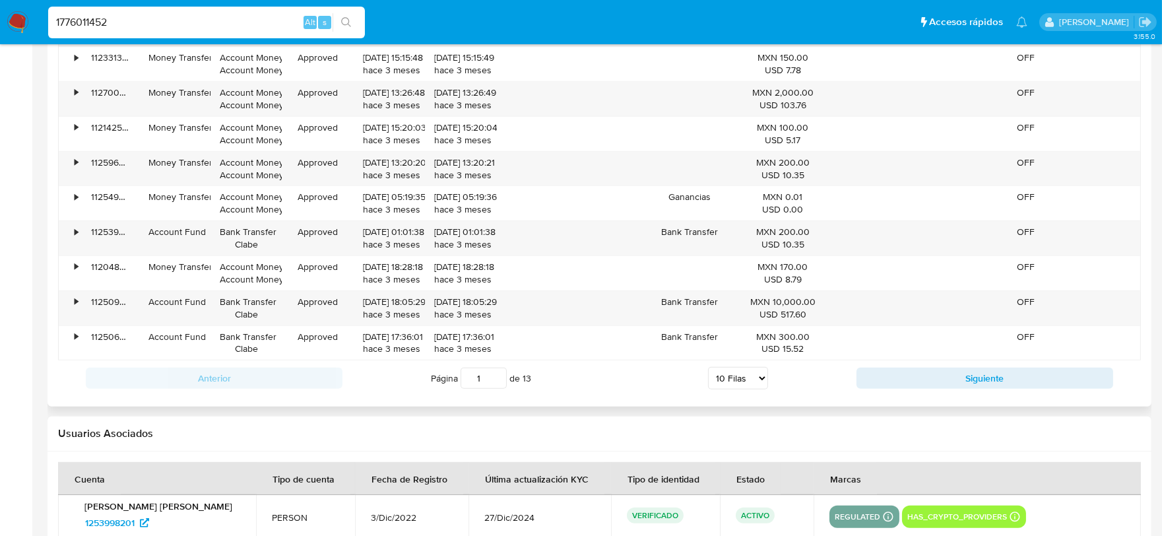
click at [758, 375] on select "5 Filas 10 Filas 20 Filas 25 Filas 50 Filas 100 Filas" at bounding box center [738, 378] width 60 height 22
select select "100"
click at [708, 370] on select "5 Filas 10 Filas 20 Filas 25 Filas 50 Filas 100 Filas" at bounding box center [738, 378] width 60 height 22
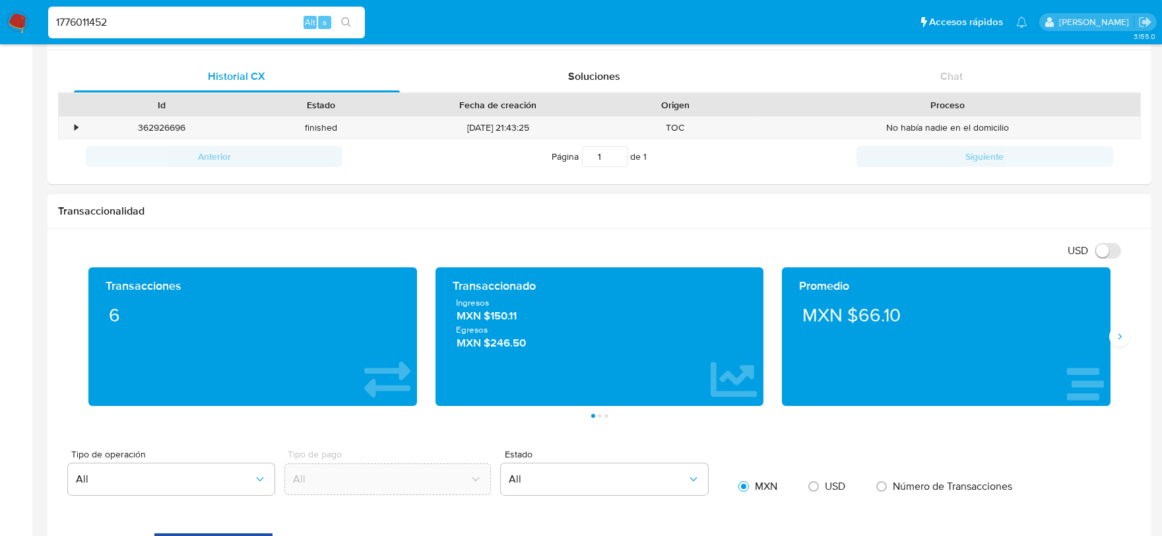
scroll to position [73, 0]
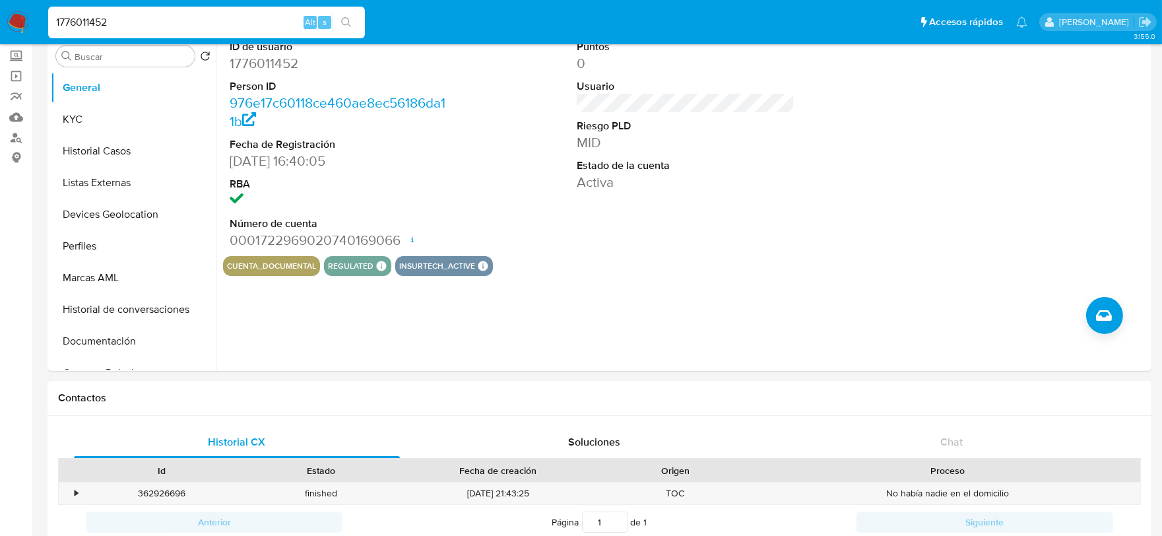
click at [117, 21] on input "1776011452" at bounding box center [206, 22] width 317 height 17
paste input "345534496"
type input "345534496"
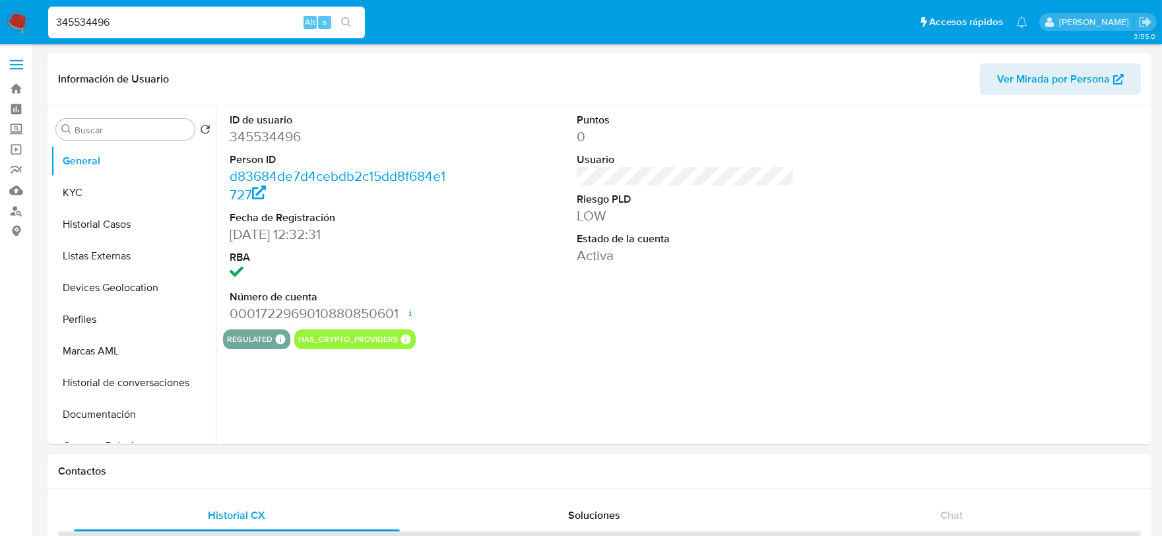
select select "10"
click at [81, 183] on button "KYC" at bounding box center [128, 193] width 154 height 32
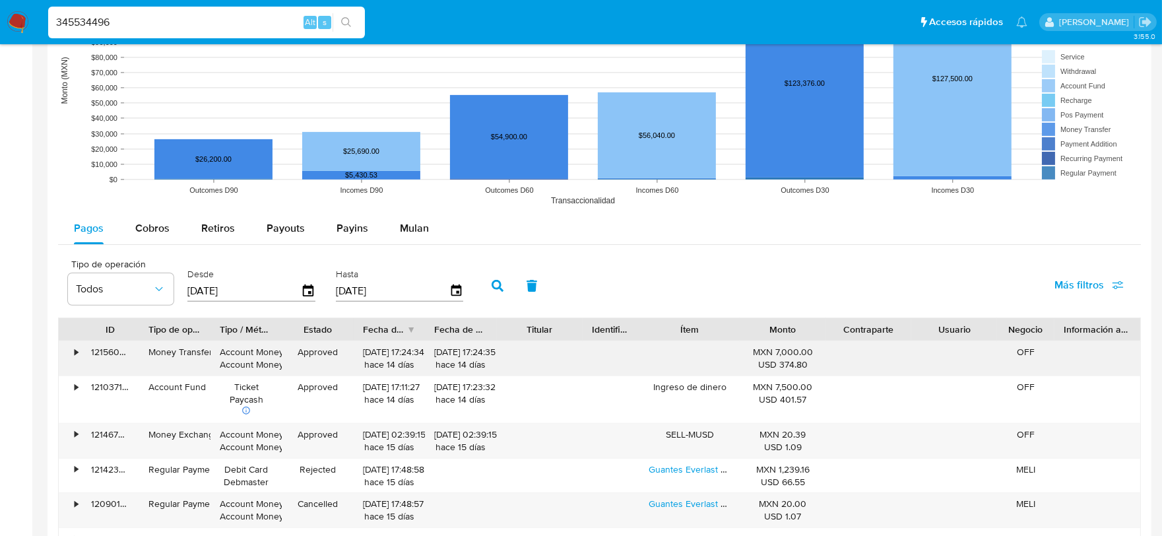
scroll to position [1173, 0]
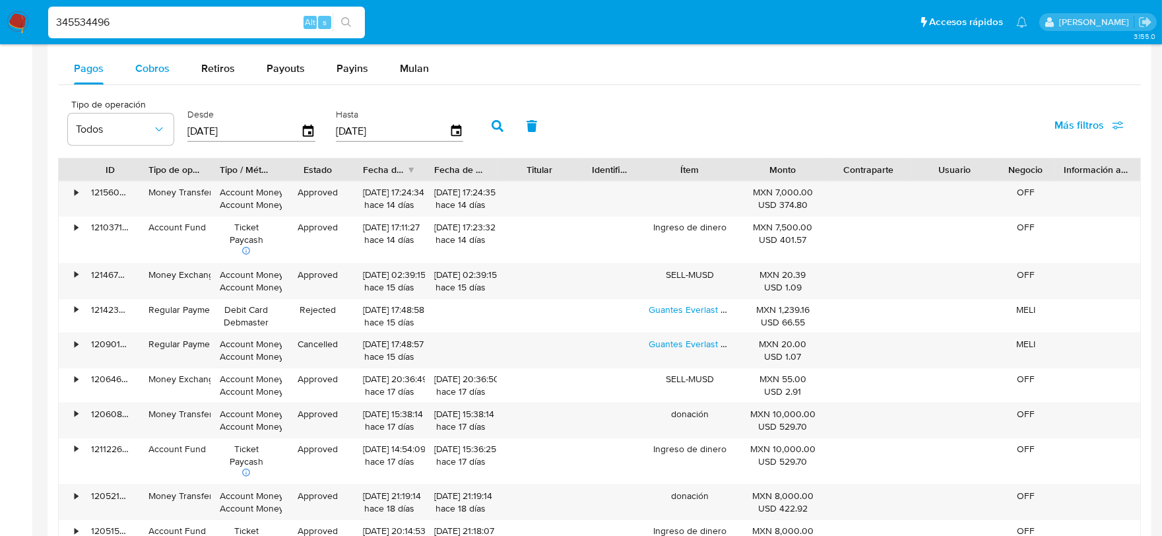
click at [162, 78] on div "Cobros" at bounding box center [152, 69] width 34 height 32
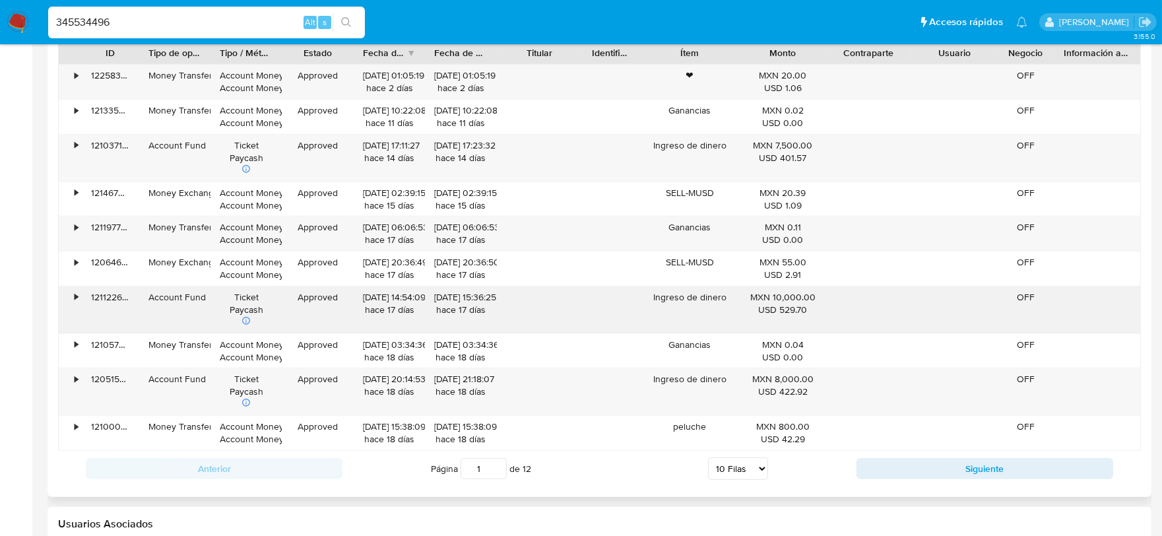
scroll to position [1454, 0]
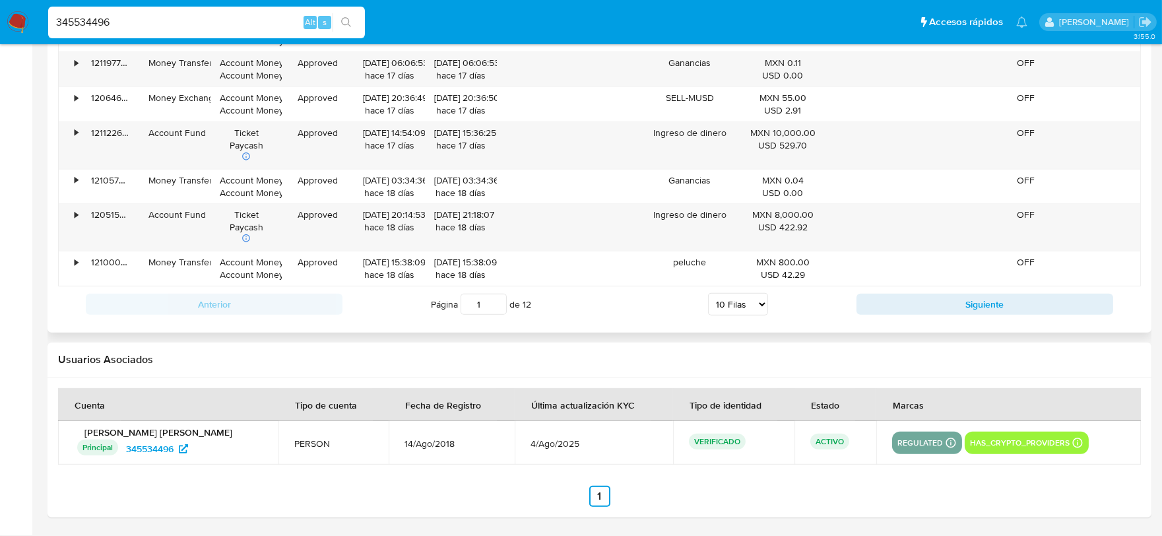
click at [756, 306] on select "5 Filas 10 Filas 20 Filas 25 Filas 50 Filas 100 Filas" at bounding box center [738, 304] width 60 height 22
select select "100"
click at [708, 294] on select "5 Filas 10 Filas 20 Filas 25 Filas 50 Filas 100 Filas" at bounding box center [738, 304] width 60 height 22
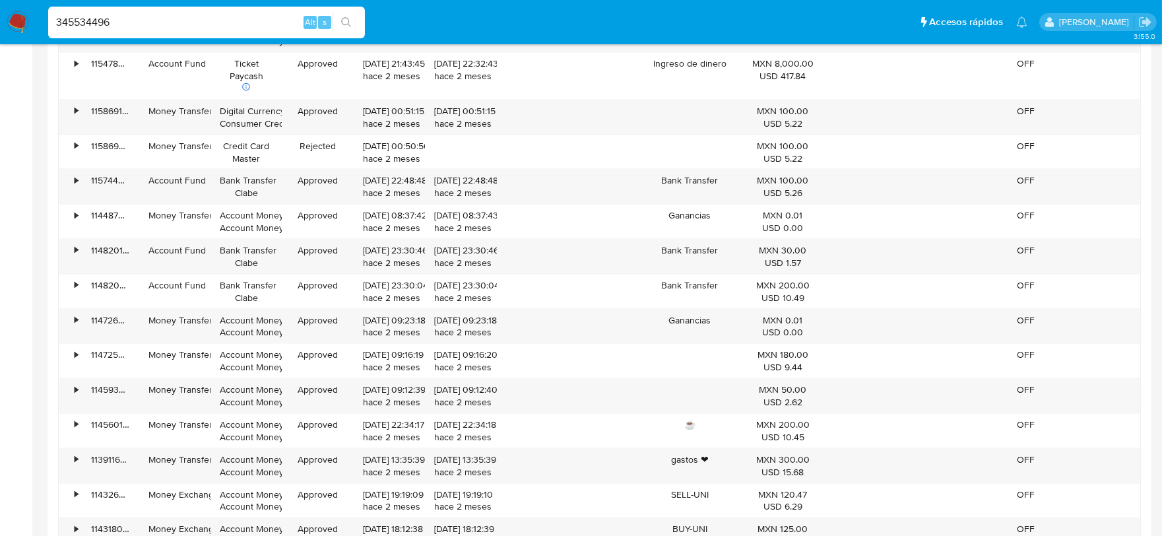
scroll to position [4240, 0]
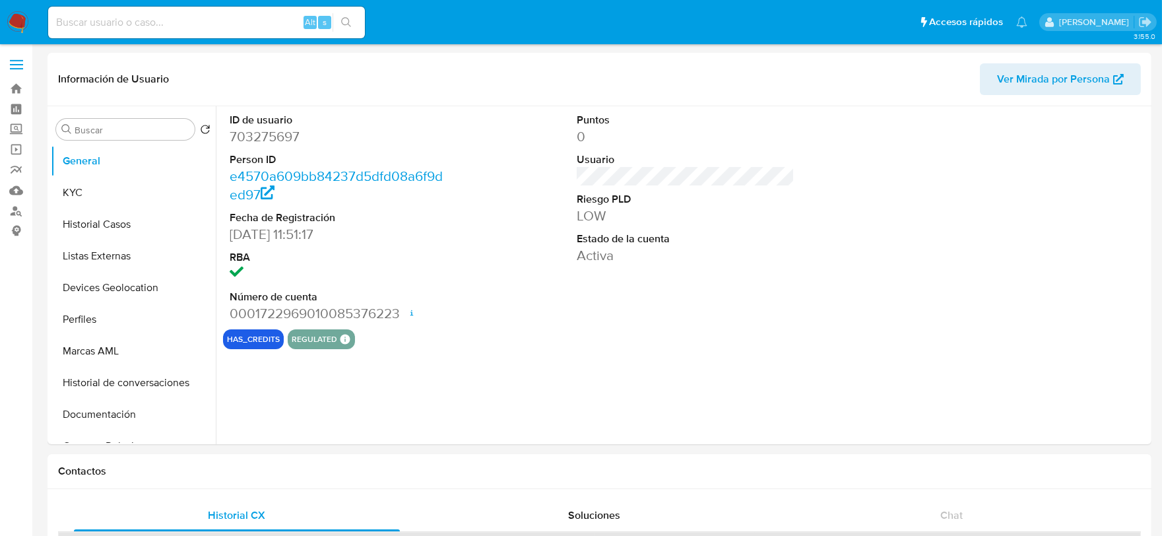
select select "10"
click at [77, 173] on button "General" at bounding box center [128, 161] width 154 height 32
click at [76, 183] on button "KYC" at bounding box center [128, 193] width 154 height 32
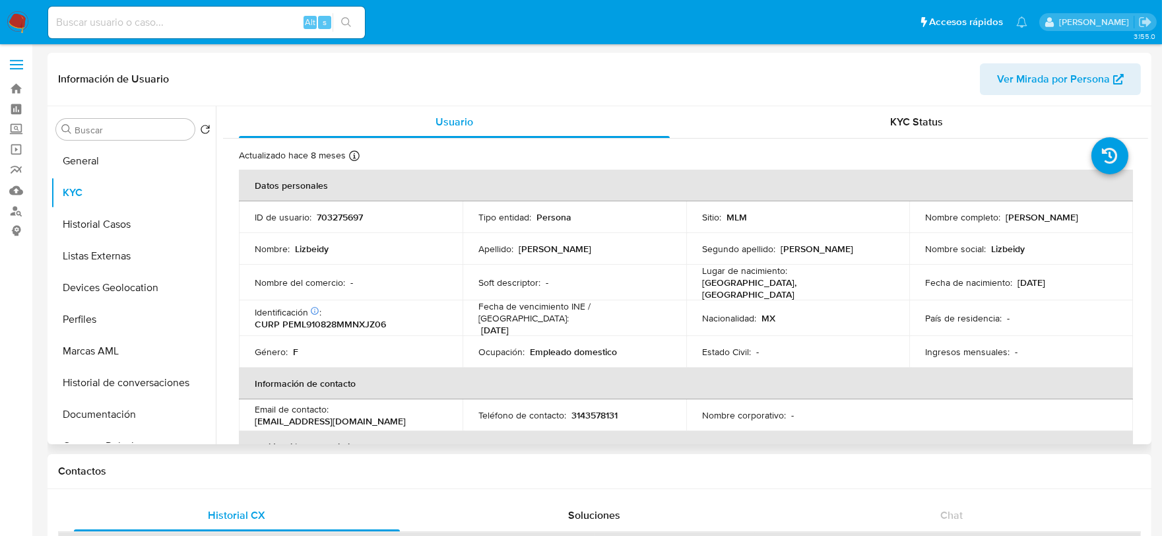
click at [343, 222] on p "703275697" at bounding box center [340, 217] width 46 height 12
copy p "703275697"
click at [839, 312] on div "Nacionalidad : MX" at bounding box center [798, 318] width 192 height 12
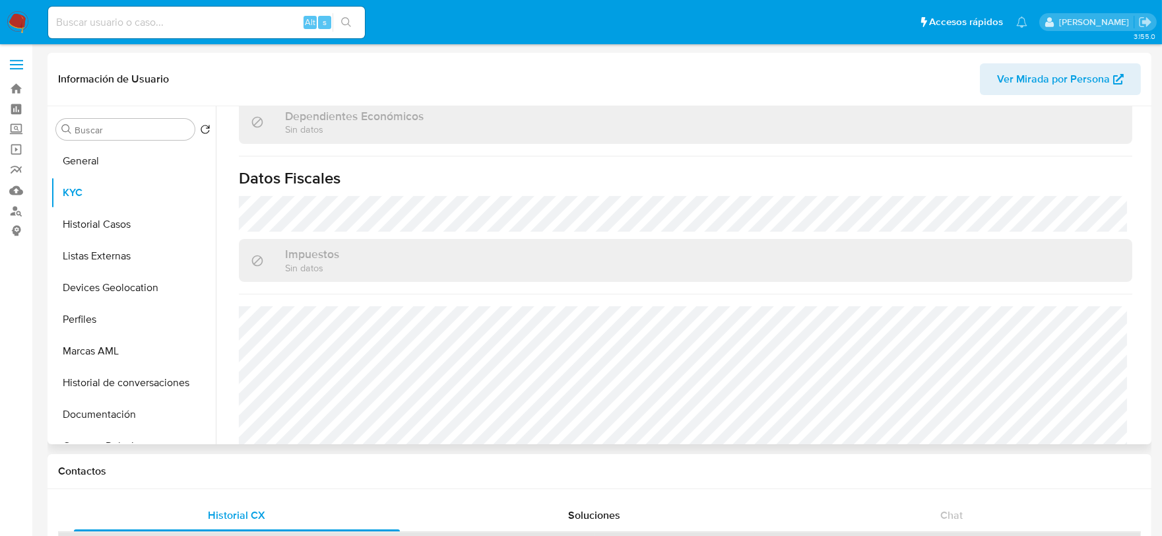
scroll to position [829, 0]
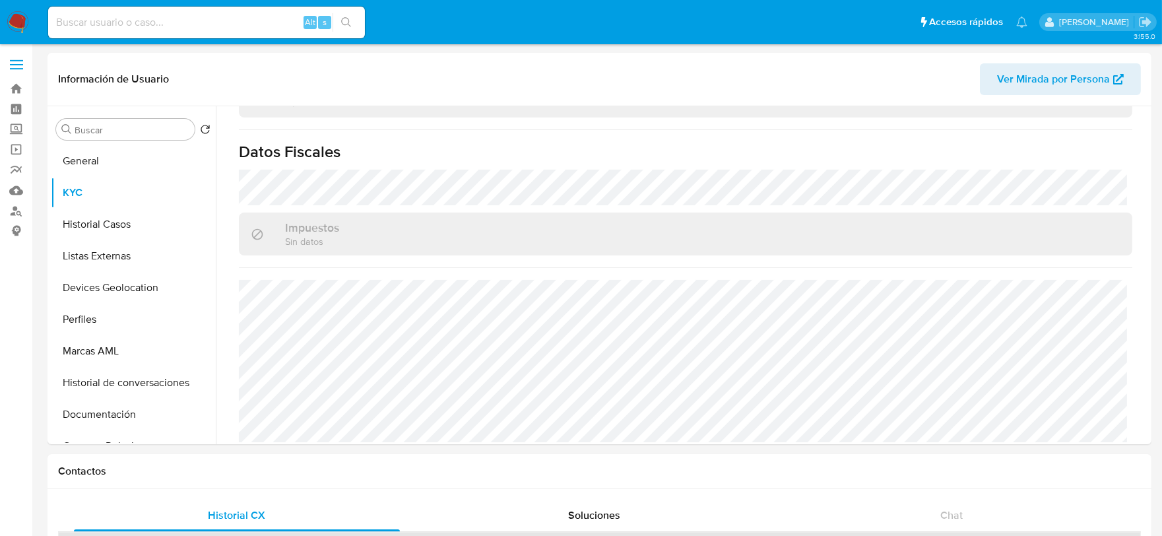
click at [90, 28] on input at bounding box center [206, 22] width 317 height 17
paste input "2446241187"
type input "2446241187"
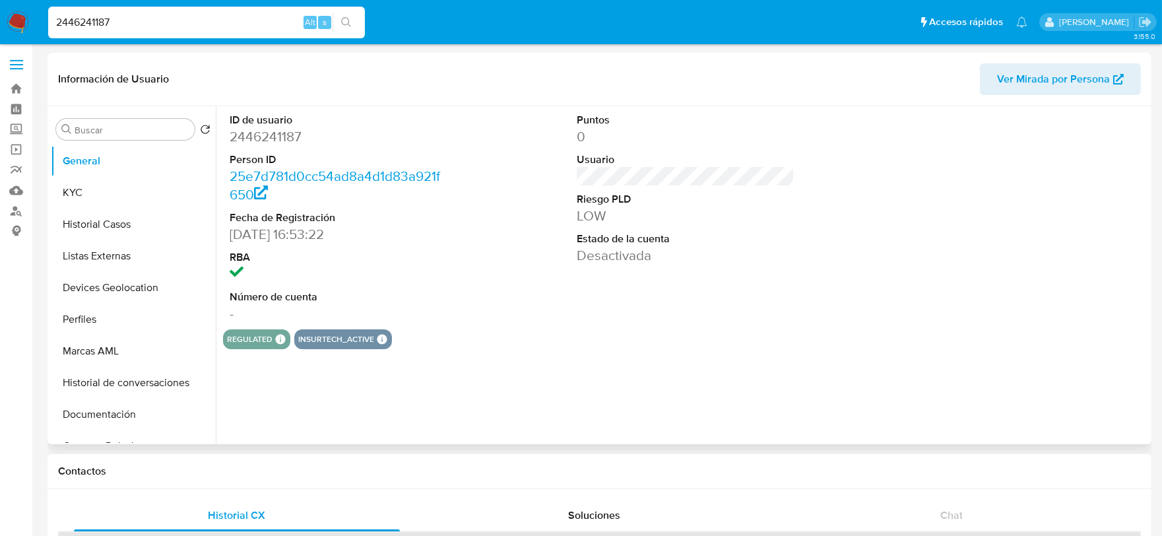
select select "10"
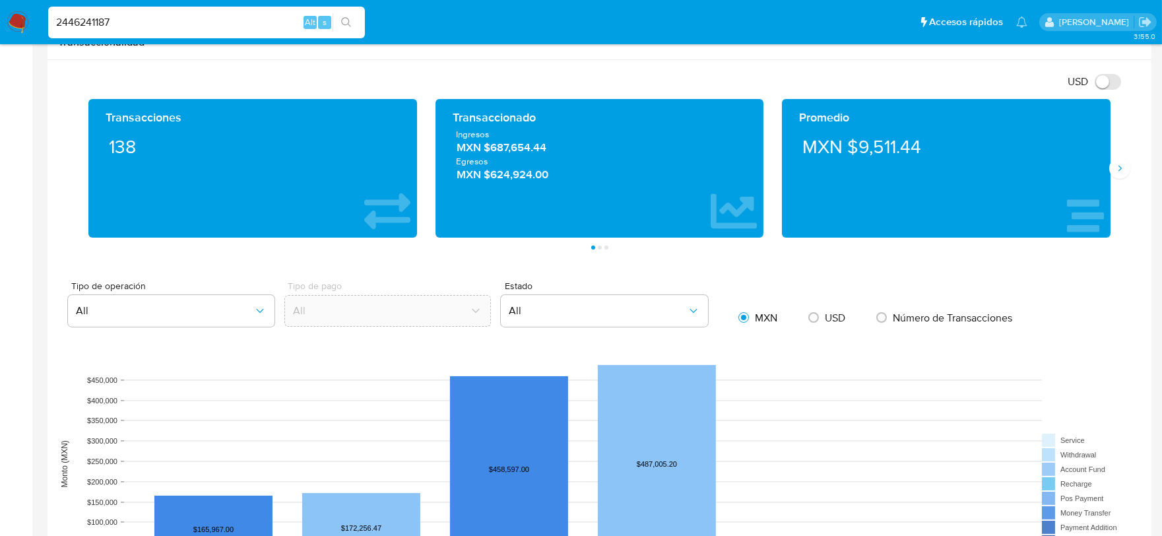
scroll to position [953, 0]
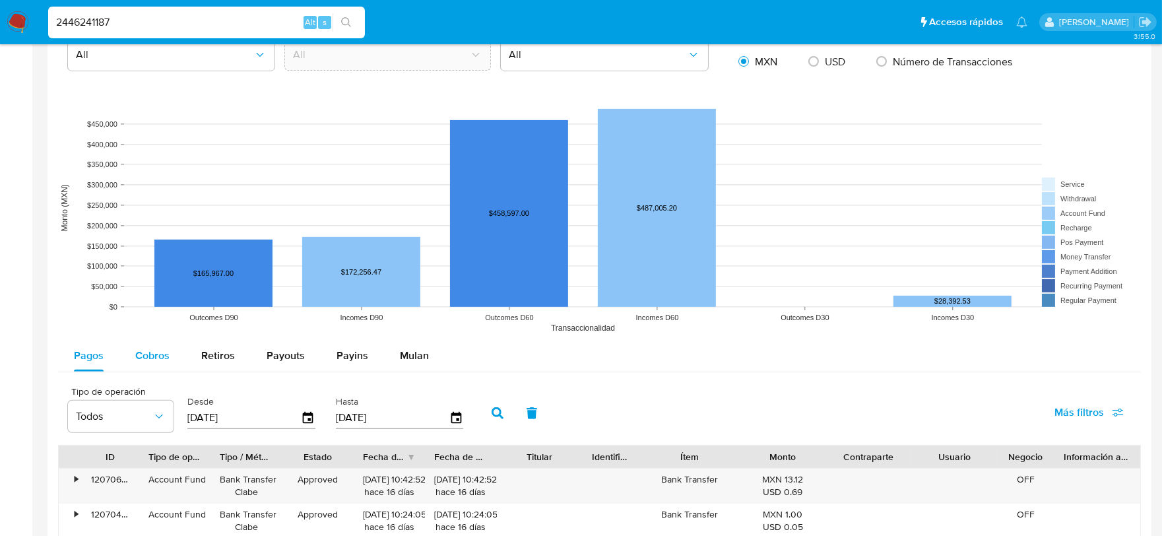
click at [142, 354] on span "Cobros" at bounding box center [152, 355] width 34 height 15
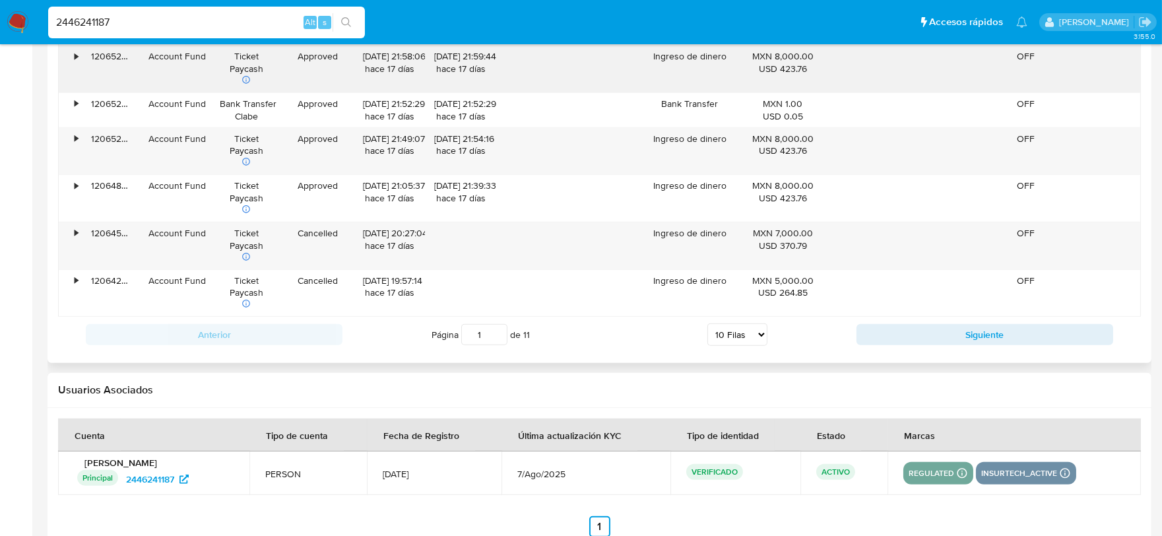
scroll to position [1559, 0]
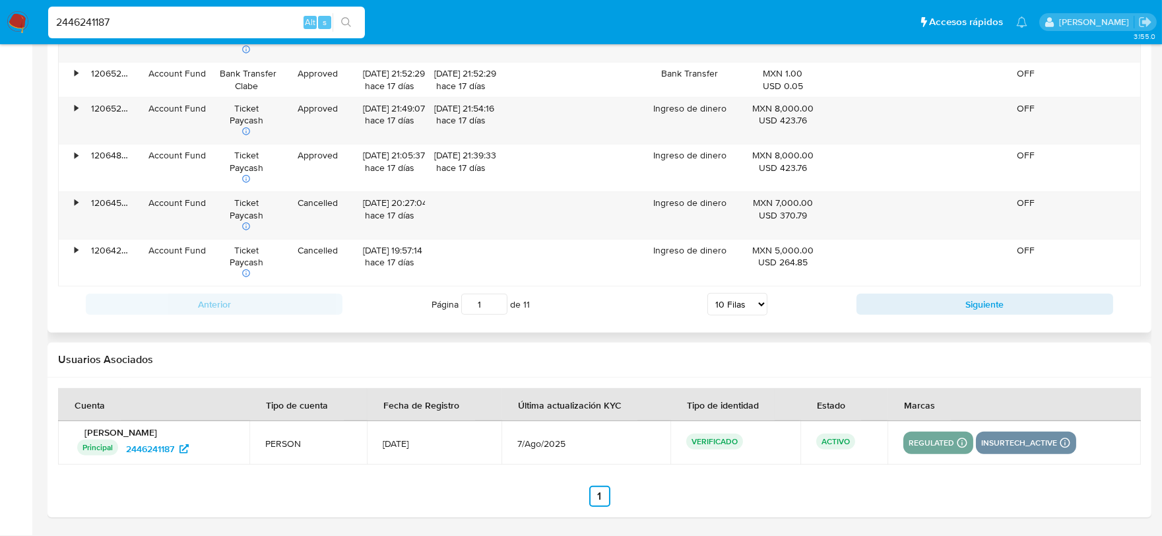
click at [744, 297] on select "5 Filas 10 Filas 20 Filas 25 Filas 50 Filas 100 Filas" at bounding box center [737, 304] width 60 height 22
select select "100"
click at [707, 294] on select "5 Filas 10 Filas 20 Filas 25 Filas 50 Filas 100 Filas" at bounding box center [737, 304] width 60 height 22
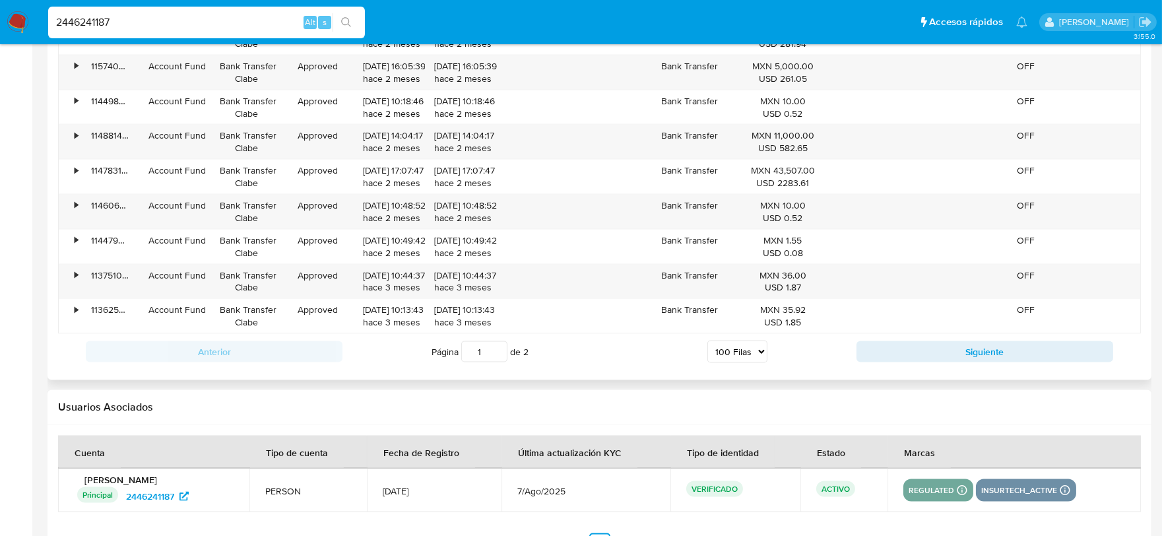
scroll to position [4750, 0]
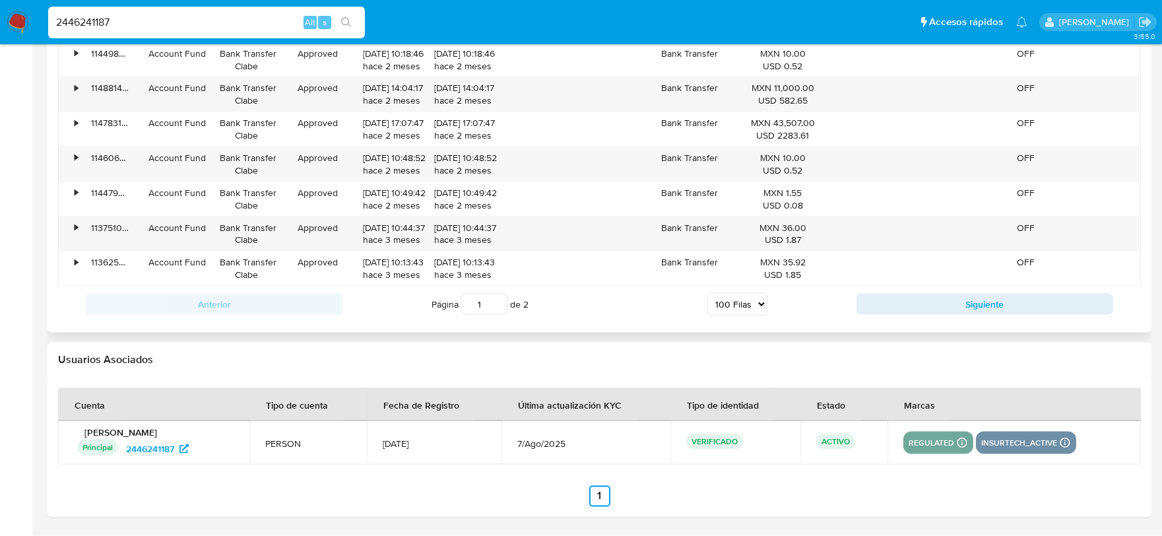
click at [867, 301] on button "Siguiente" at bounding box center [985, 304] width 257 height 21
type input "2"
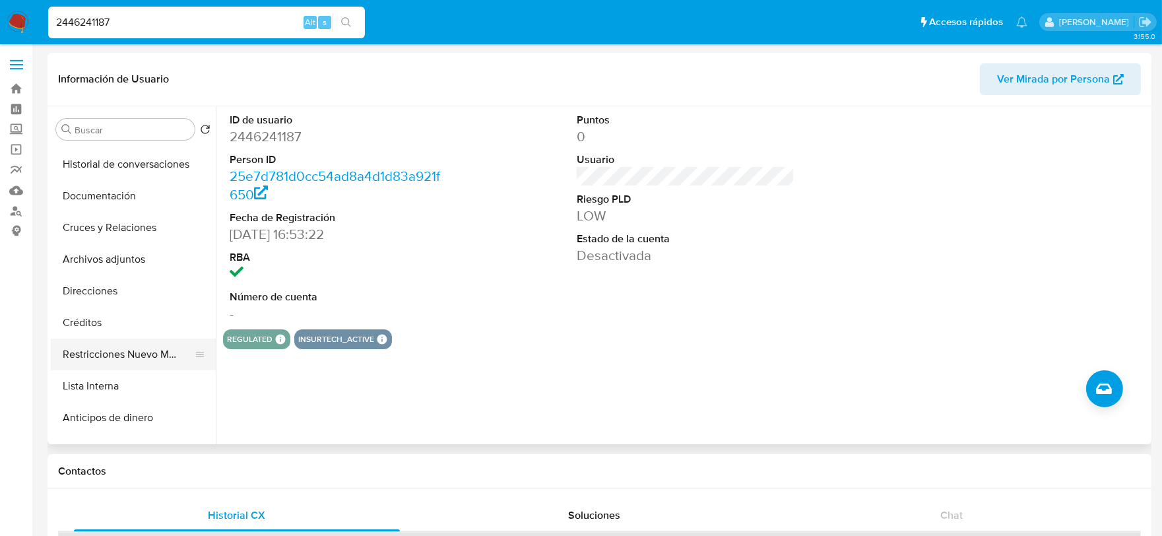
scroll to position [220, 0]
click at [116, 345] on button "Restricciones Nuevo Mundo" at bounding box center [128, 353] width 154 height 32
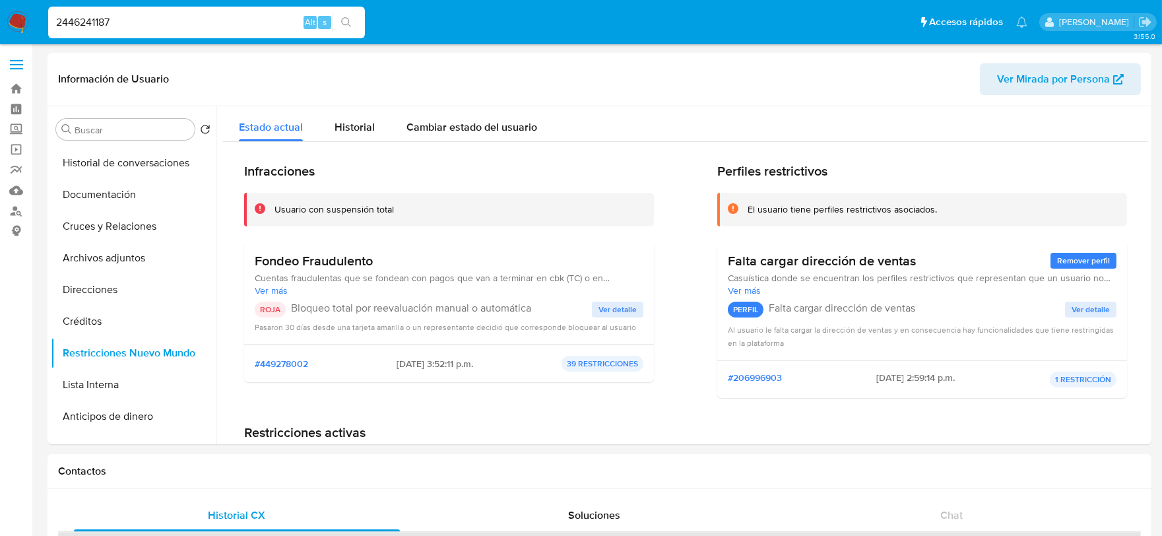
click at [149, 18] on input "2446241187" at bounding box center [206, 22] width 317 height 17
paste input "453100867"
type input "453100867"
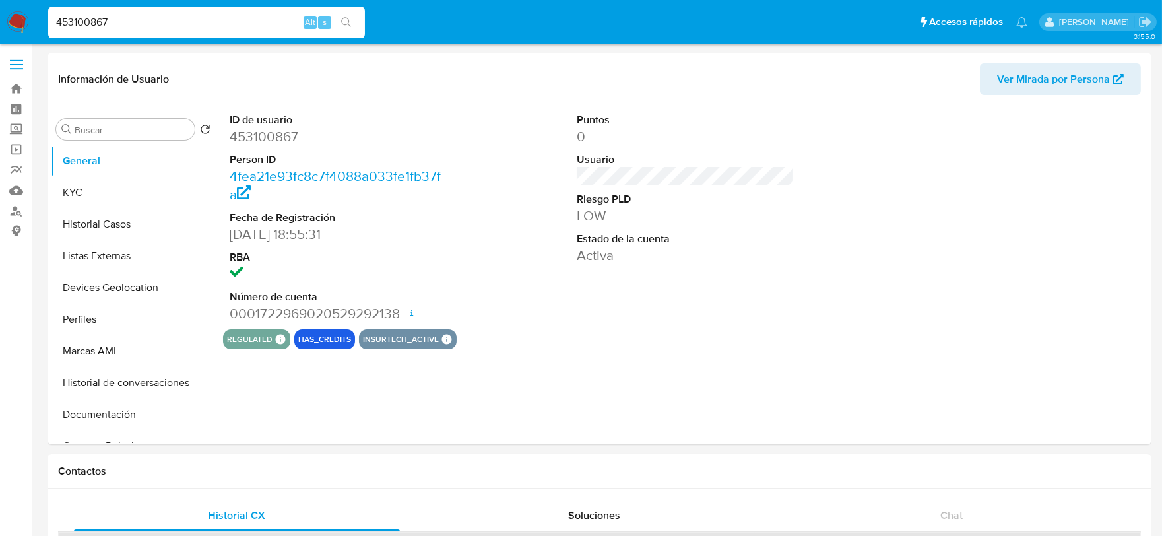
select select "10"
click at [73, 190] on button "KYC" at bounding box center [128, 193] width 154 height 32
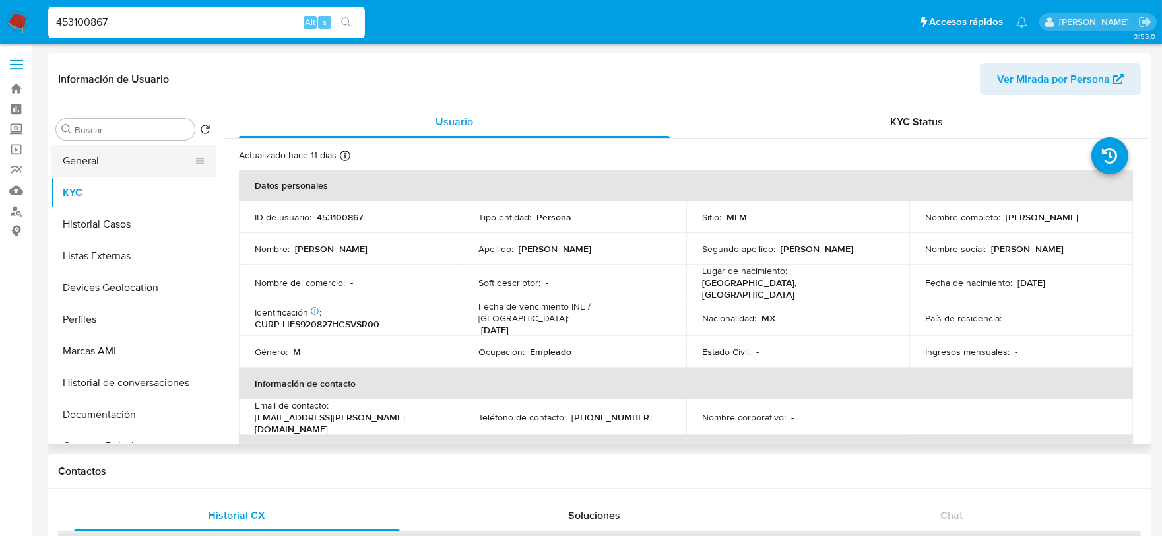
click at [111, 164] on button "General" at bounding box center [128, 161] width 154 height 32
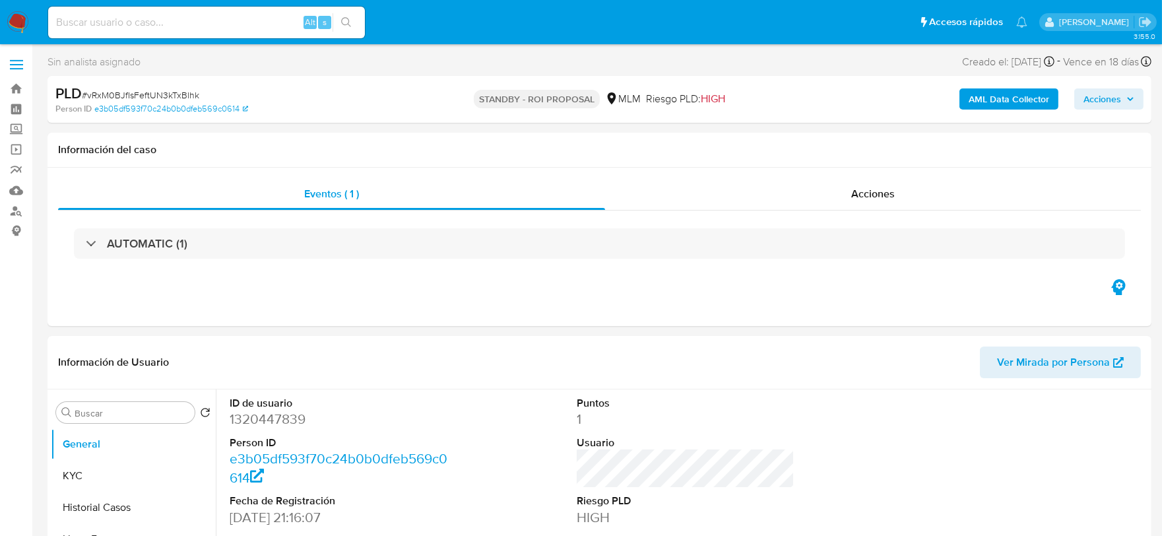
select select "10"
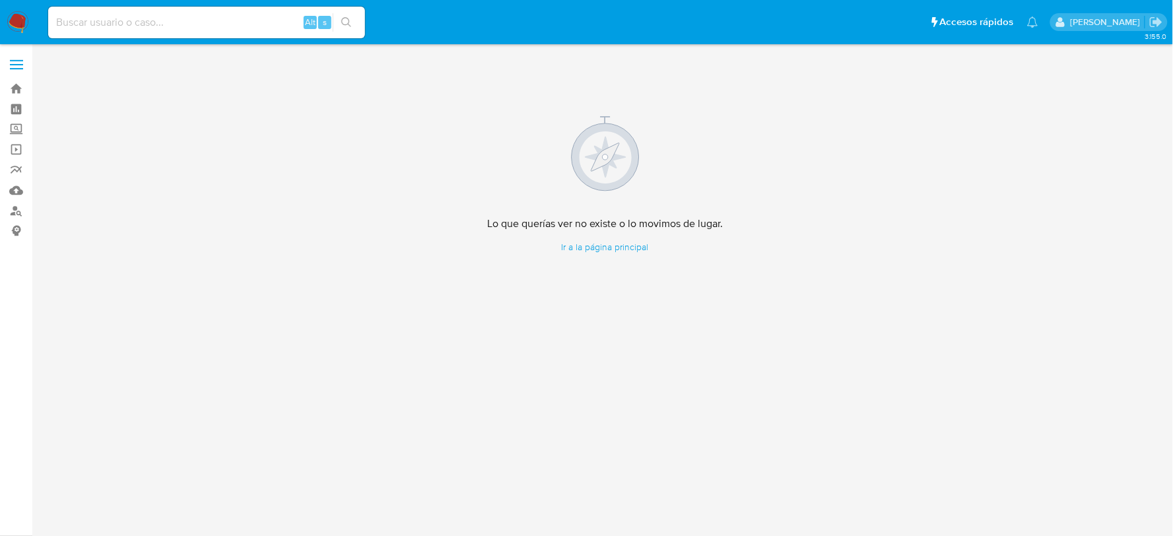
click at [123, 28] on input at bounding box center [206, 22] width 317 height 17
paste input "453100867"
type input "453100867"
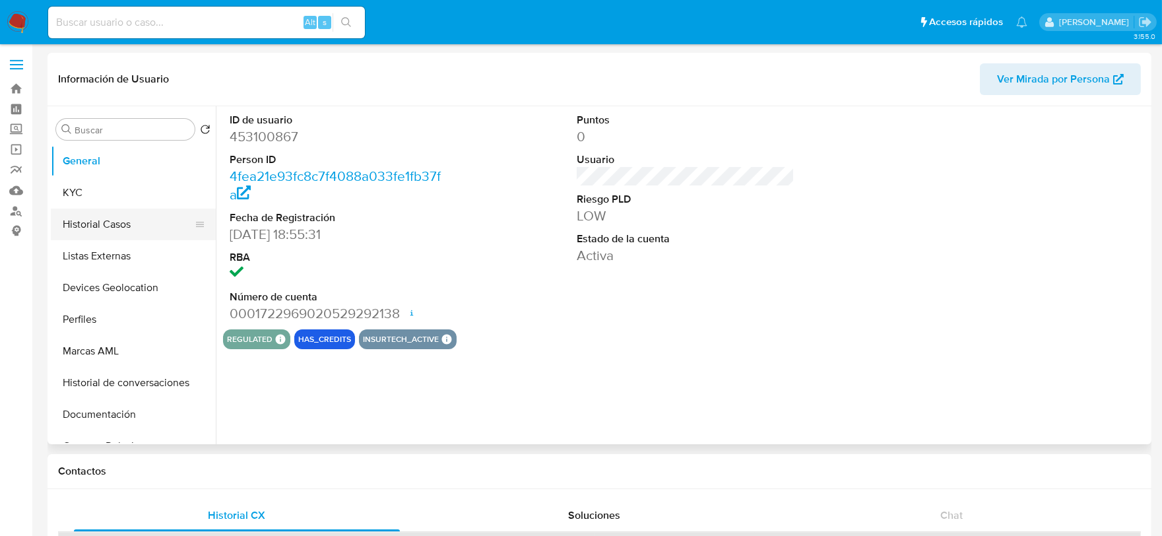
select select "10"
click at [94, 192] on button "KYC" at bounding box center [128, 193] width 154 height 32
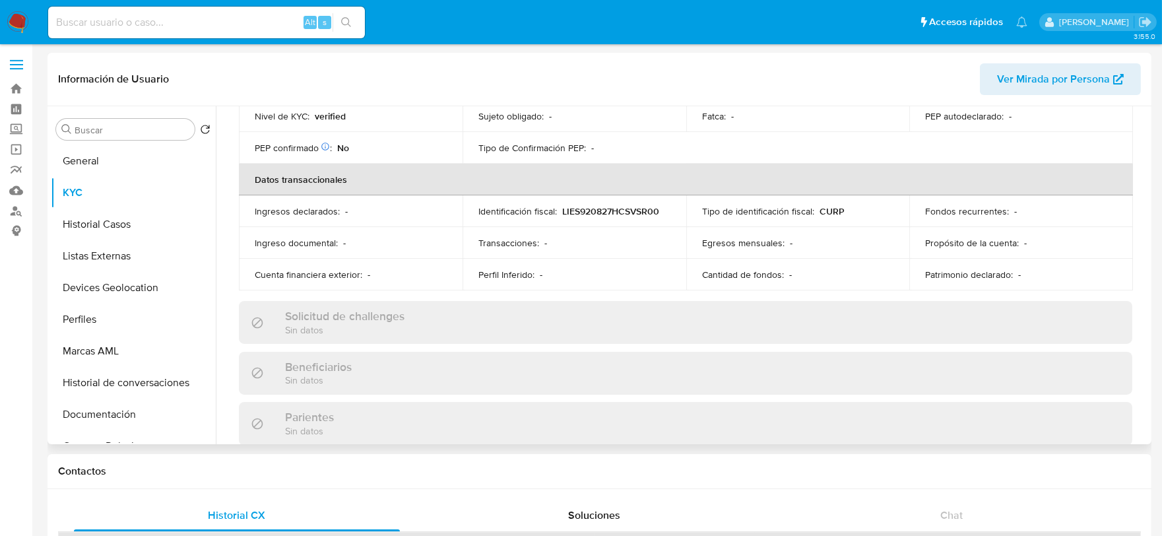
scroll to position [146, 0]
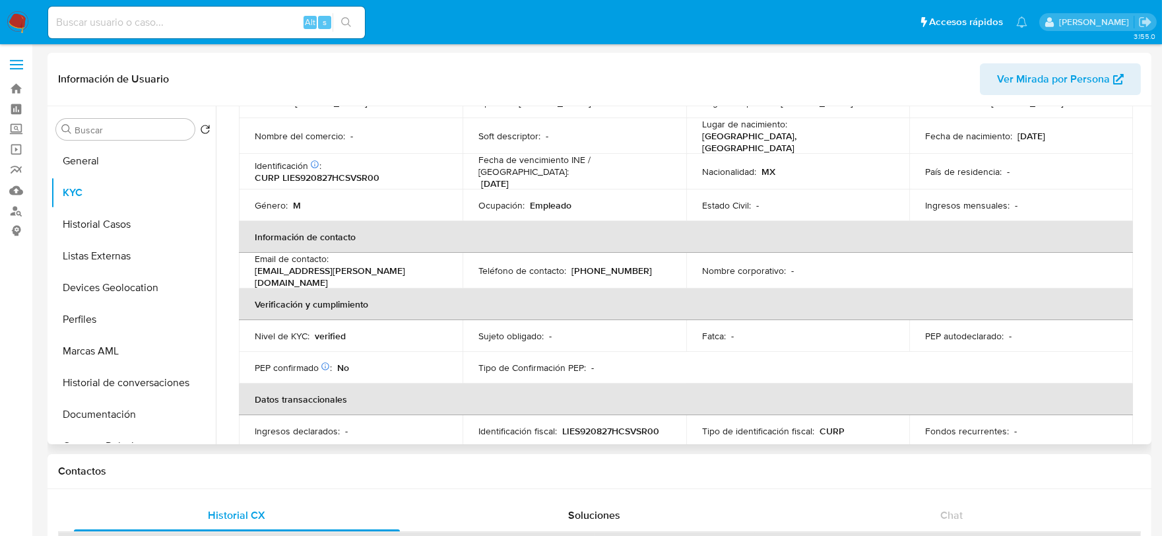
click at [872, 347] on table "Datos personales ID de usuario : 453100867 Tipo entidad : Persona Sitio : MLM N…" at bounding box center [686, 266] width 894 height 487
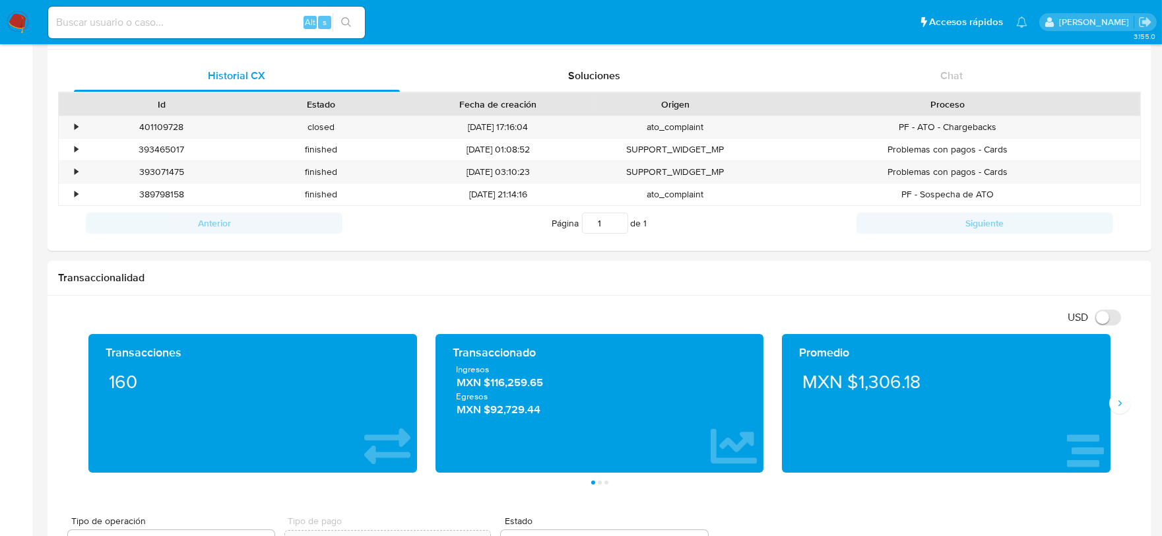
scroll to position [880, 0]
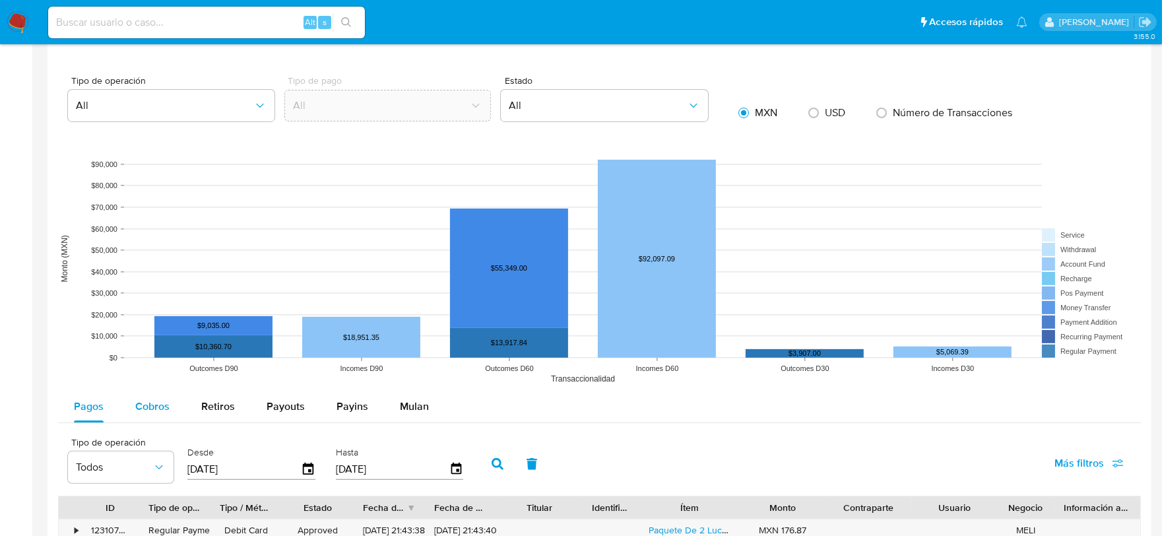
click at [145, 414] on span "Cobros" at bounding box center [152, 406] width 34 height 15
select select "10"
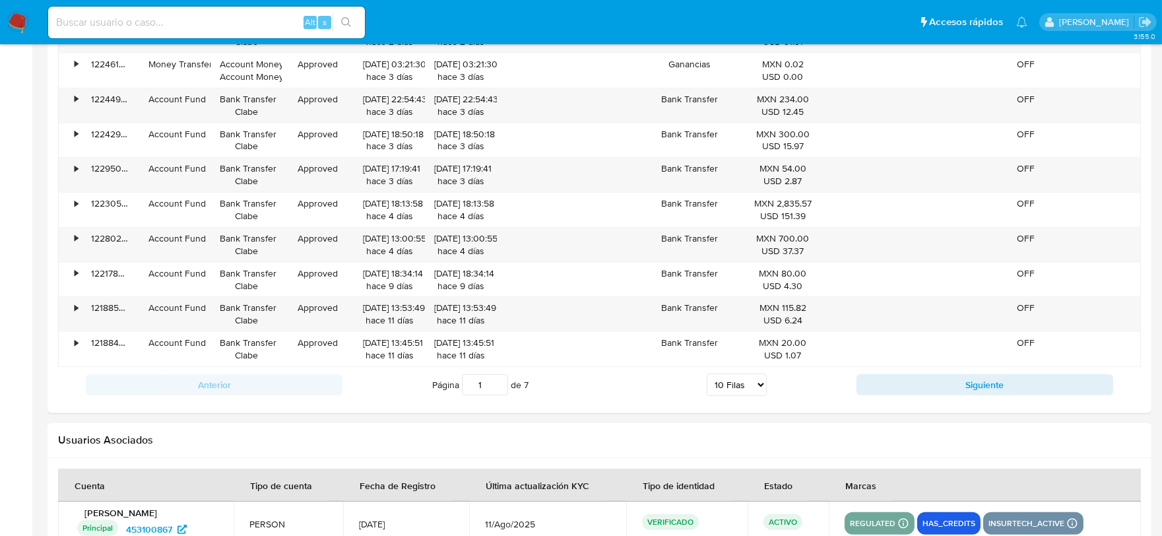
scroll to position [1462, 0]
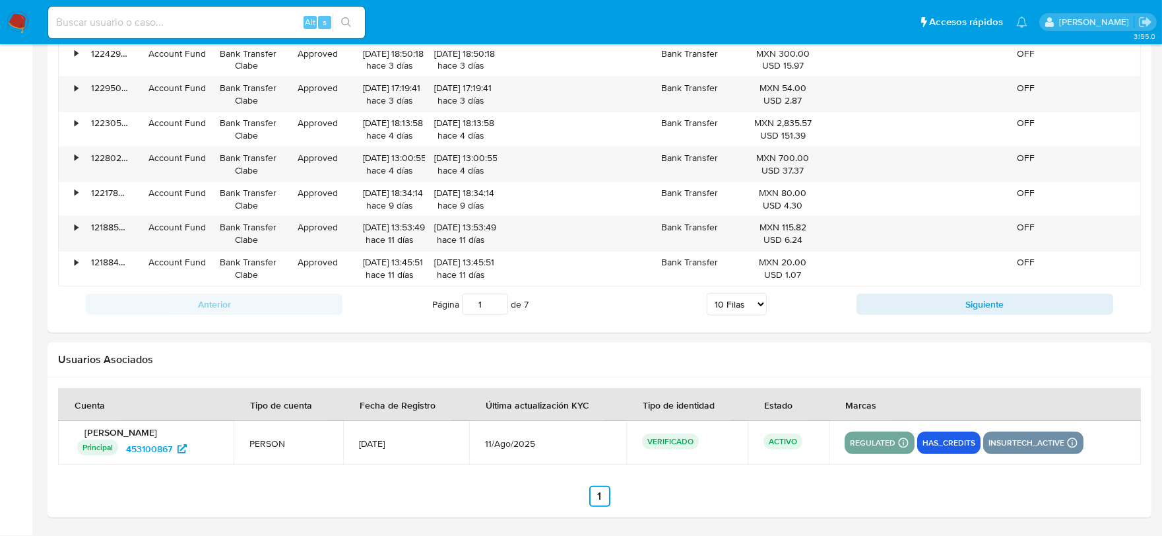
click at [79, 9] on div "Alt s" at bounding box center [206, 23] width 317 height 32
click at [78, 14] on input at bounding box center [206, 22] width 317 height 17
paste input "539267987"
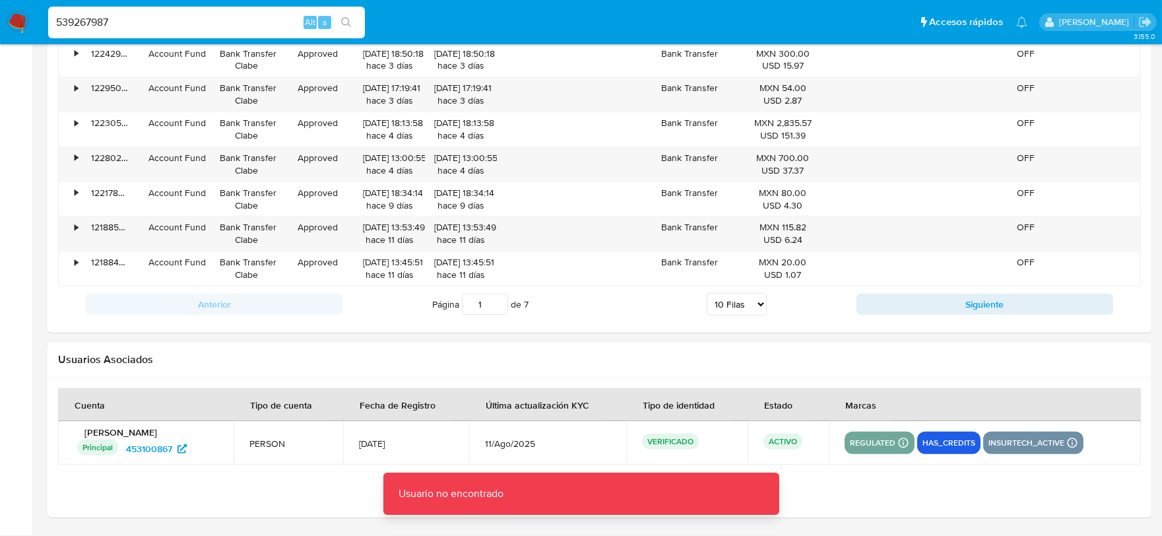
click at [137, 15] on input "539267987" at bounding box center [206, 22] width 317 height 17
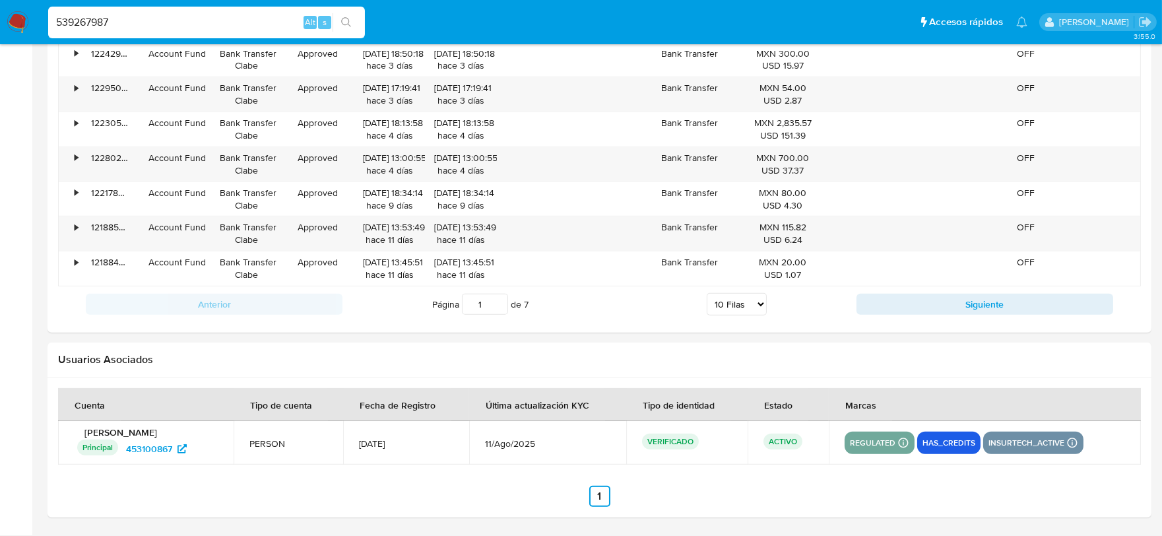
type input "539267987"
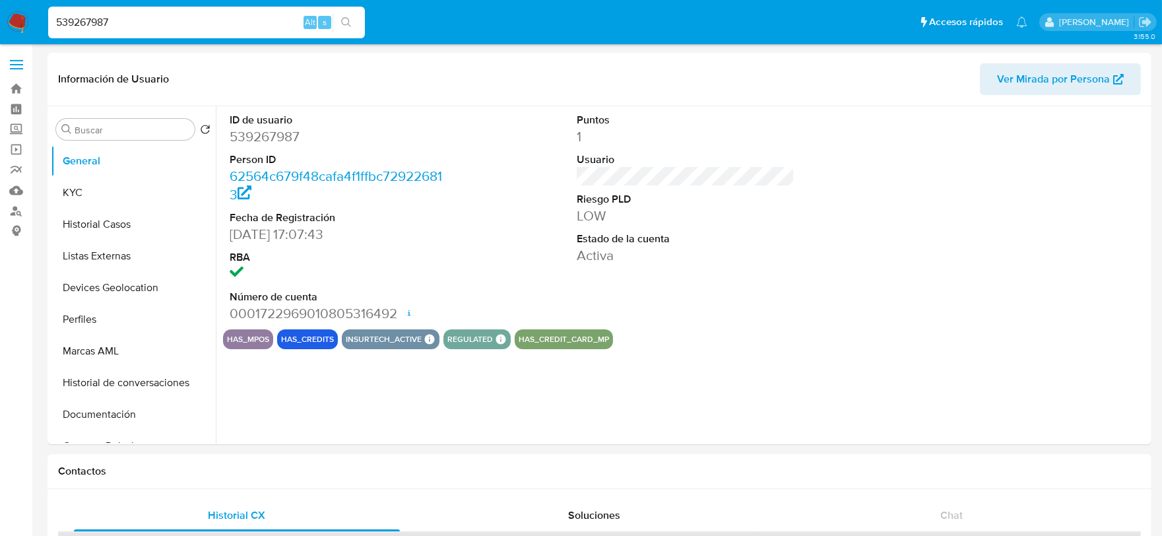
select select "10"
click at [92, 193] on button "KYC" at bounding box center [128, 193] width 154 height 32
